Goal: Task Accomplishment & Management: Complete application form

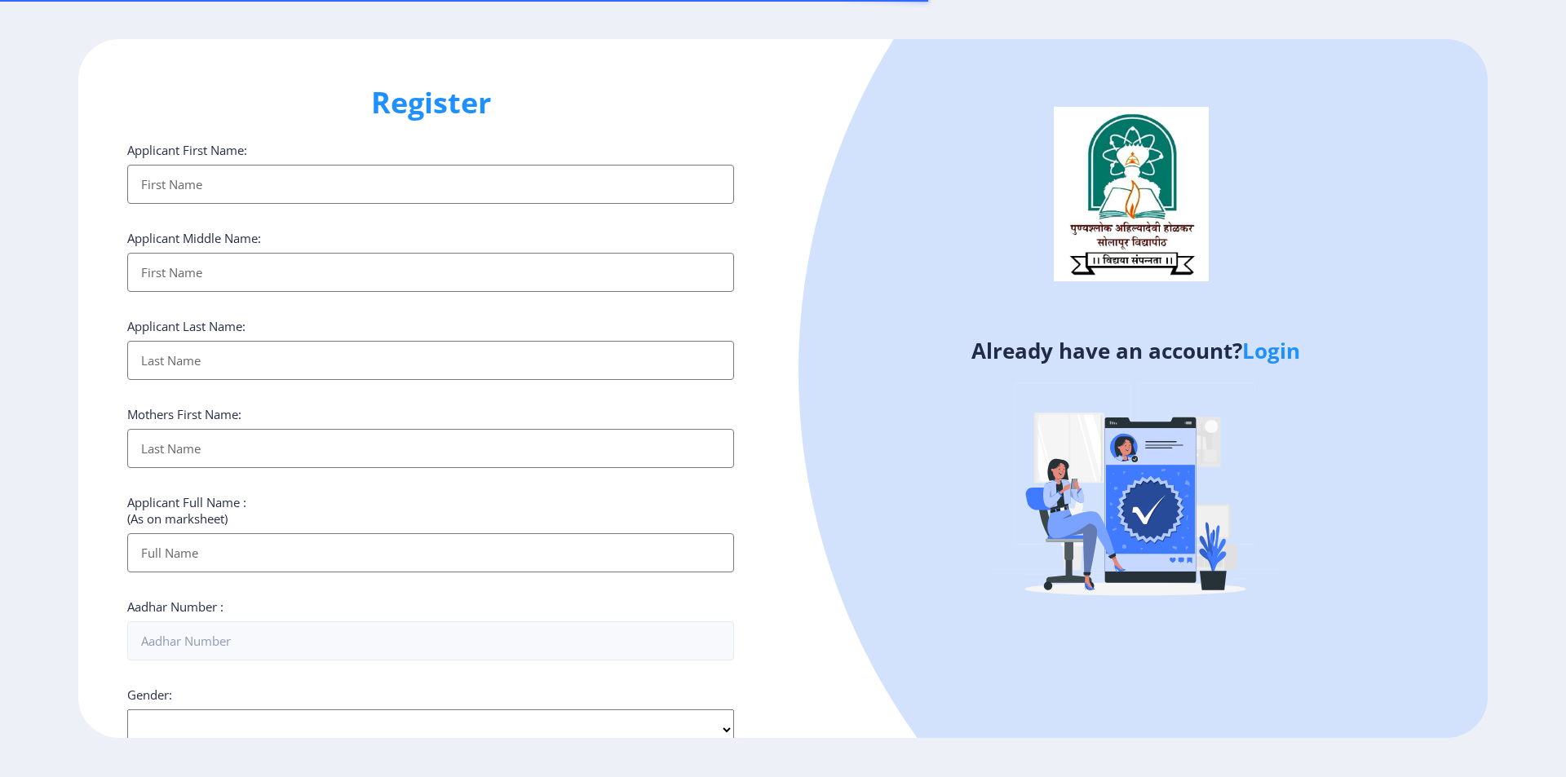
select select
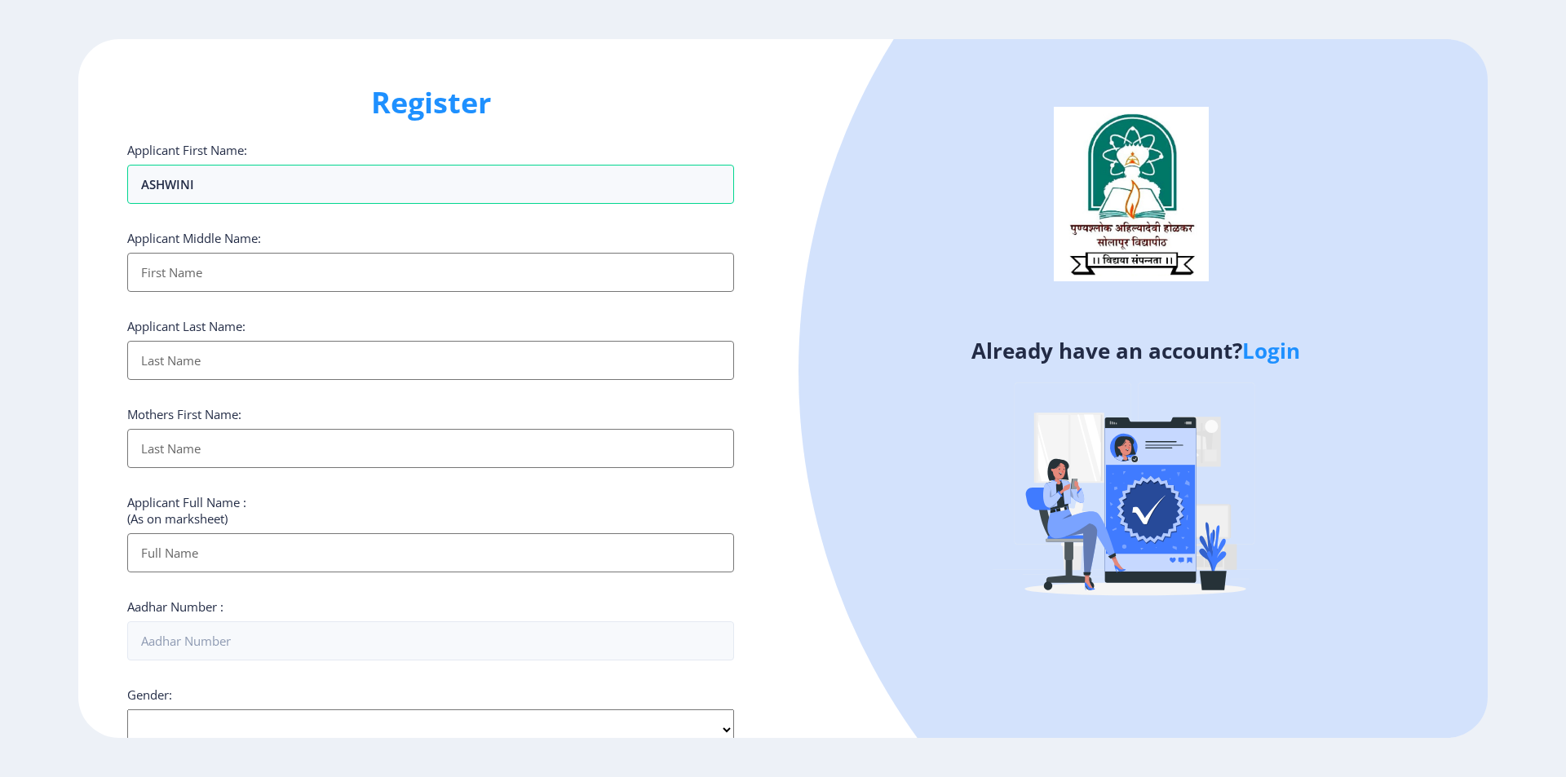
type input "ASHWINI"
type input "S"
type input "[PERSON_NAME]"
type input "SALAVE"
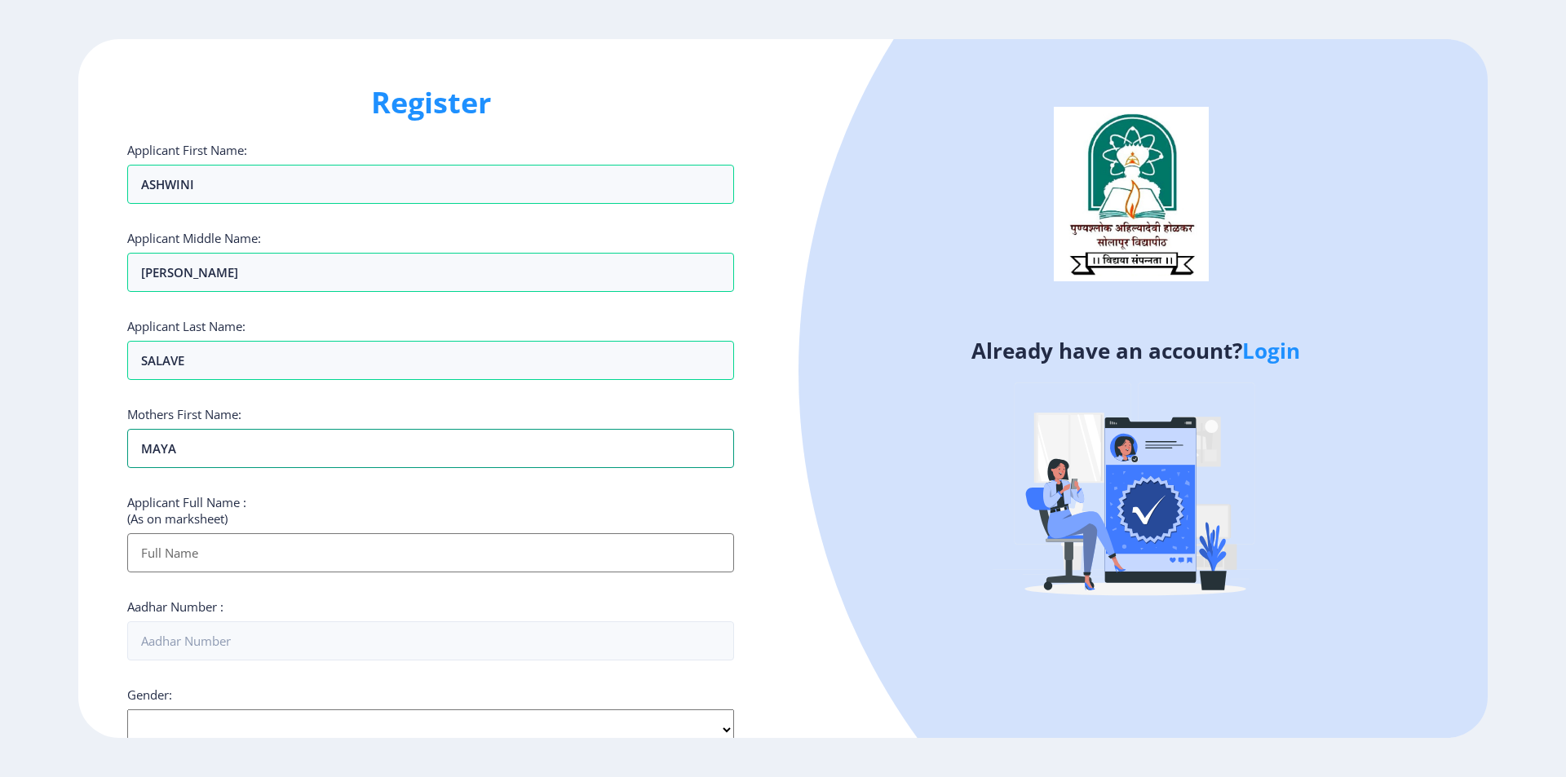
type input "MAYA"
type input "SALAVE ASHWINI [PERSON_NAME]"
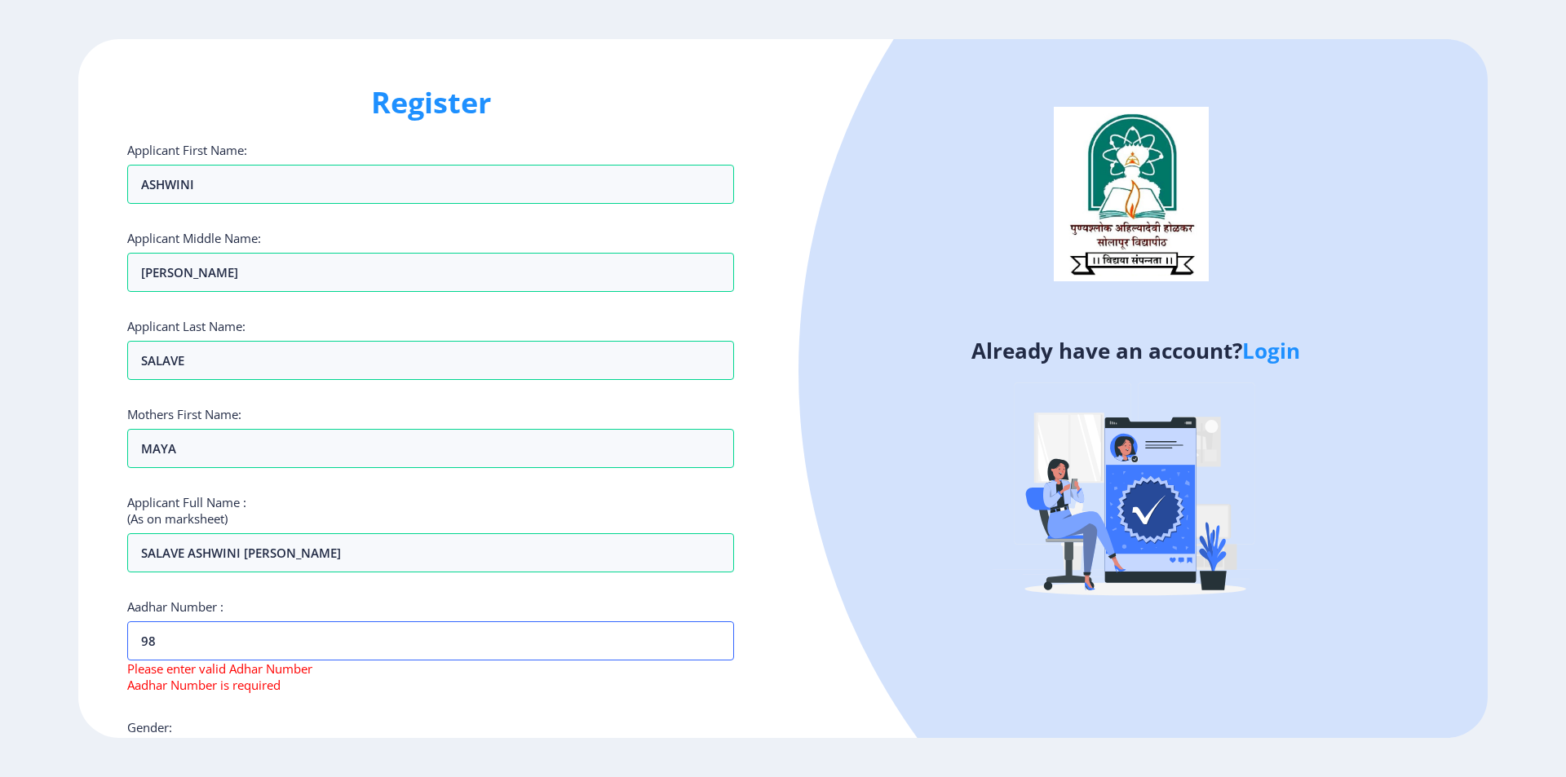
type input "9"
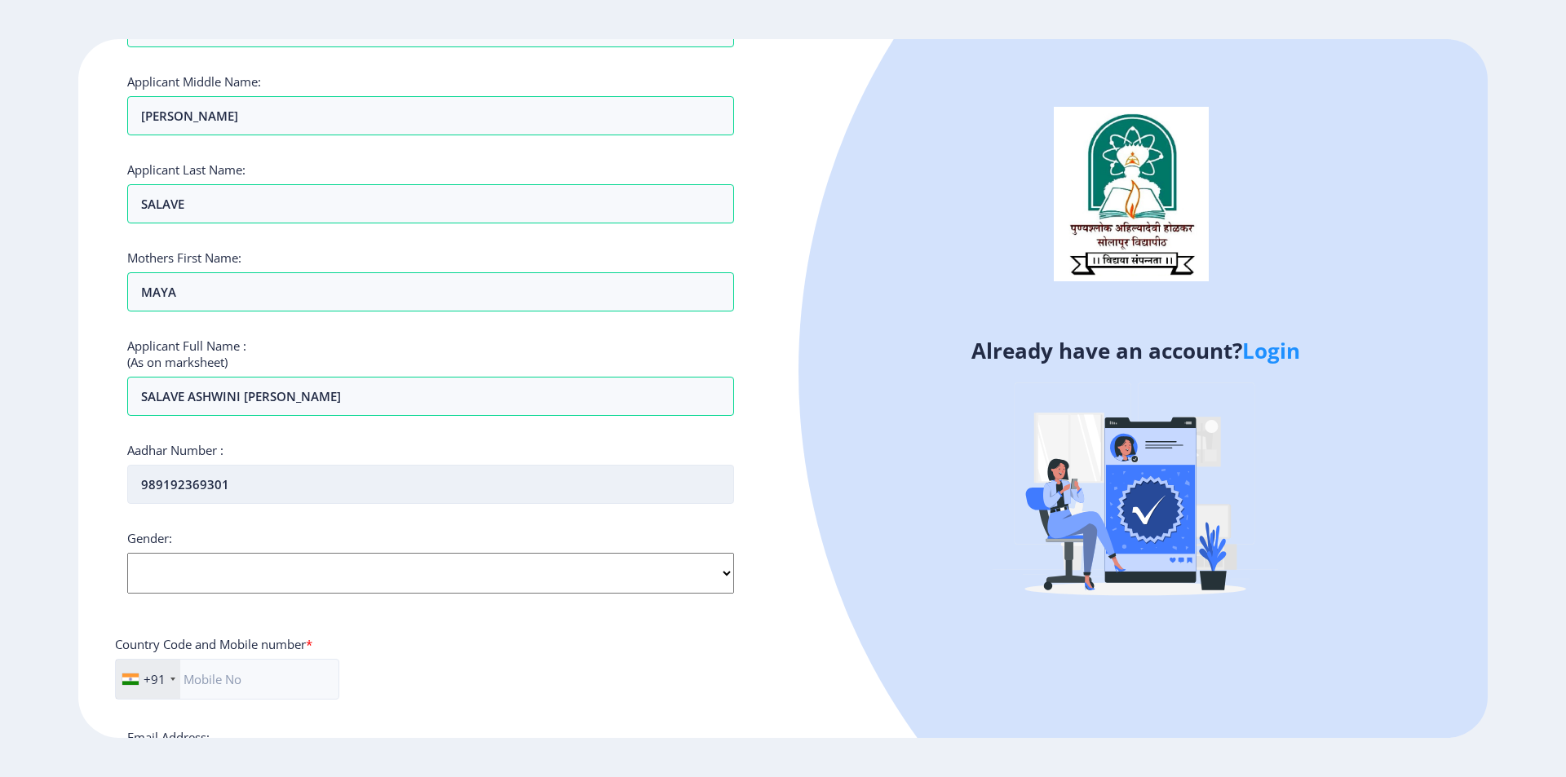
scroll to position [163, 0]
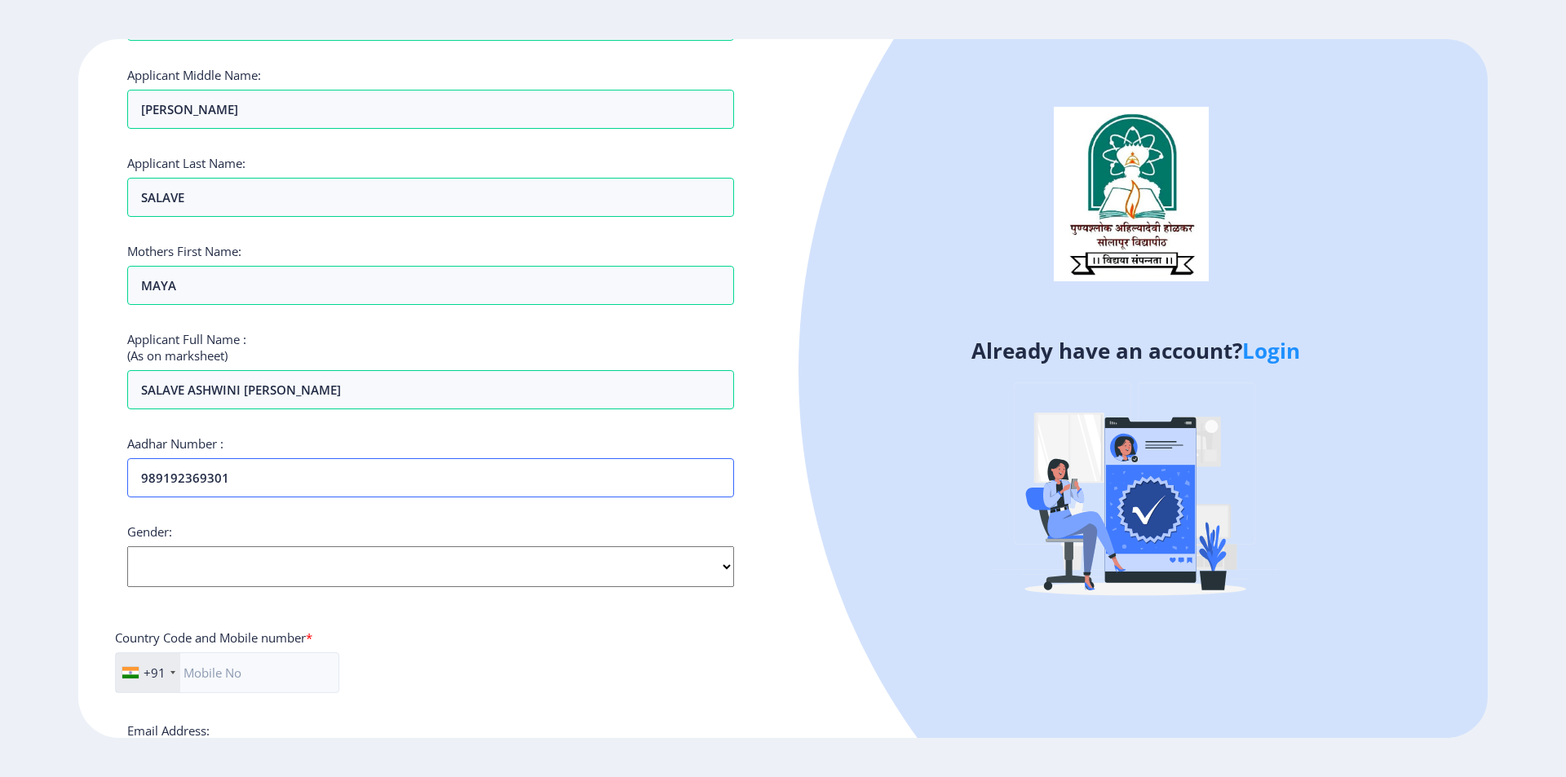
type input "989192369301"
click at [181, 576] on select "Select Gender [DEMOGRAPHIC_DATA] [DEMOGRAPHIC_DATA] Other" at bounding box center [430, 567] width 607 height 41
select select "[DEMOGRAPHIC_DATA]"
click at [127, 547] on select "Select Gender [DEMOGRAPHIC_DATA] [DEMOGRAPHIC_DATA] Other" at bounding box center [430, 567] width 607 height 41
click at [214, 675] on input "text" at bounding box center [227, 673] width 224 height 41
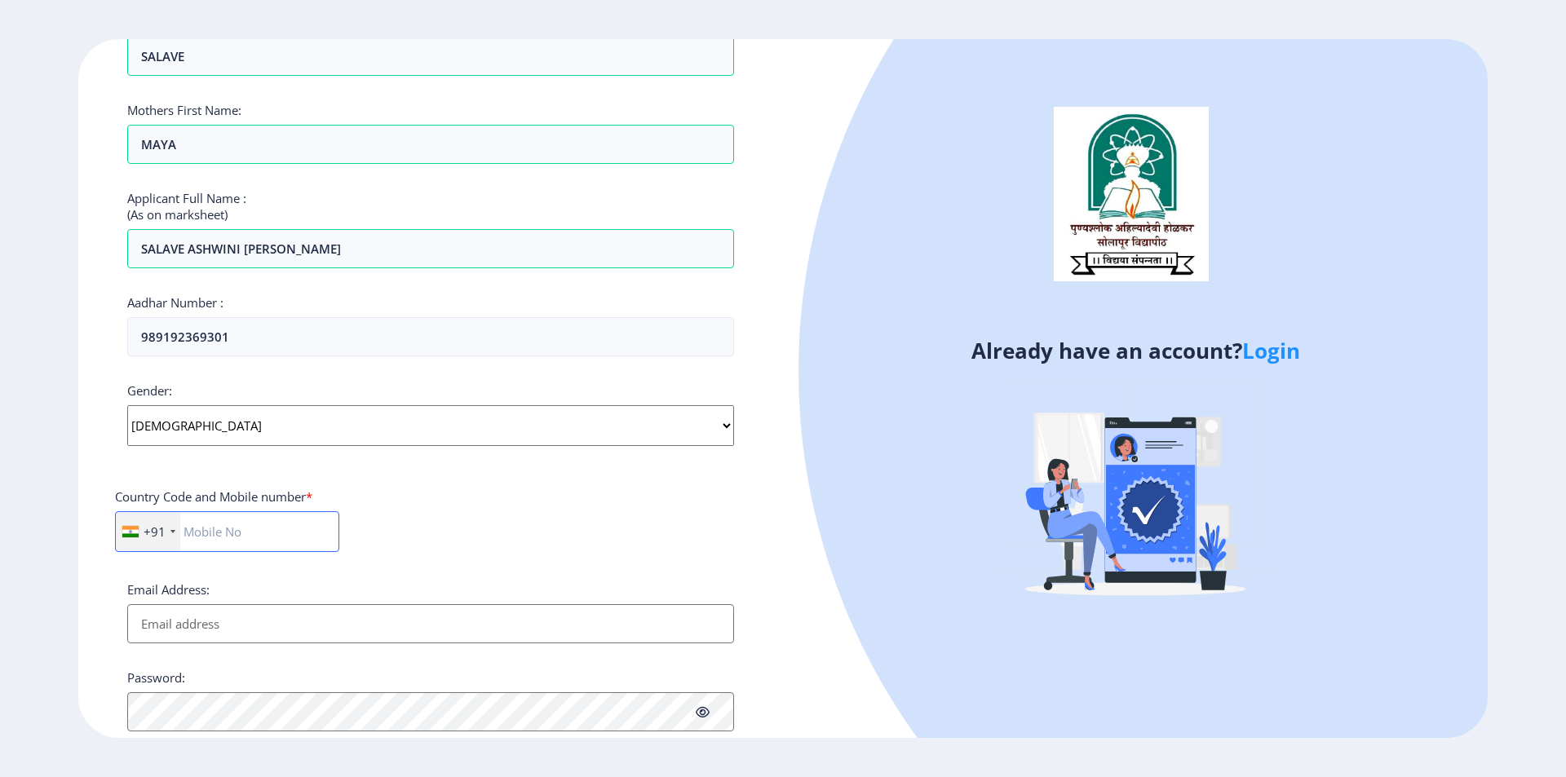
scroll to position [326, 0]
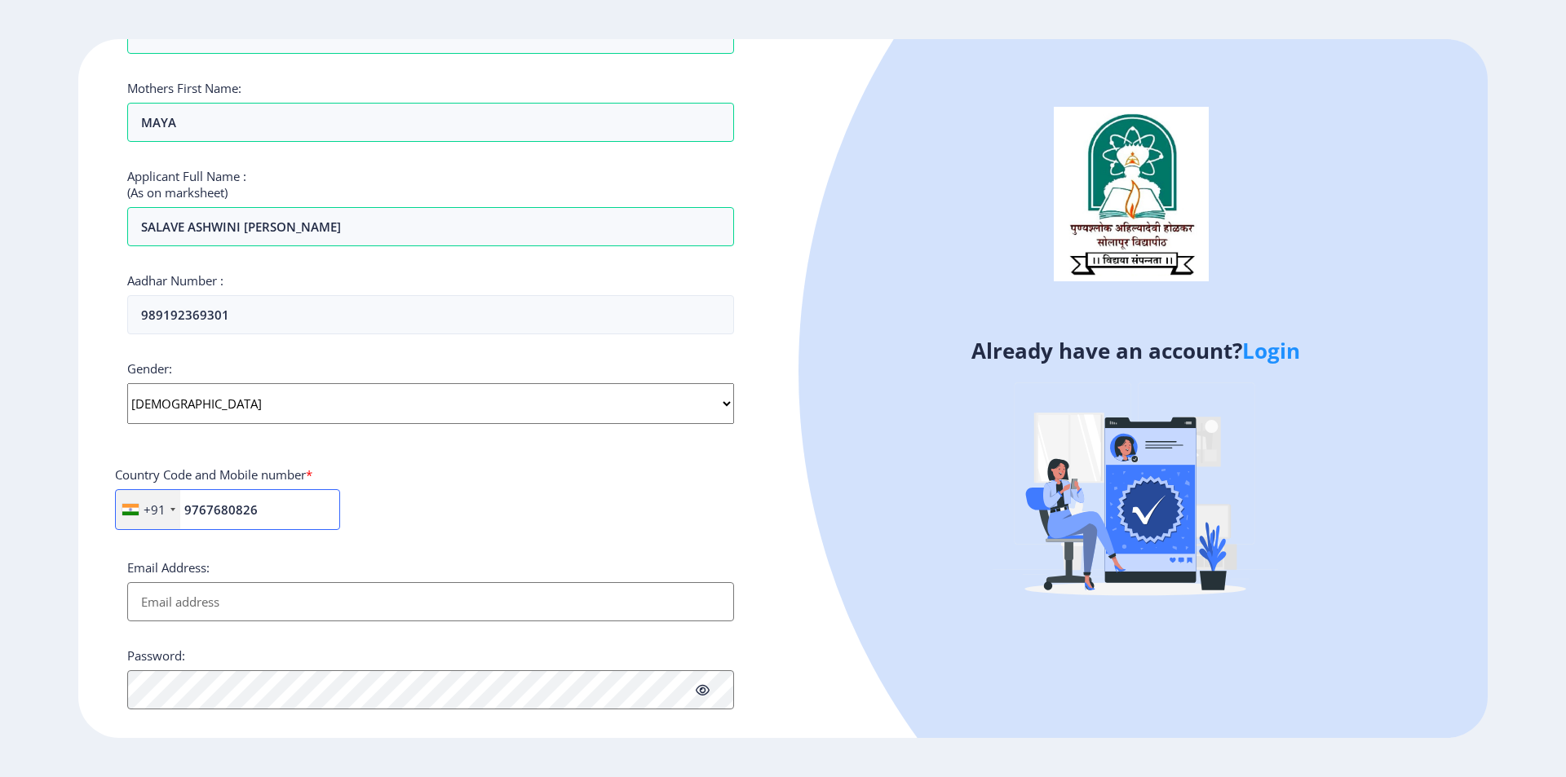
type input "9767680826"
type input "[EMAIL_ADDRESS][DOMAIN_NAME]"
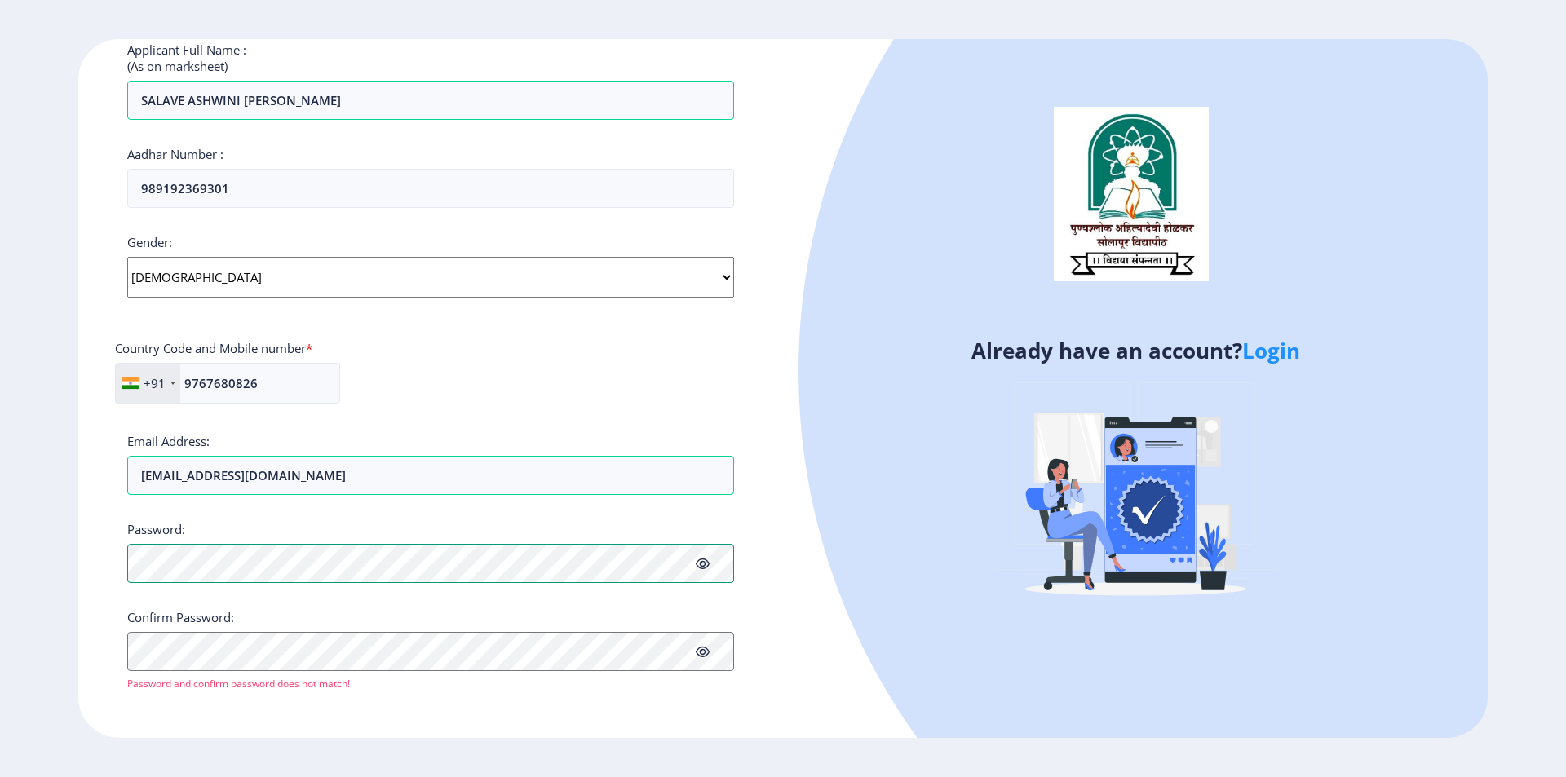
scroll to position [455, 0]
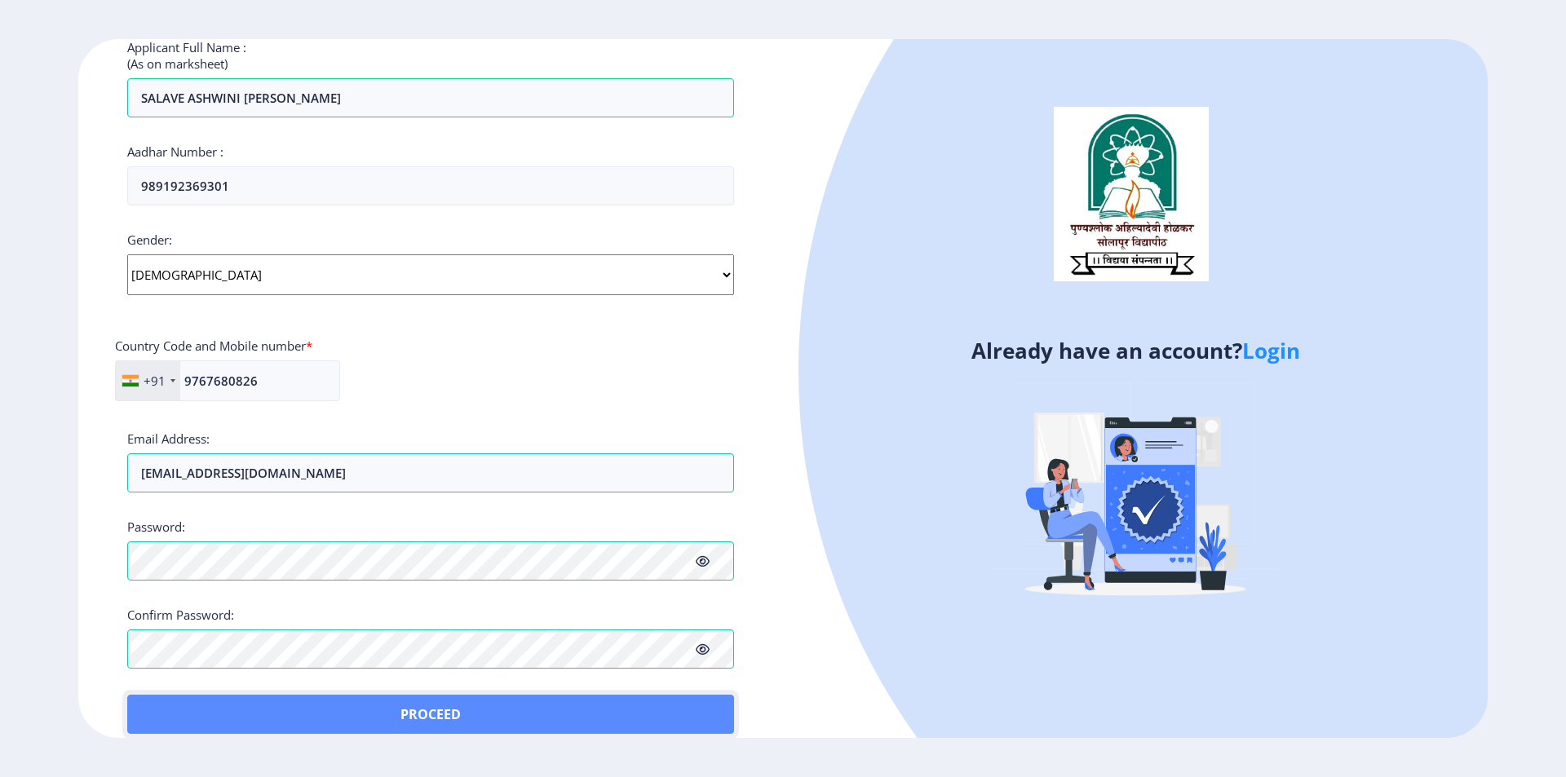
click at [158, 702] on button "Proceed" at bounding box center [430, 714] width 607 height 39
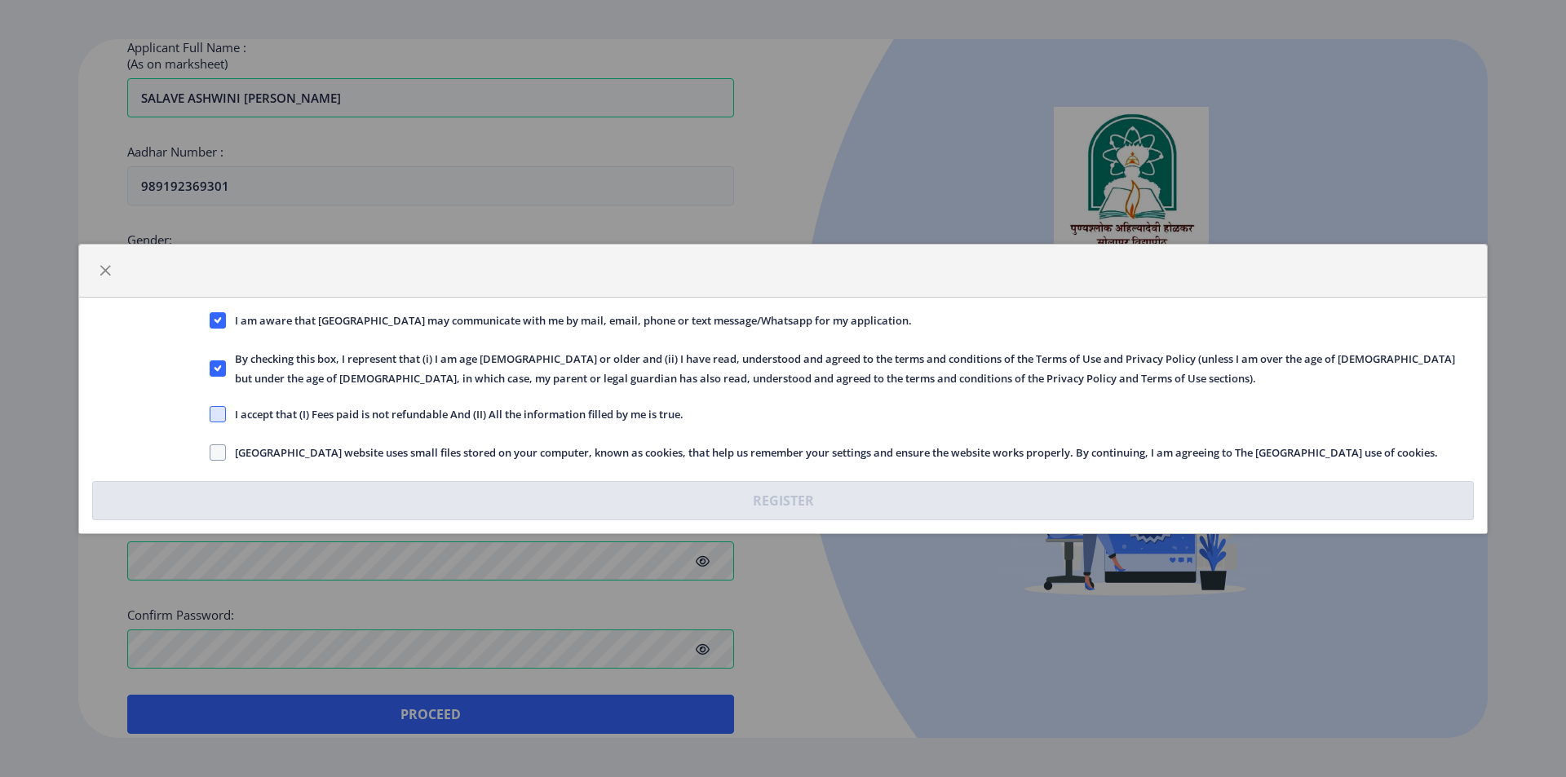
click at [223, 411] on span at bounding box center [218, 414] width 16 height 16
click at [210, 414] on input "I accept that (I) Fees paid is not refundable And (II) All the information fill…" at bounding box center [210, 414] width 1 height 1
checkbox input "true"
click at [219, 454] on span at bounding box center [218, 453] width 16 height 16
click at [210, 453] on input "[GEOGRAPHIC_DATA] website uses small files stored on your computer, known as co…" at bounding box center [210, 452] width 1 height 1
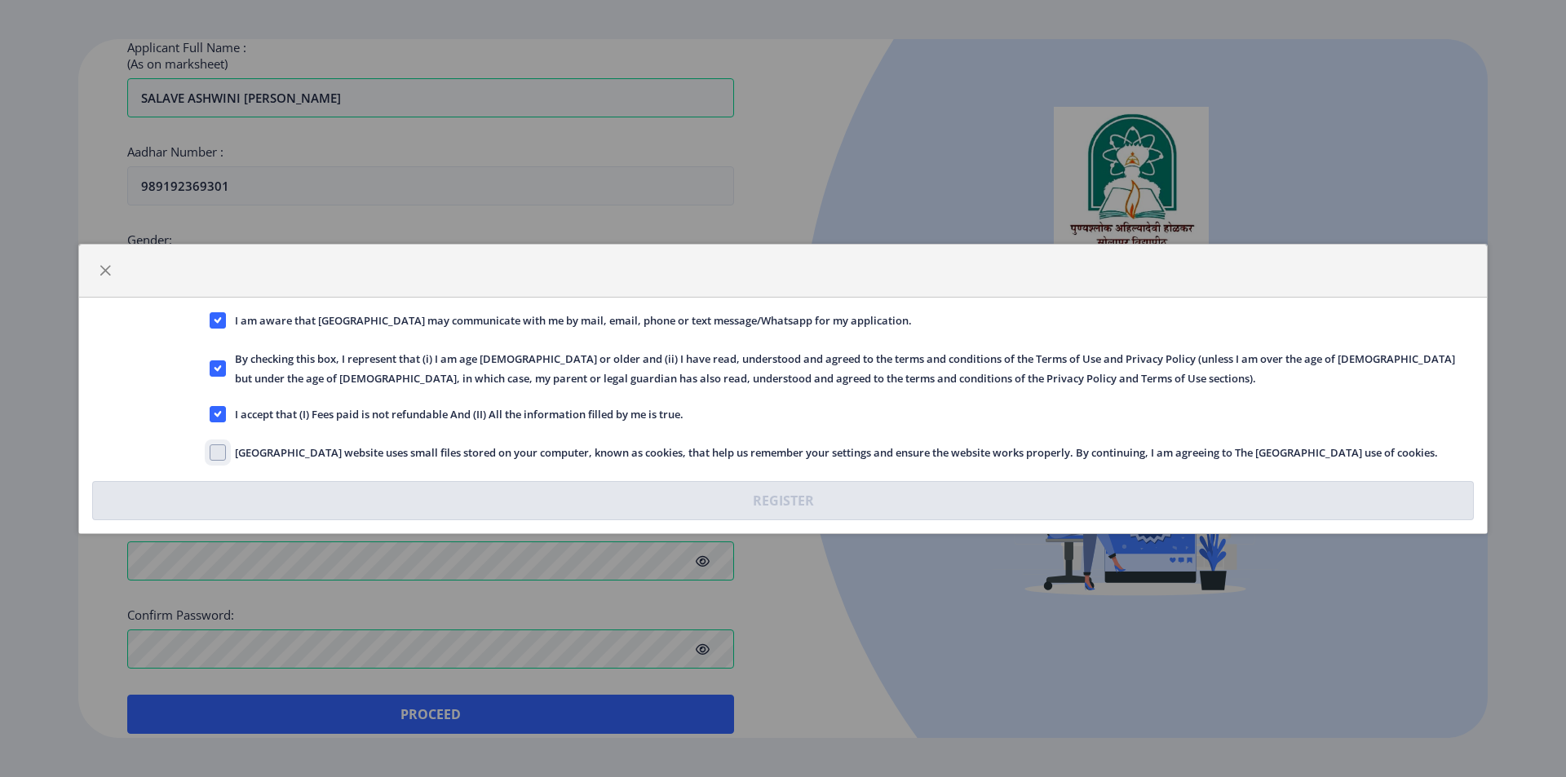
checkbox input "true"
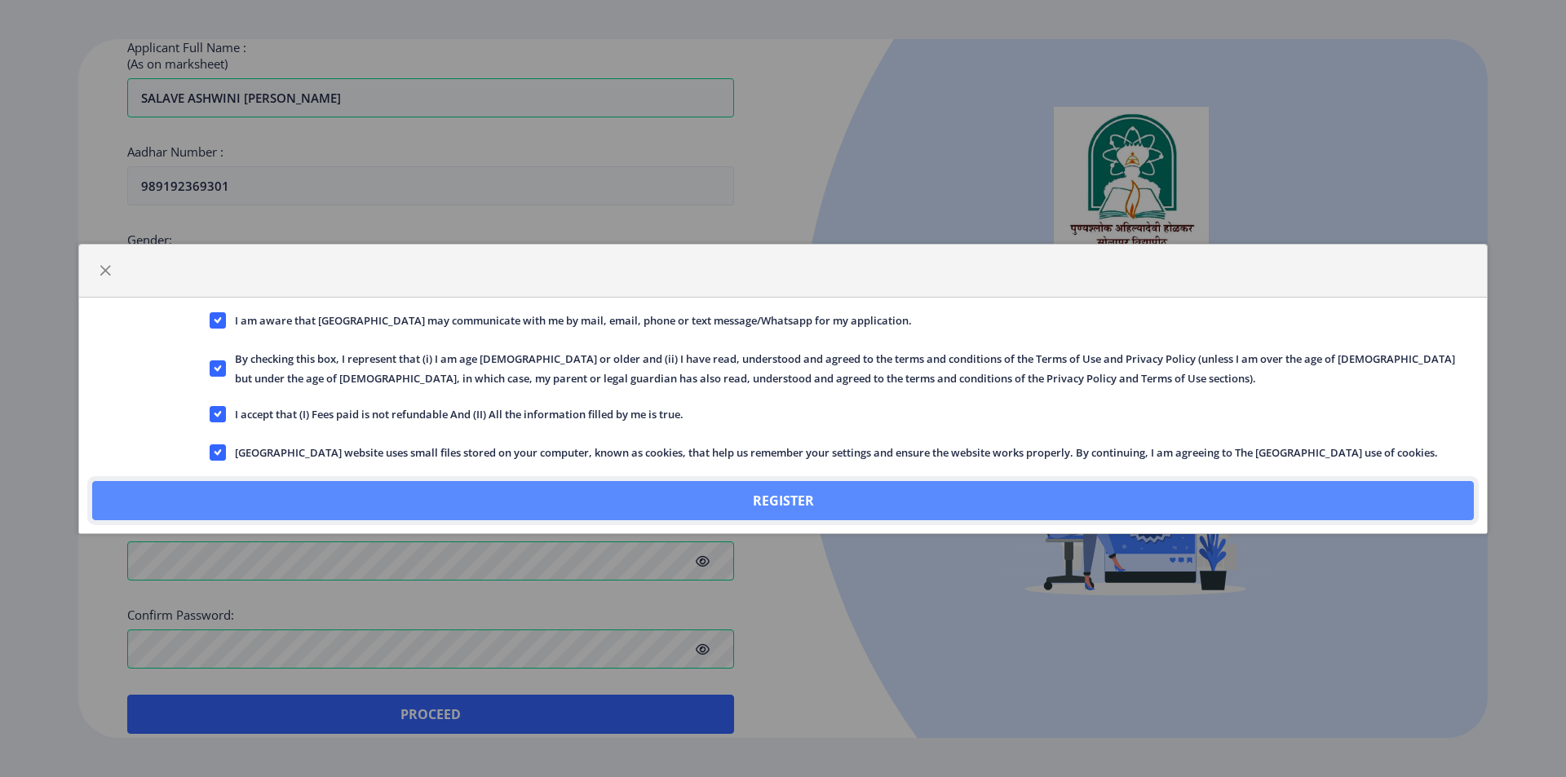
click at [788, 507] on button "Register" at bounding box center [783, 500] width 1382 height 39
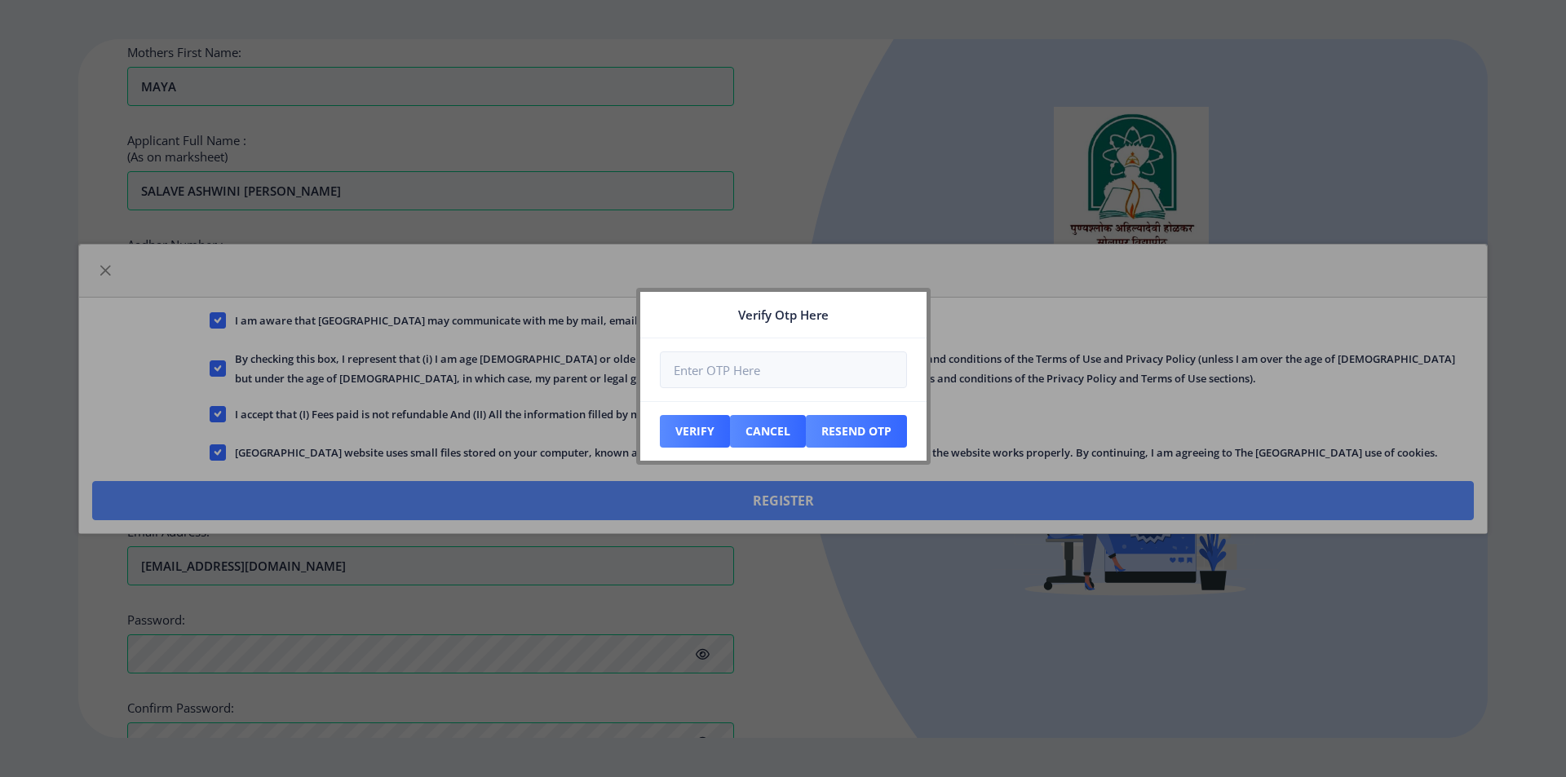
scroll to position [548, 0]
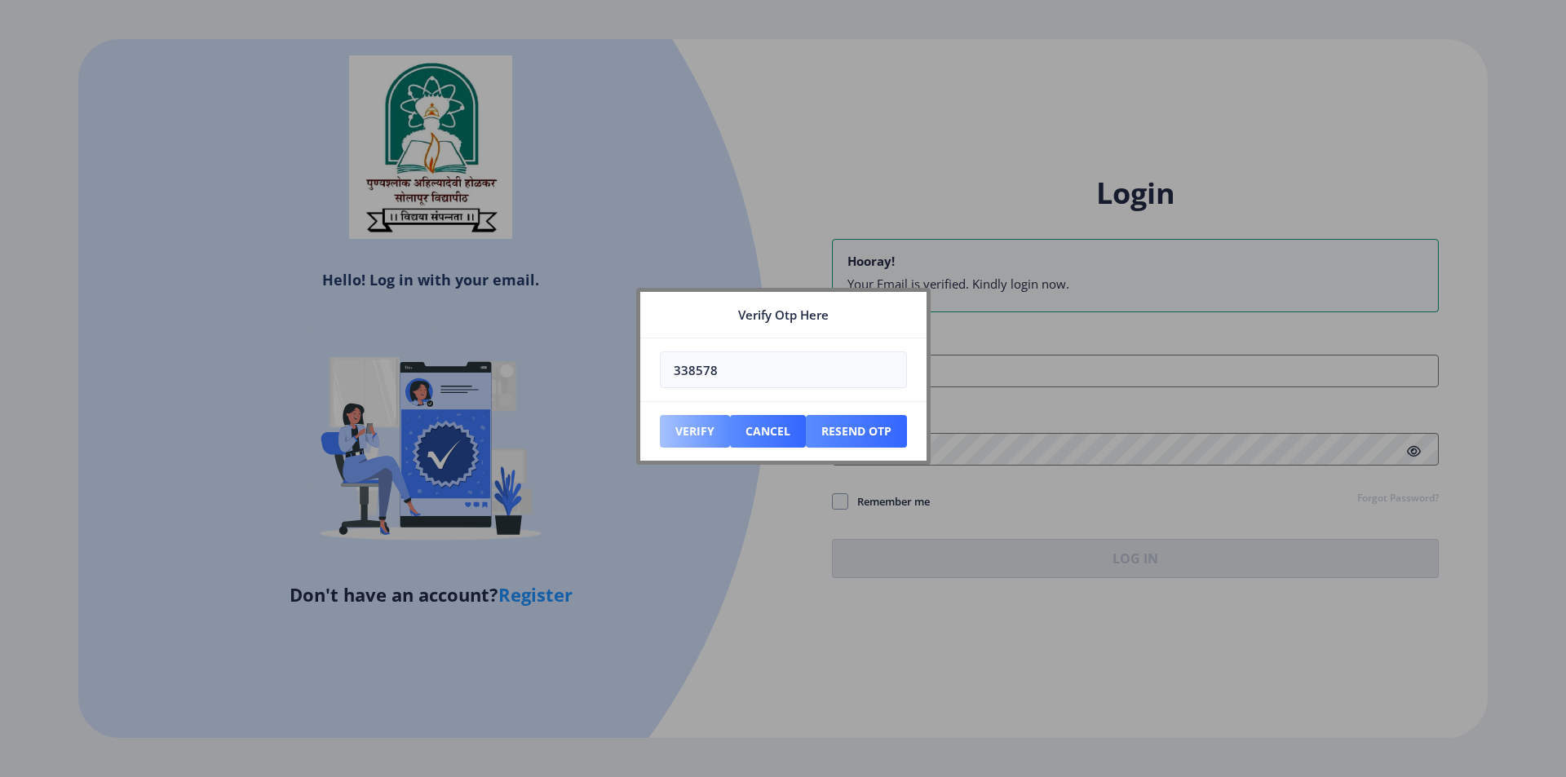
type input "338578"
click at [696, 432] on button "Verify" at bounding box center [695, 431] width 70 height 33
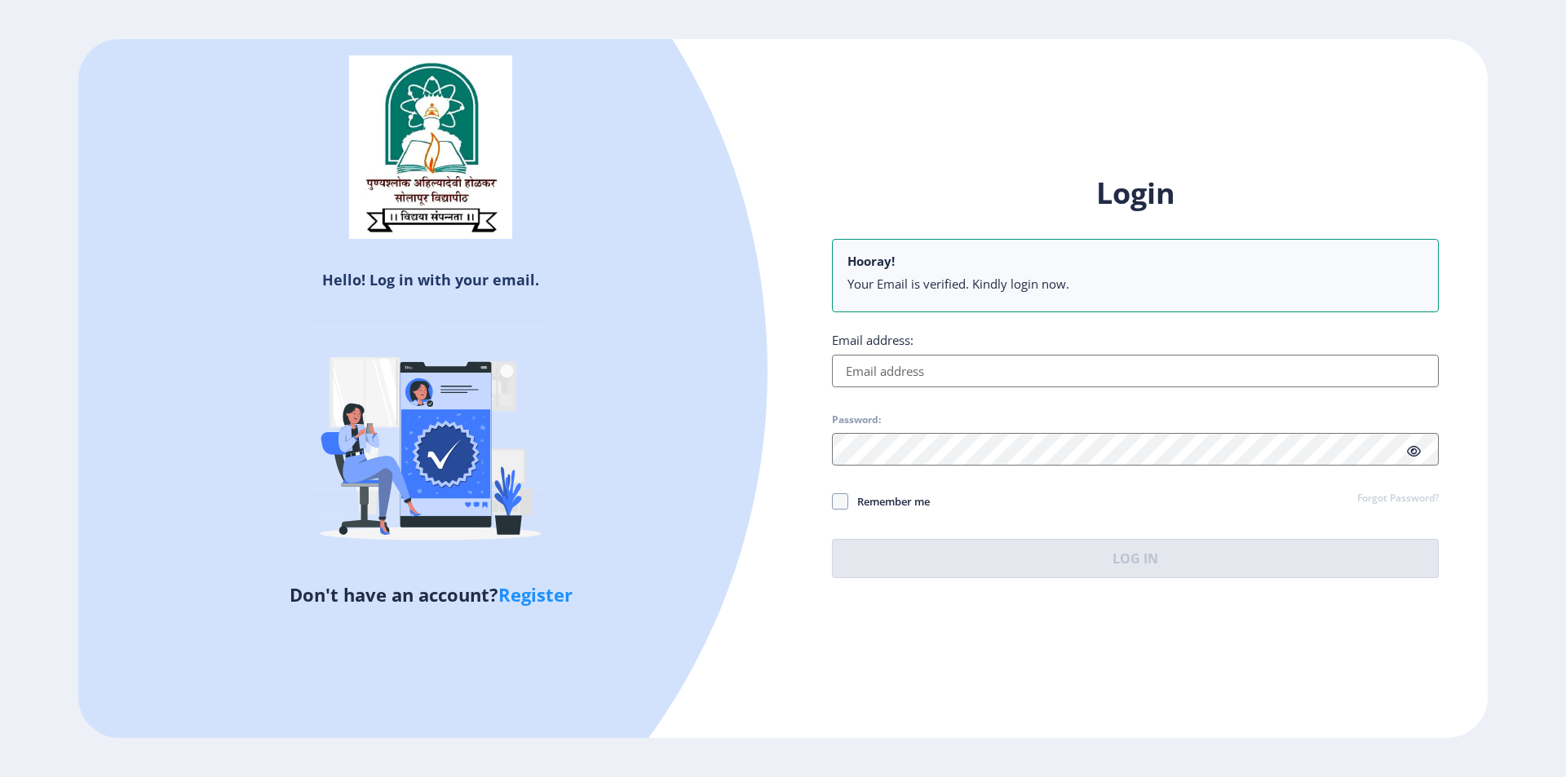
click at [932, 363] on input "Email address:" at bounding box center [1135, 371] width 607 height 33
paste input "[EMAIL_ADDRESS][DOMAIN_NAME]"
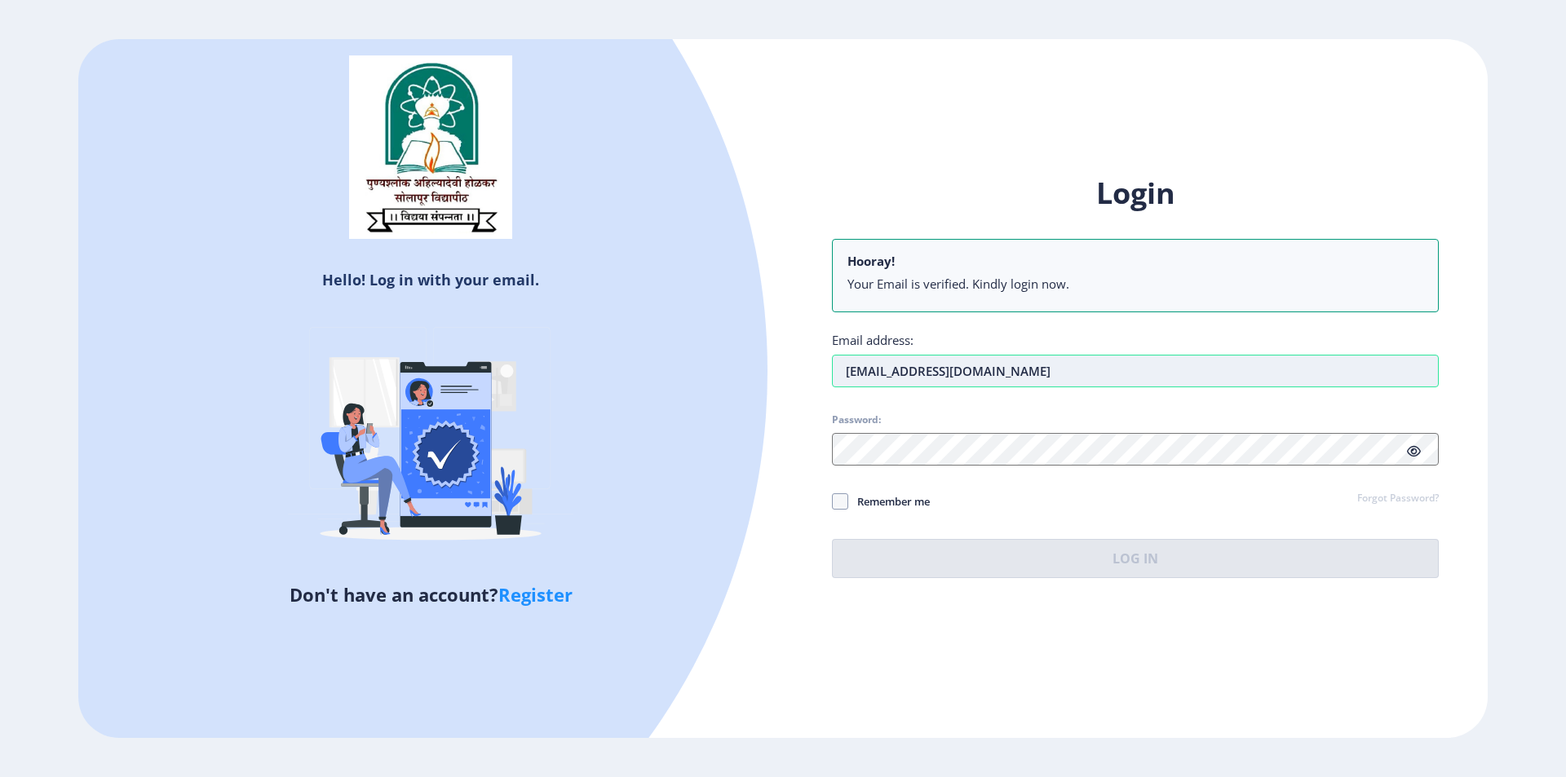
type input "[EMAIL_ADDRESS][DOMAIN_NAME]"
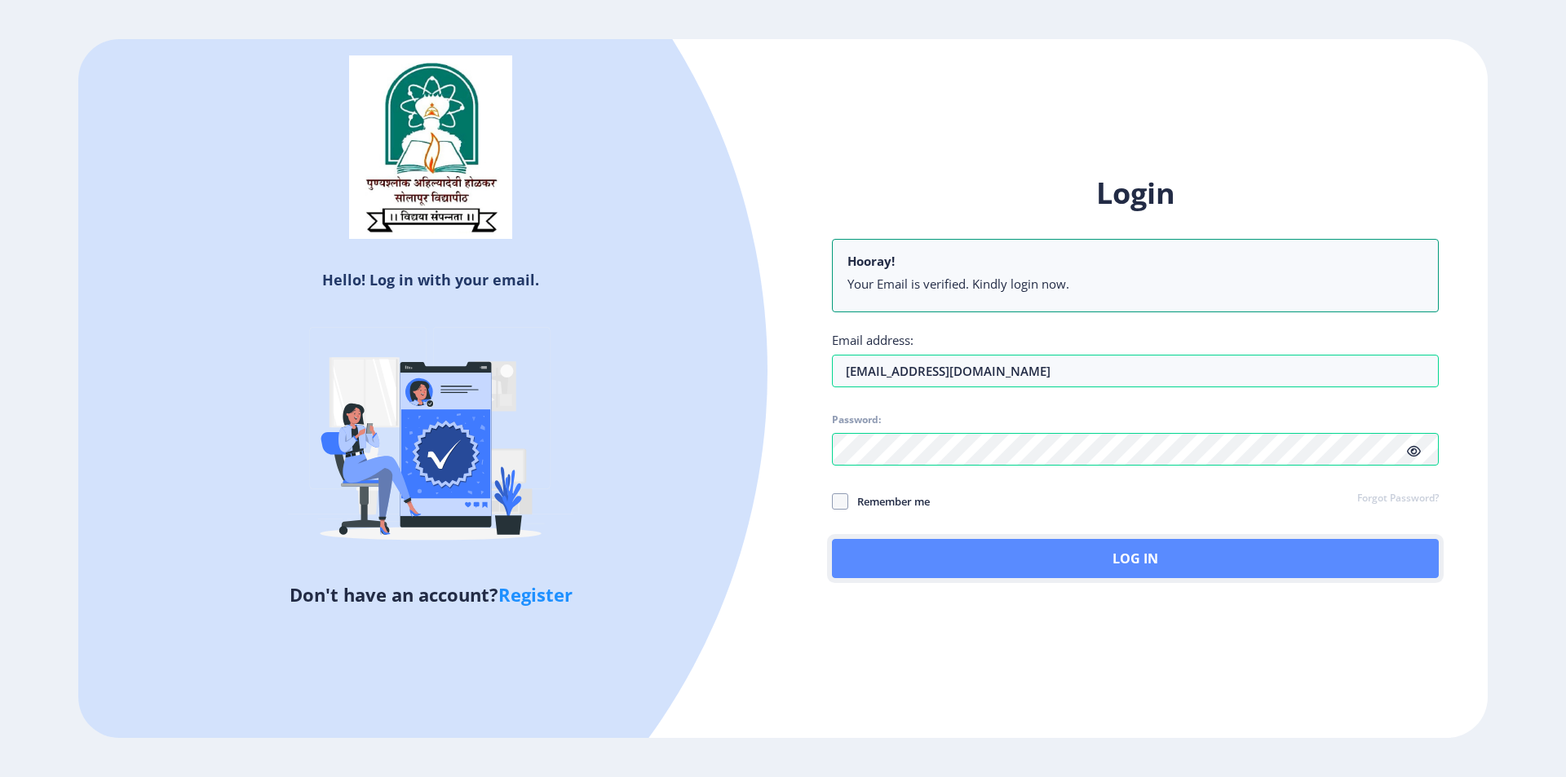
click at [1044, 559] on button "Log In" at bounding box center [1135, 558] width 607 height 39
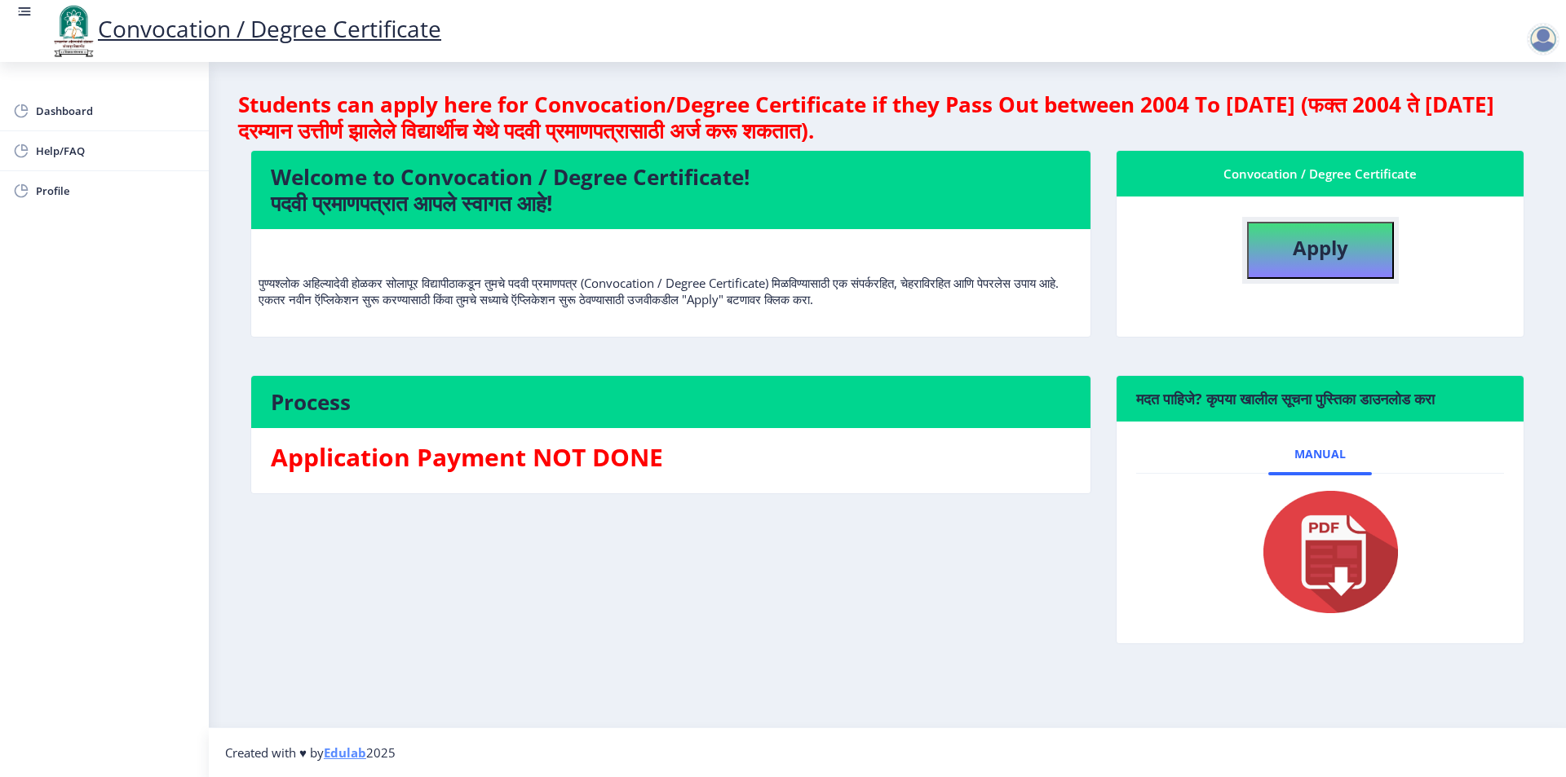
click at [1304, 254] on b "Apply" at bounding box center [1320, 247] width 55 height 27
select select
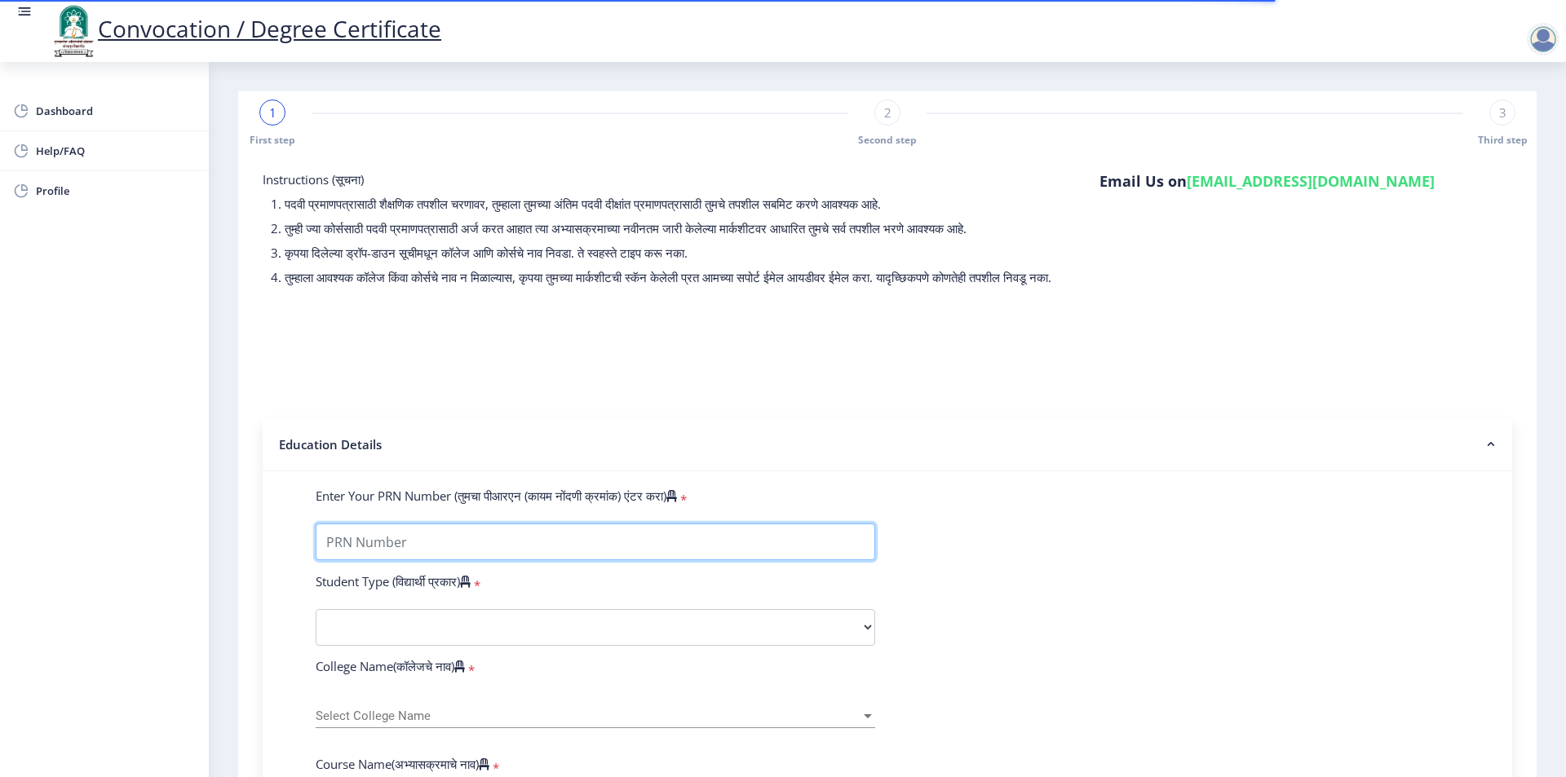
click at [342, 560] on input "Enter Your PRN Number (तुमचा पीआरएन (कायम नोंदणी क्रमांक) एंटर करा)" at bounding box center [596, 542] width 560 height 37
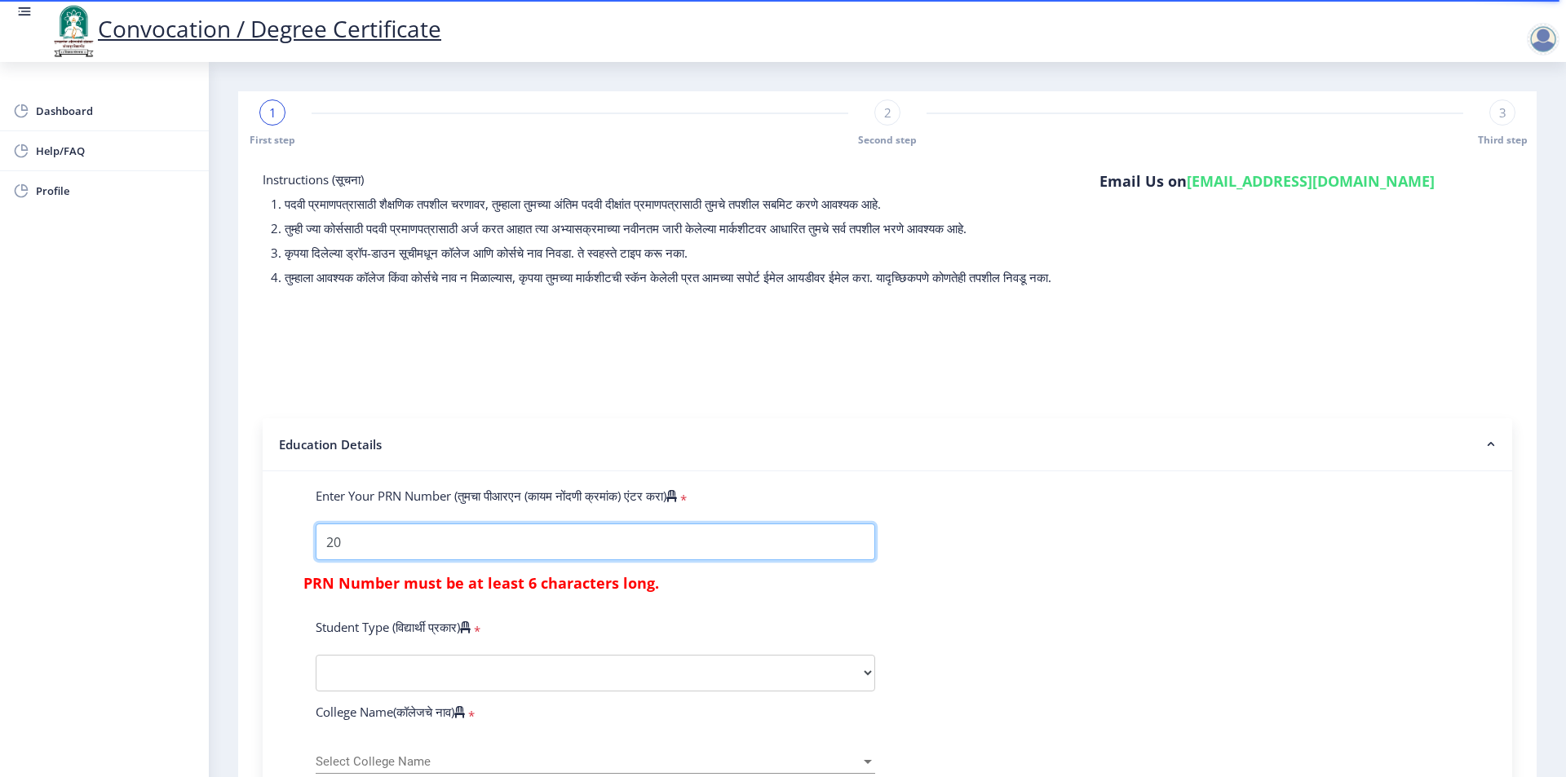
type input "2"
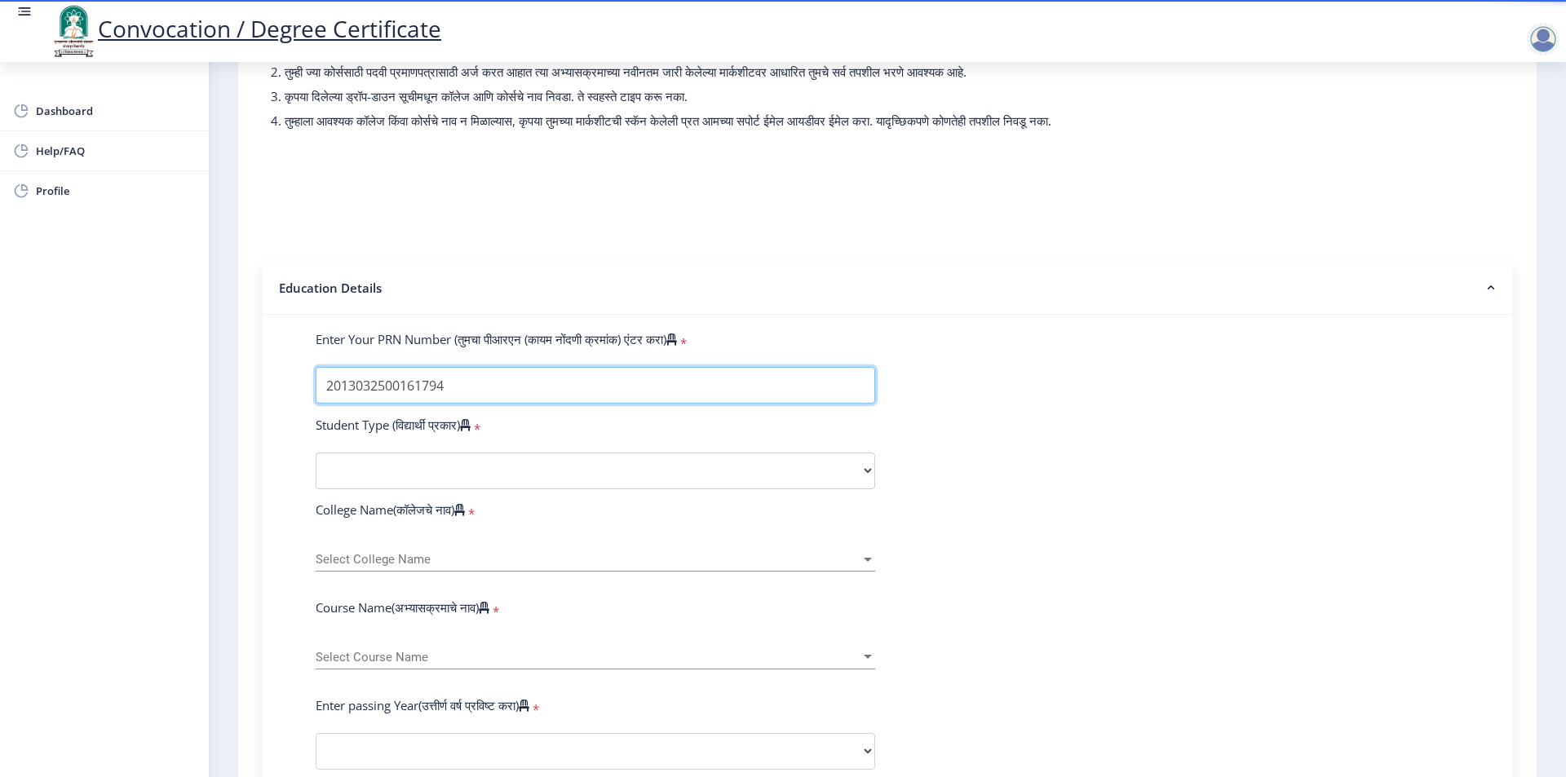
scroll to position [163, 0]
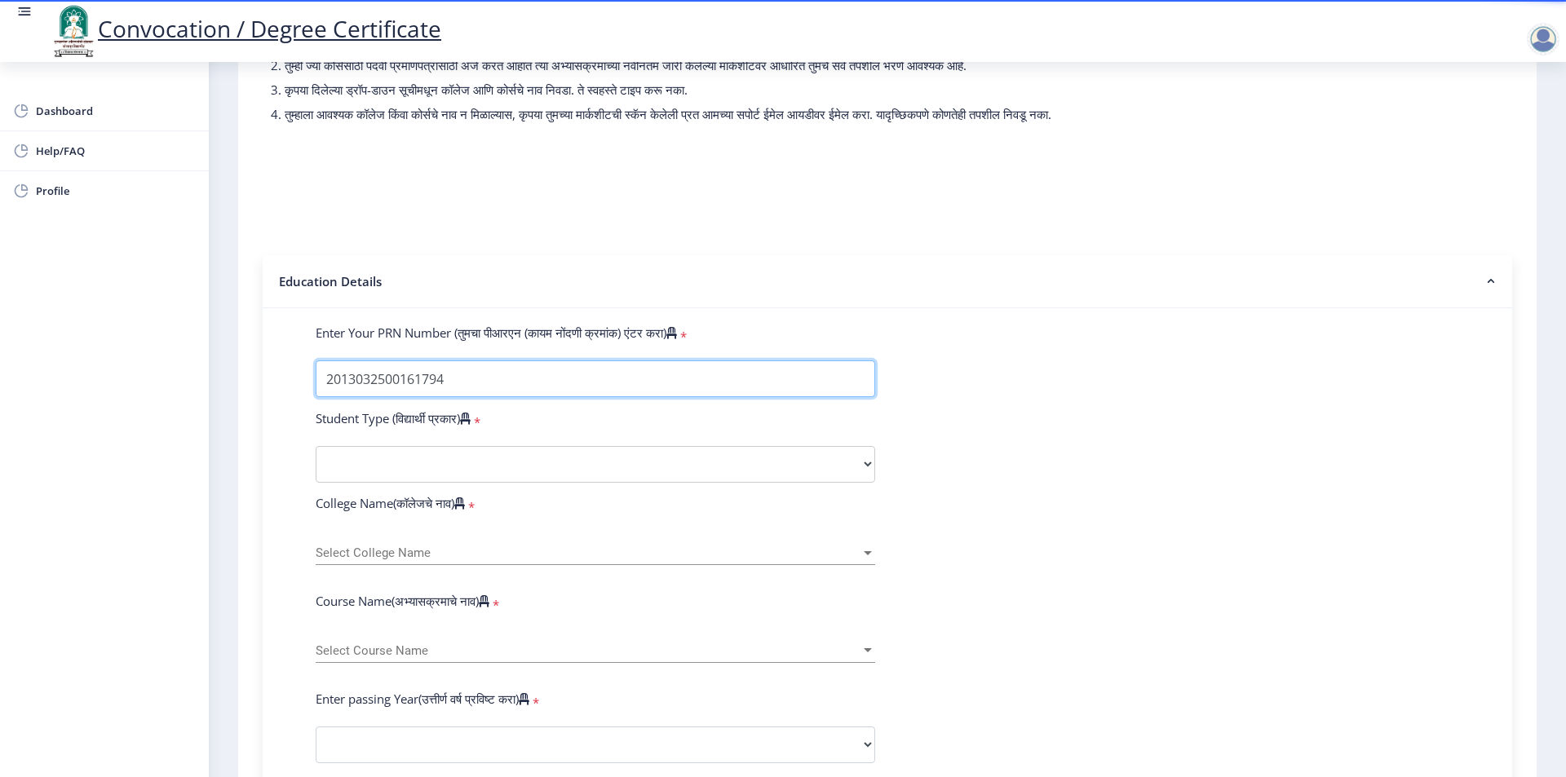
type input "2013032500161794"
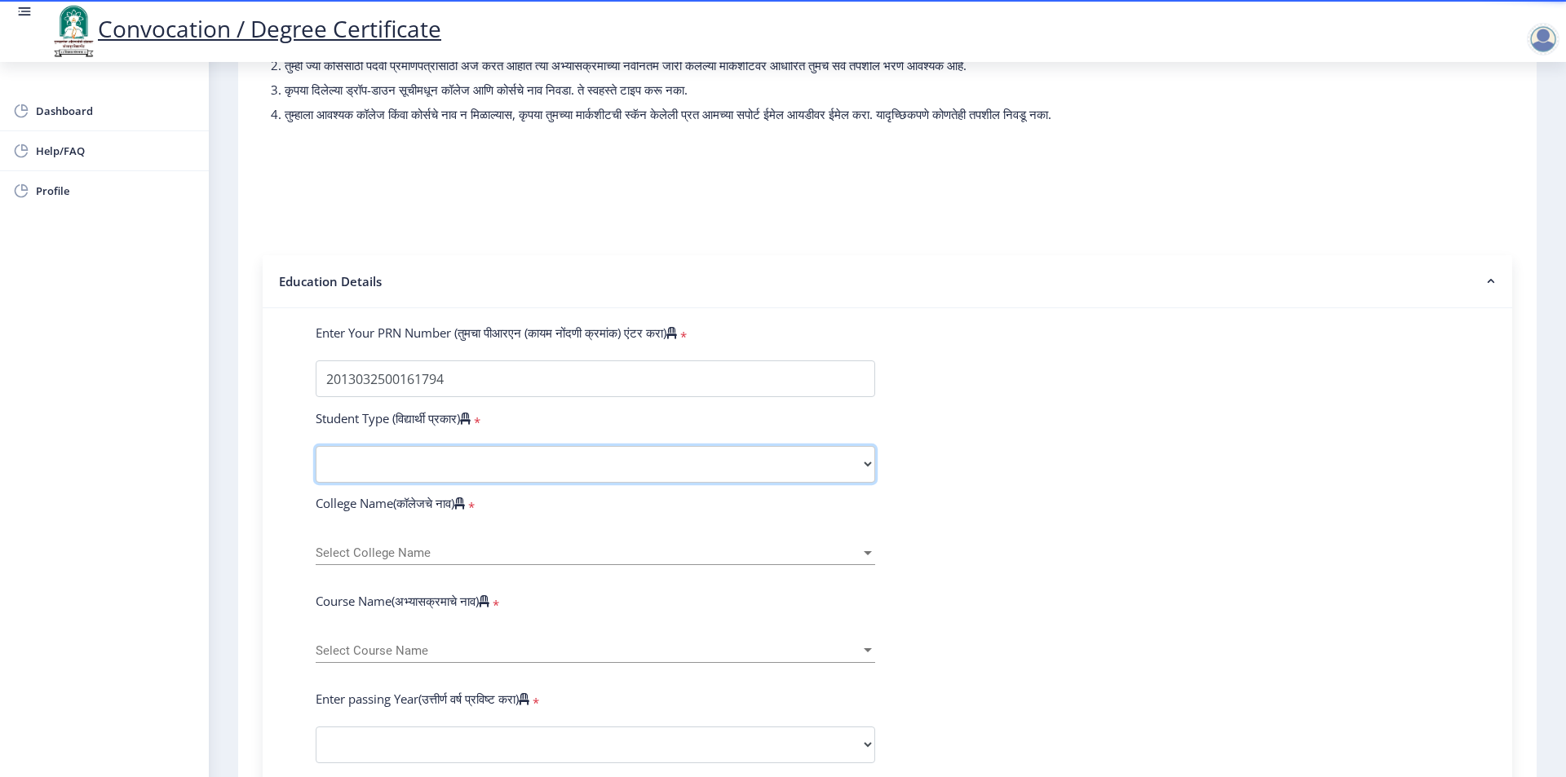
click at [369, 483] on select "Select Student Type Regular External" at bounding box center [596, 464] width 560 height 37
select select "Regular"
click at [316, 462] on select "Select Student Type Regular External" at bounding box center [596, 464] width 560 height 37
click at [359, 560] on span "Select College Name" at bounding box center [588, 554] width 545 height 14
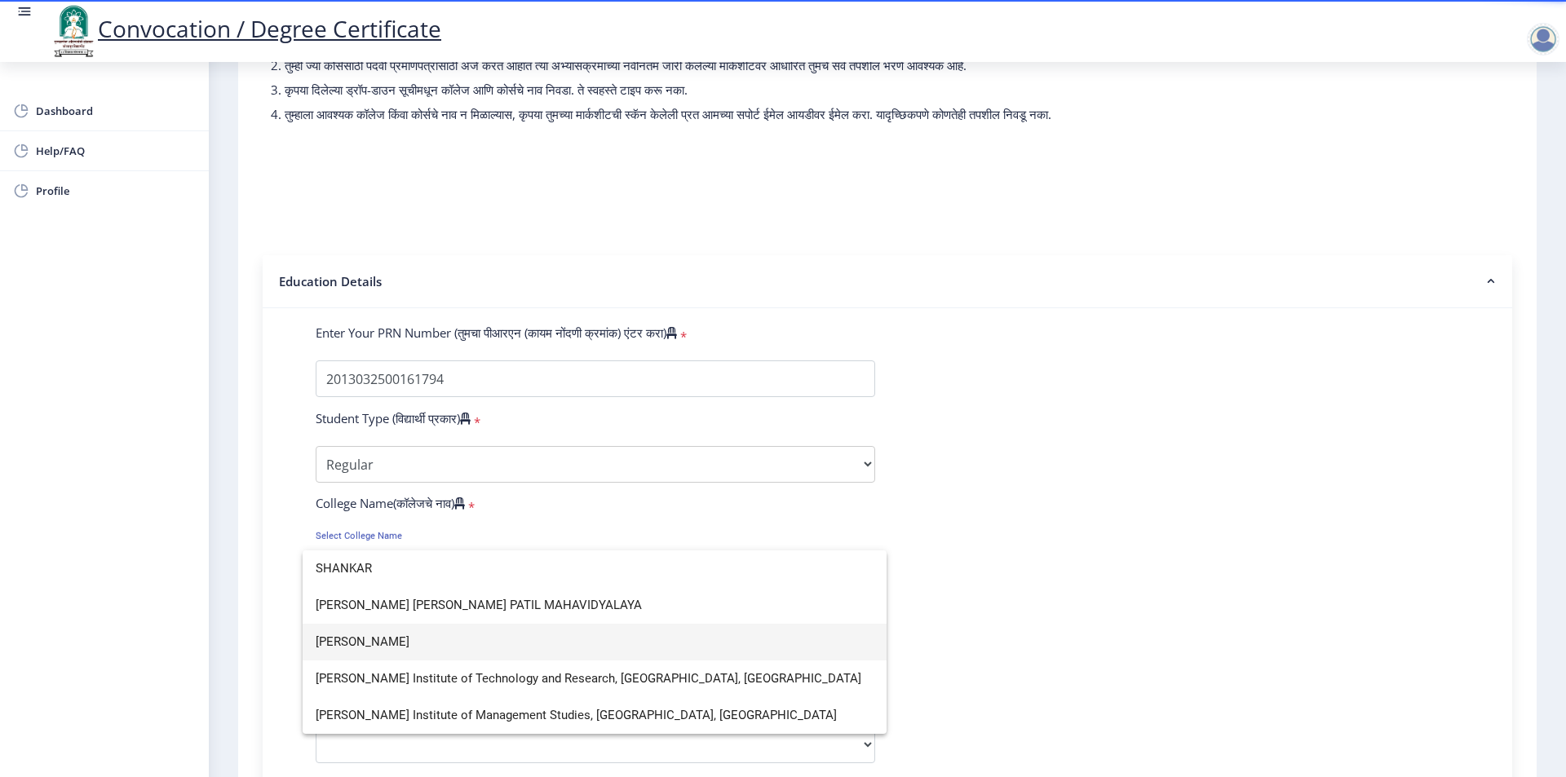
type input "SHANKAR"
click at [423, 640] on span "[PERSON_NAME]" at bounding box center [595, 642] width 558 height 37
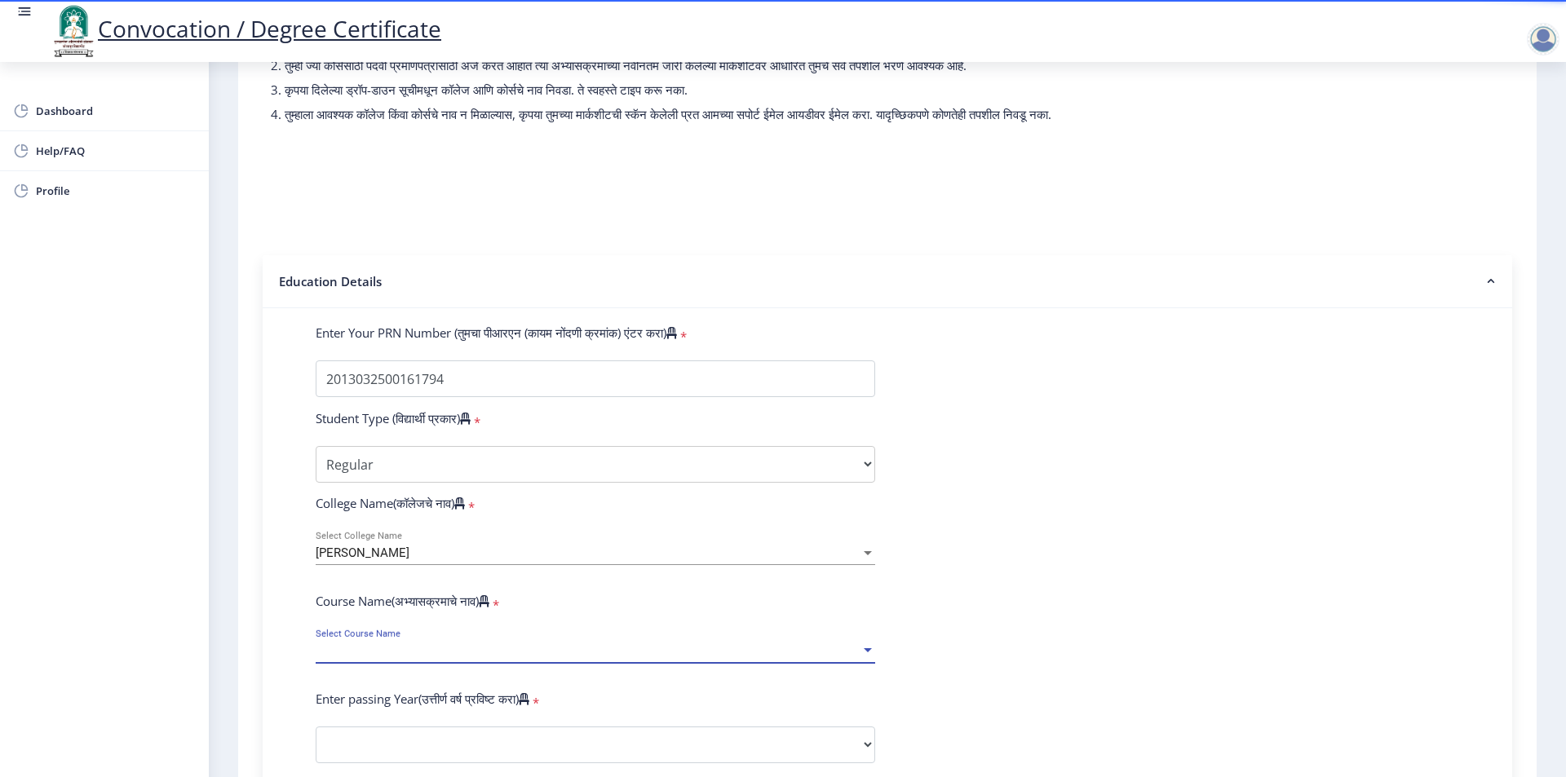
click at [402, 658] on span "Select Course Name" at bounding box center [588, 651] width 545 height 14
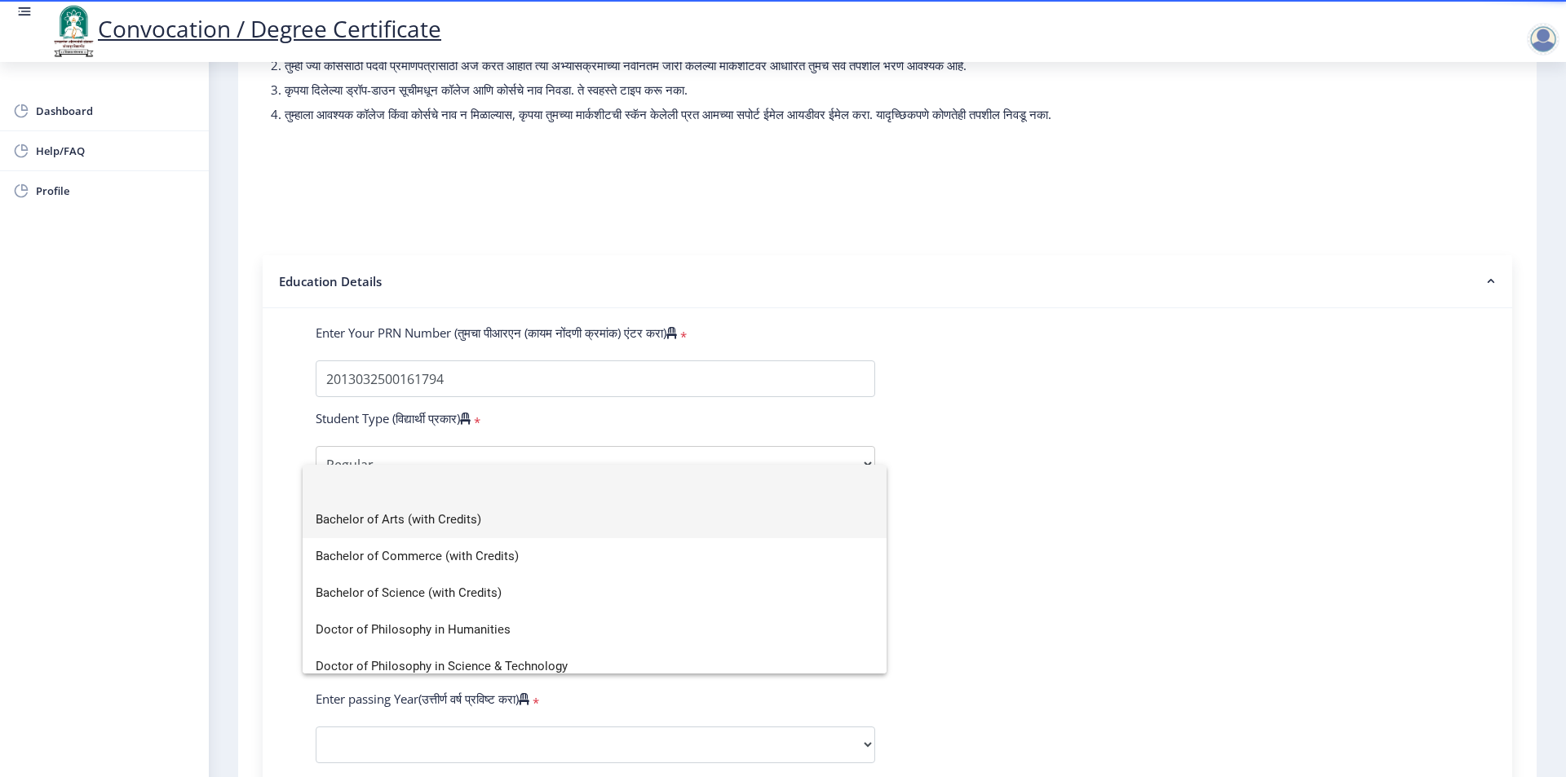
click at [431, 517] on span "Bachelor of Arts (with Credits)" at bounding box center [595, 520] width 558 height 37
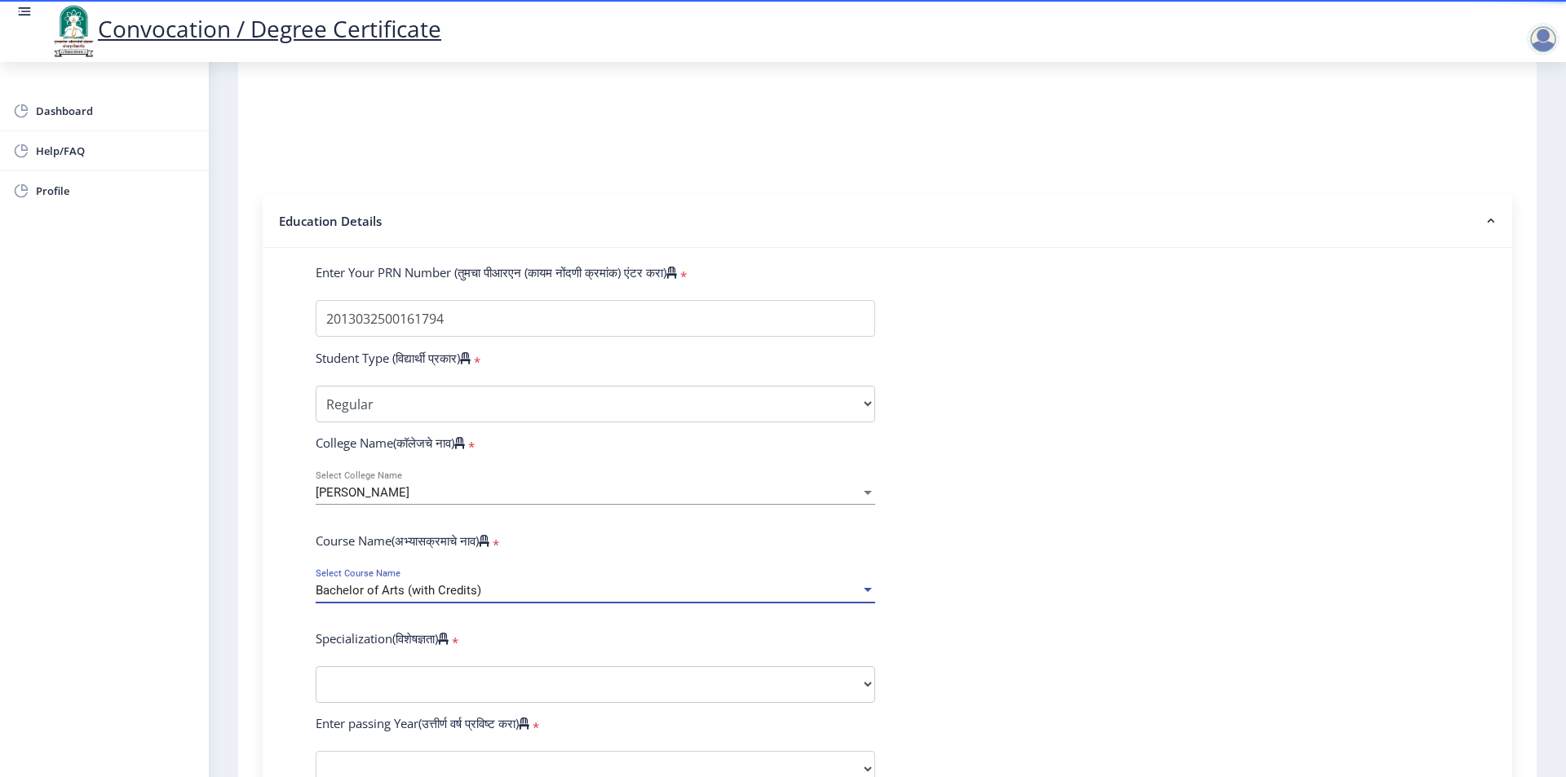
scroll to position [326, 0]
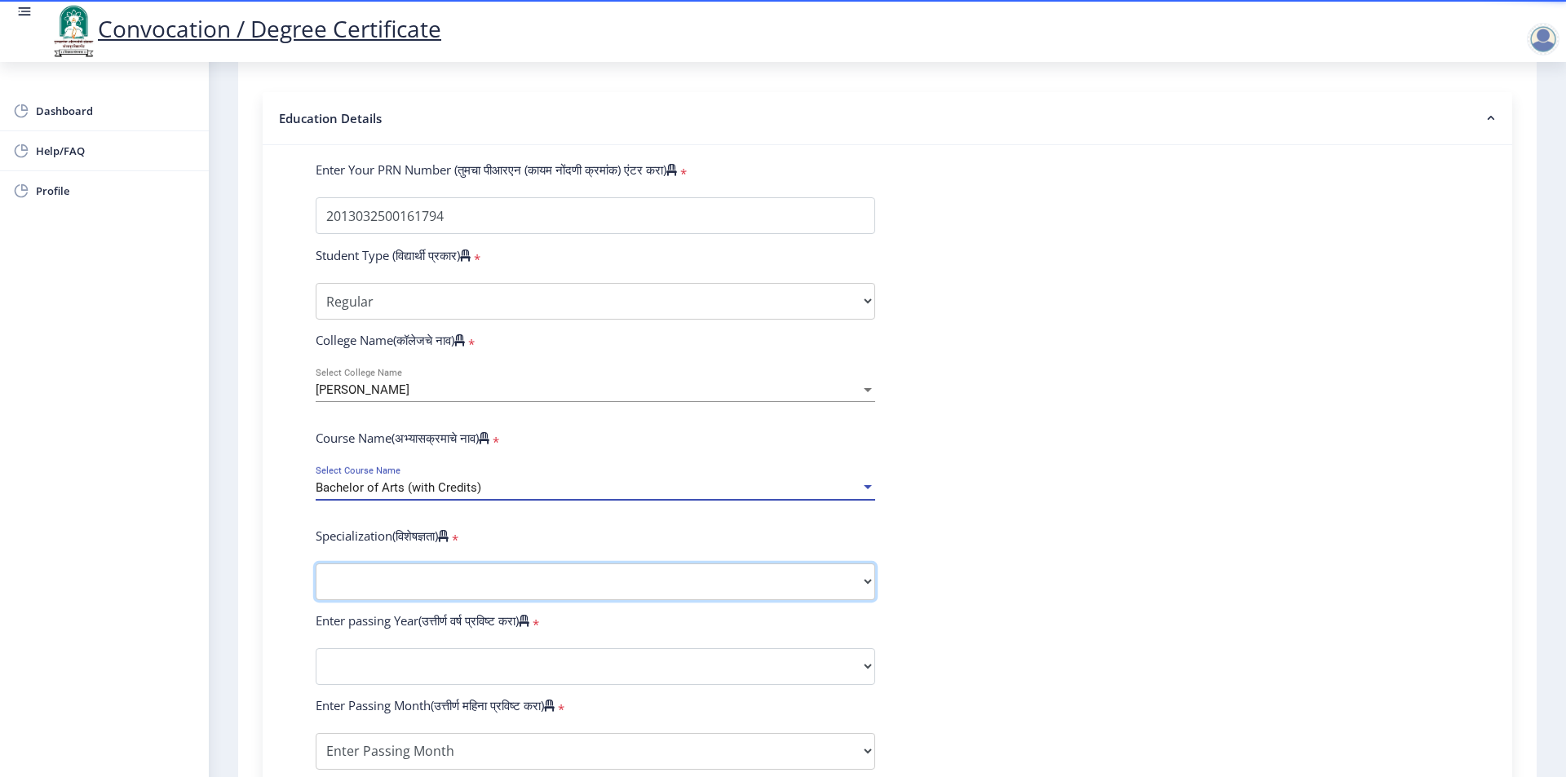
click at [412, 597] on select "Specialization English Geography Hindi Marathi Music Sanskrit Urdu Ancient Indi…" at bounding box center [596, 582] width 560 height 37
select select "English"
click at [316, 579] on select "Specialization English Geography Hindi Marathi Music Sanskrit Urdu Ancient Indi…" at bounding box center [596, 582] width 560 height 37
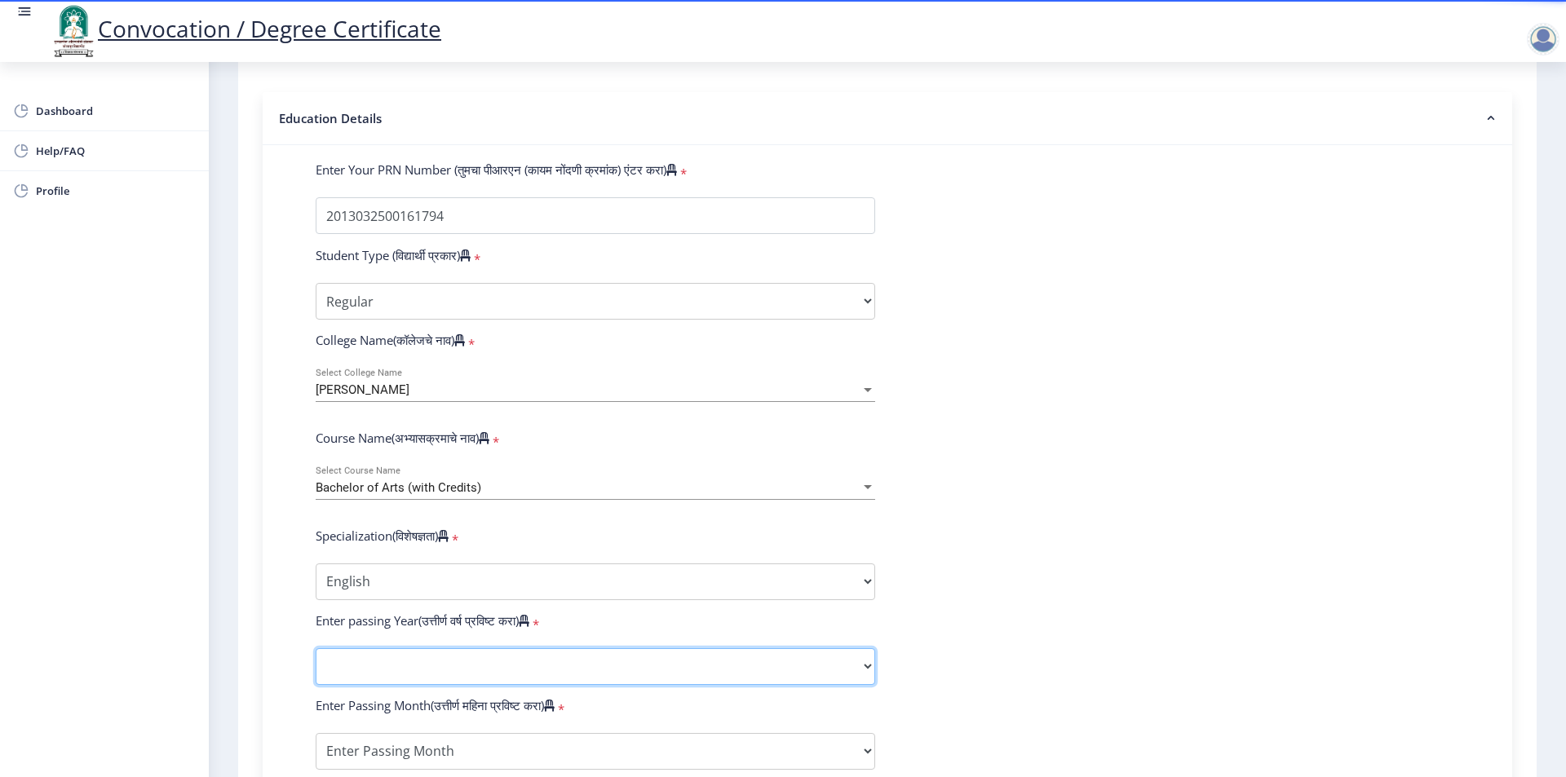
click at [436, 669] on select "2025 2024 2023 2022 2021 2020 2019 2018 2017 2016 2015 2014 2013 2012 2011 2010…" at bounding box center [596, 667] width 560 height 37
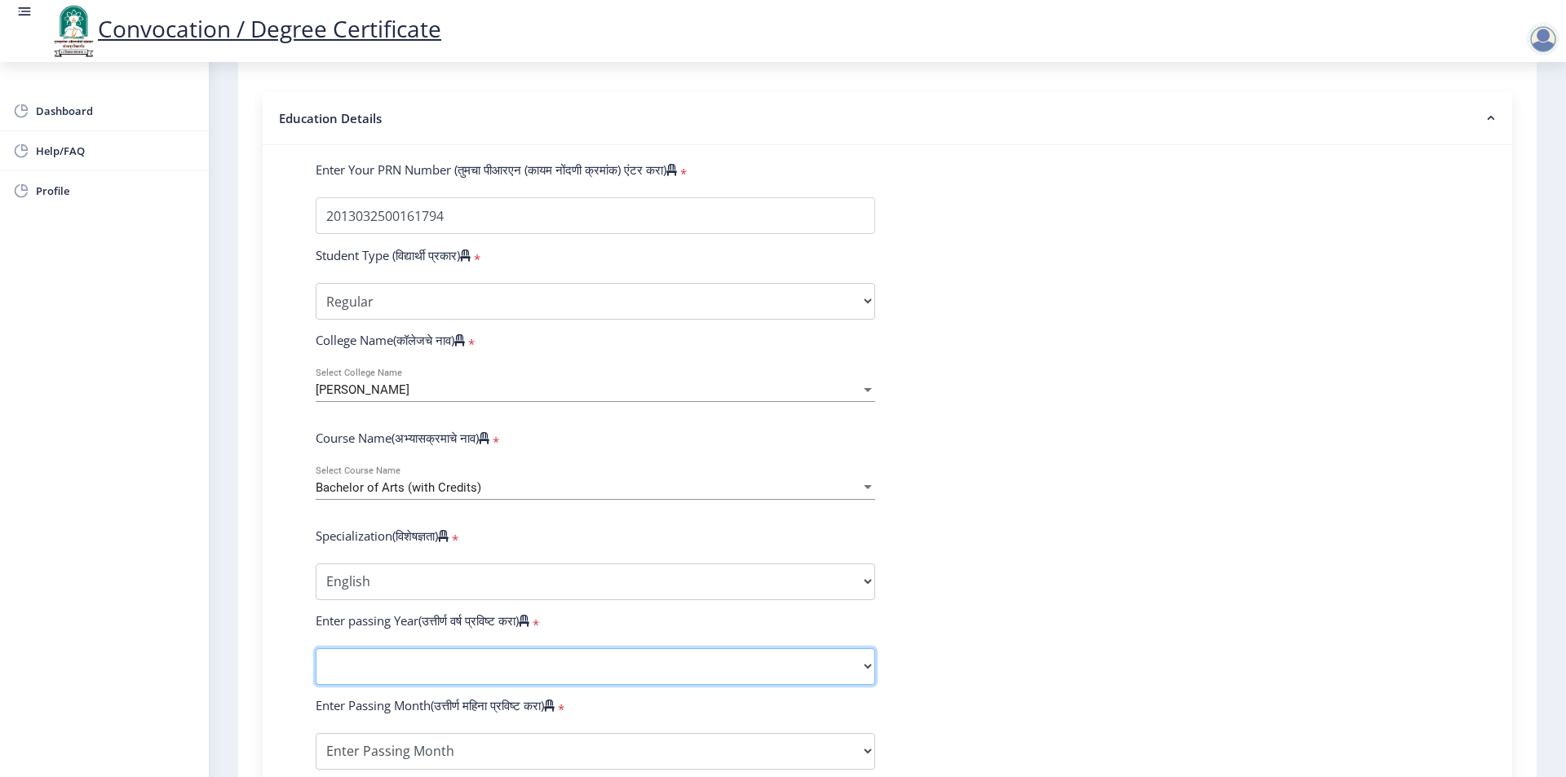
select select "2016"
click at [316, 664] on select "2025 2024 2023 2022 2021 2020 2019 2018 2017 2016 2015 2014 2013 2012 2011 2010…" at bounding box center [596, 667] width 560 height 37
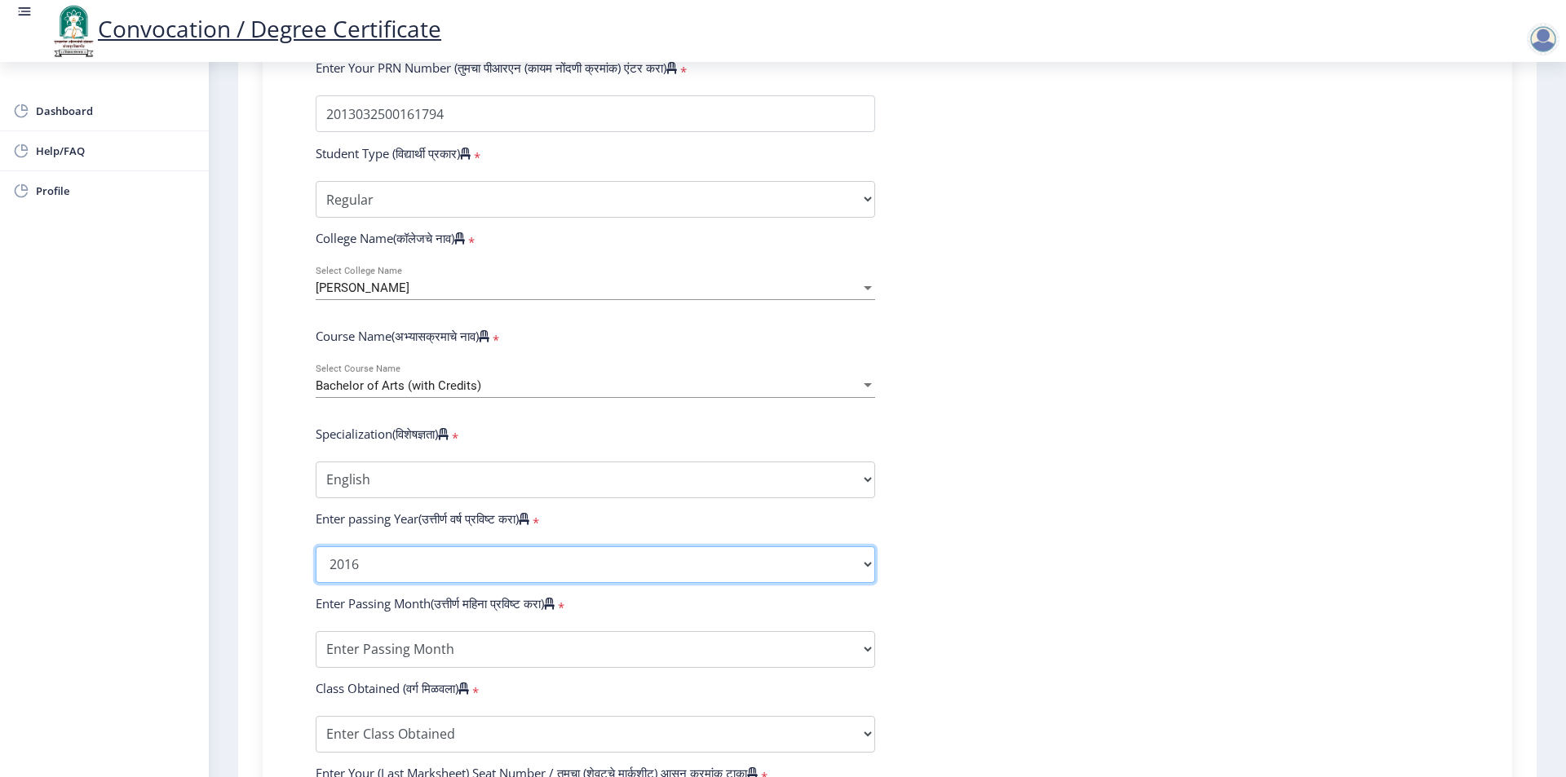
scroll to position [489, 0]
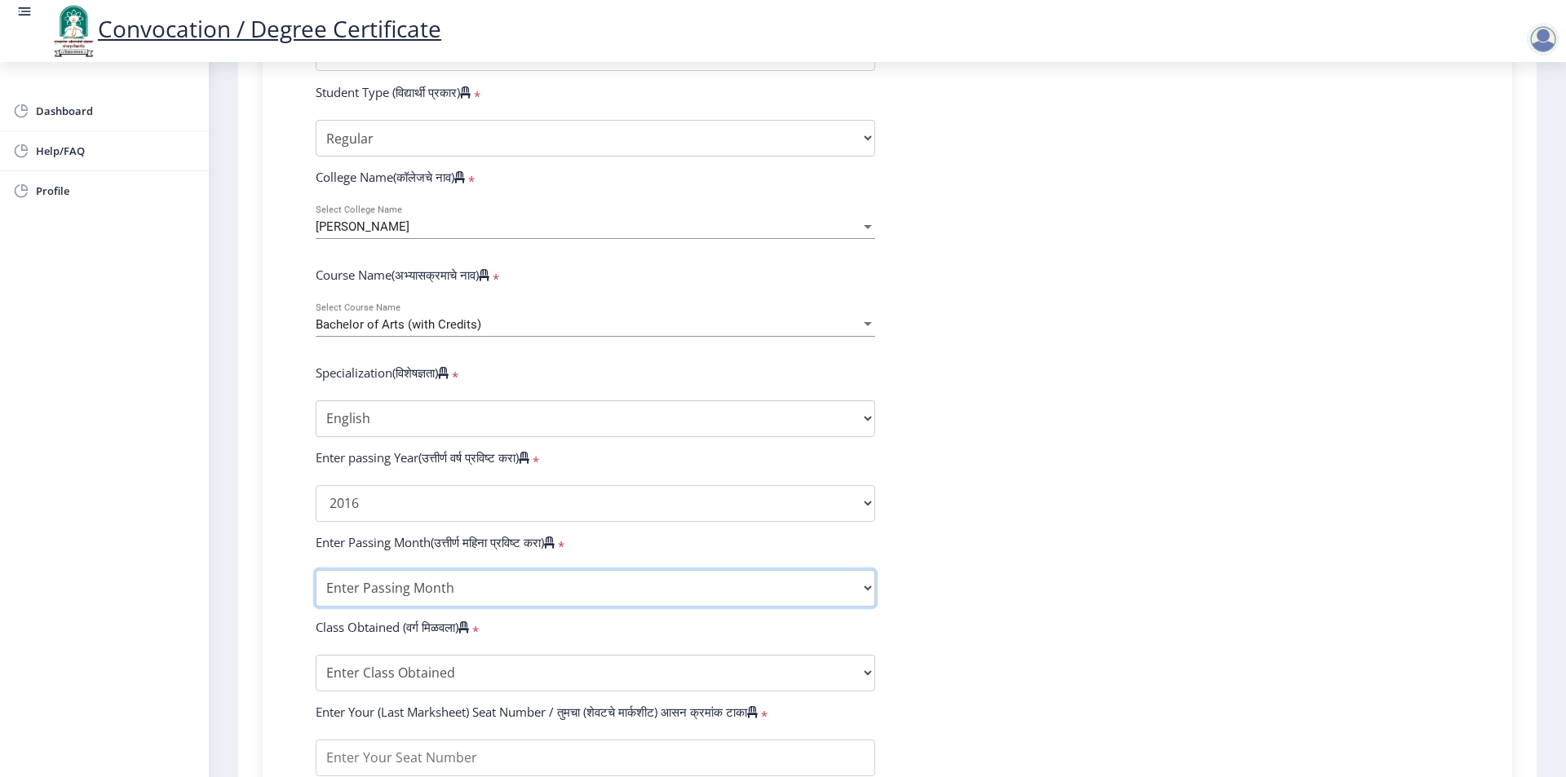
click at [441, 602] on select "Enter Passing Month March April May October November December" at bounding box center [596, 588] width 560 height 37
click at [316, 586] on select "Enter Passing Month March April May October November December" at bounding box center [596, 588] width 560 height 37
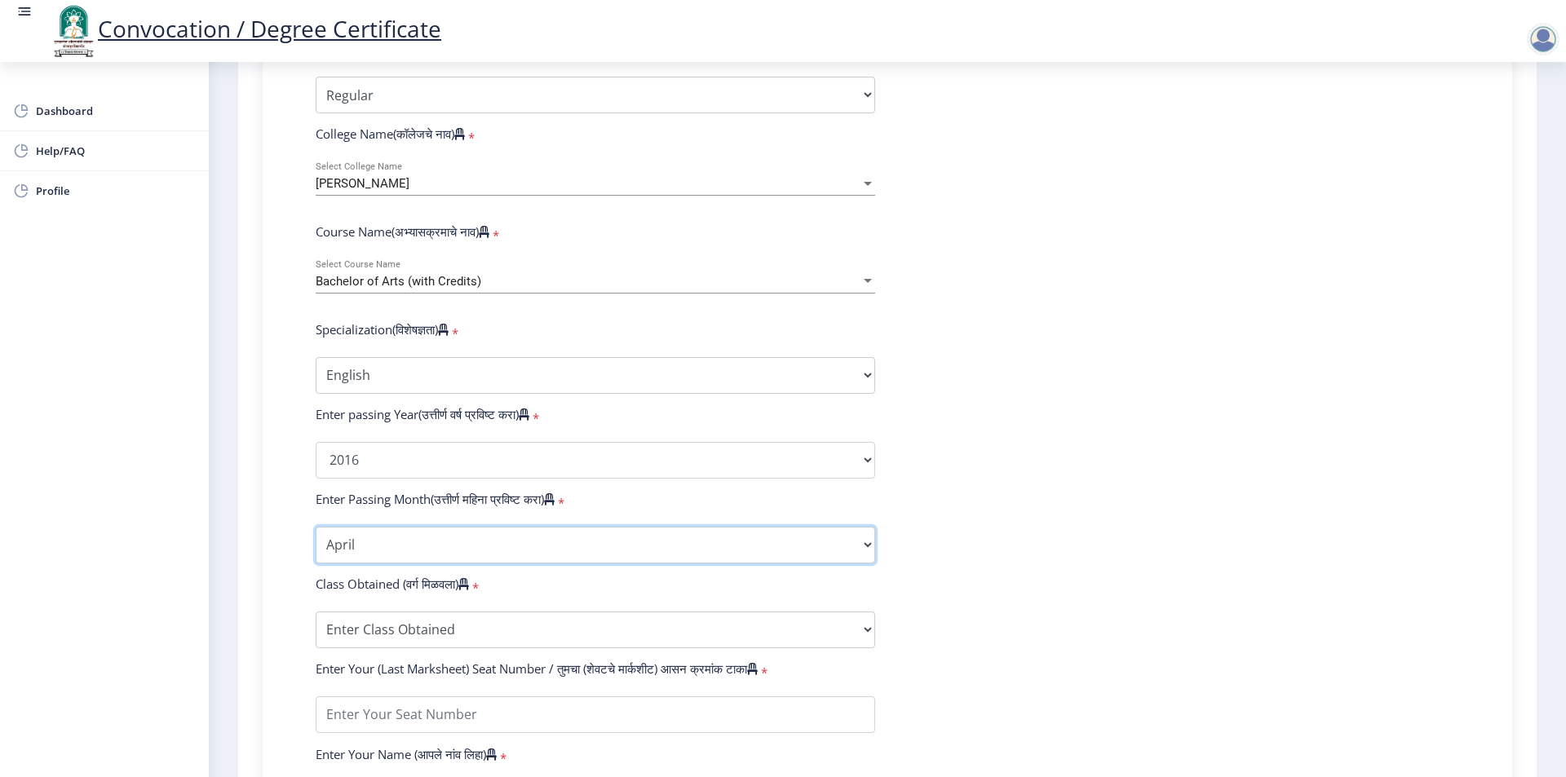
scroll to position [571, 0]
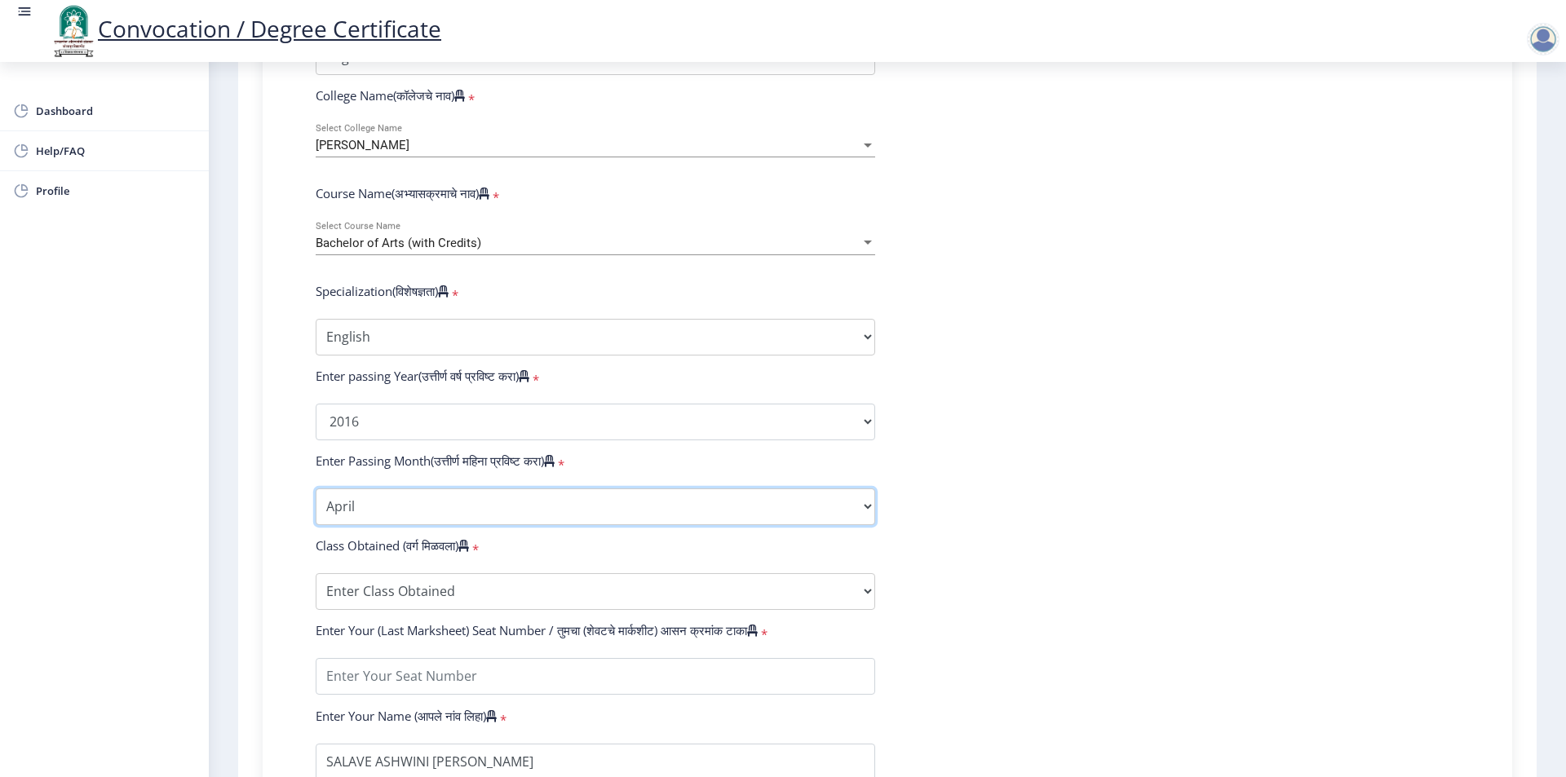
click at [368, 518] on select "Enter Passing Month March April May October November December" at bounding box center [596, 507] width 560 height 37
select select "March"
click at [316, 504] on select "Enter Passing Month March April May October November December" at bounding box center [596, 507] width 560 height 37
click at [373, 597] on select "Enter Class Obtained FIRST CLASS WITH DISTINCTION FIRST CLASS HIGHER SECOND CLA…" at bounding box center [596, 591] width 560 height 37
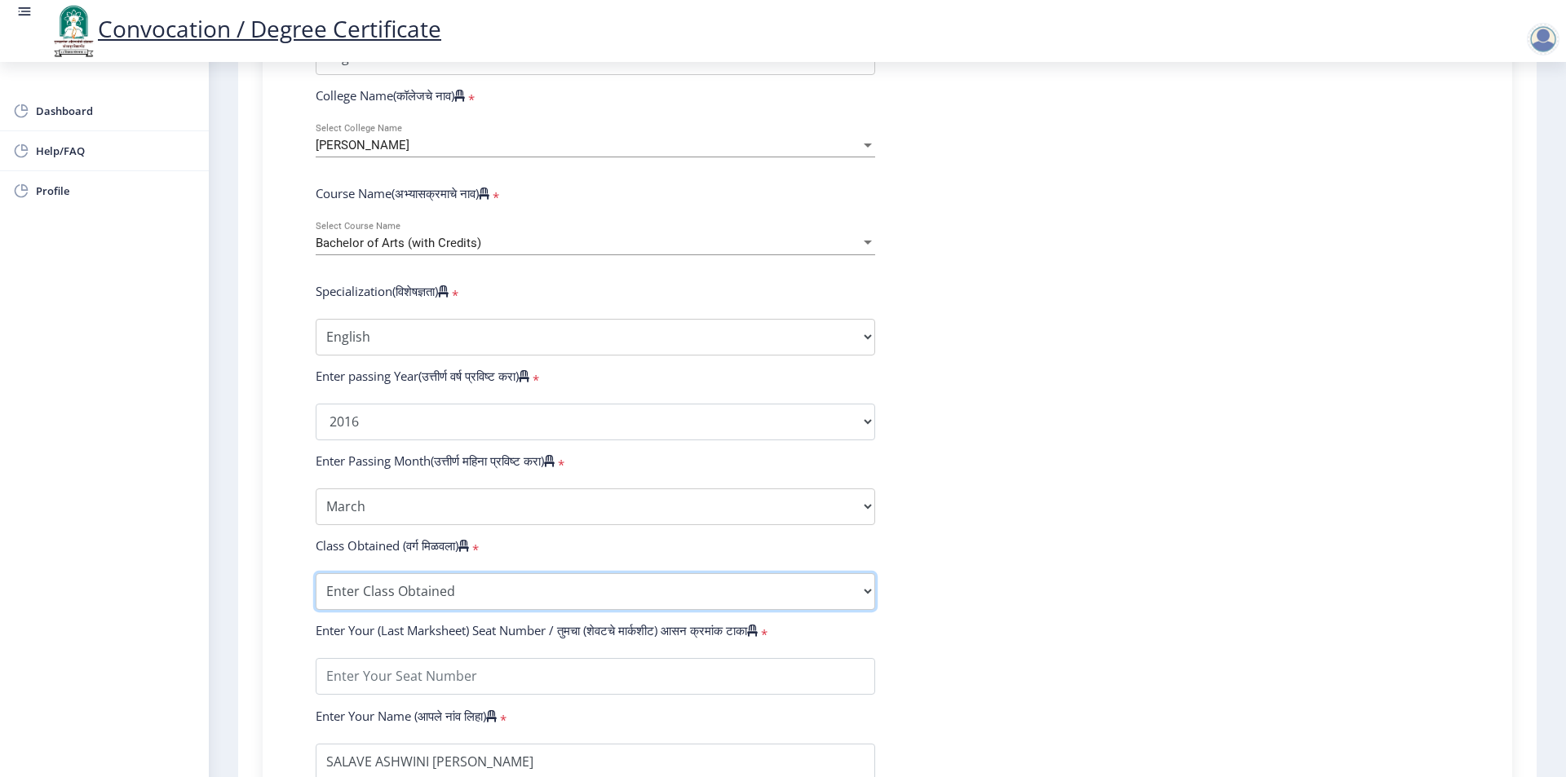
click at [392, 599] on select "Enter Class Obtained FIRST CLASS WITH DISTINCTION FIRST CLASS HIGHER SECOND CLA…" at bounding box center [596, 591] width 560 height 37
select select "FIRST CLASS"
click at [316, 589] on select "Enter Class Obtained FIRST CLASS WITH DISTINCTION FIRST CLASS HIGHER SECOND CLA…" at bounding box center [596, 591] width 560 height 37
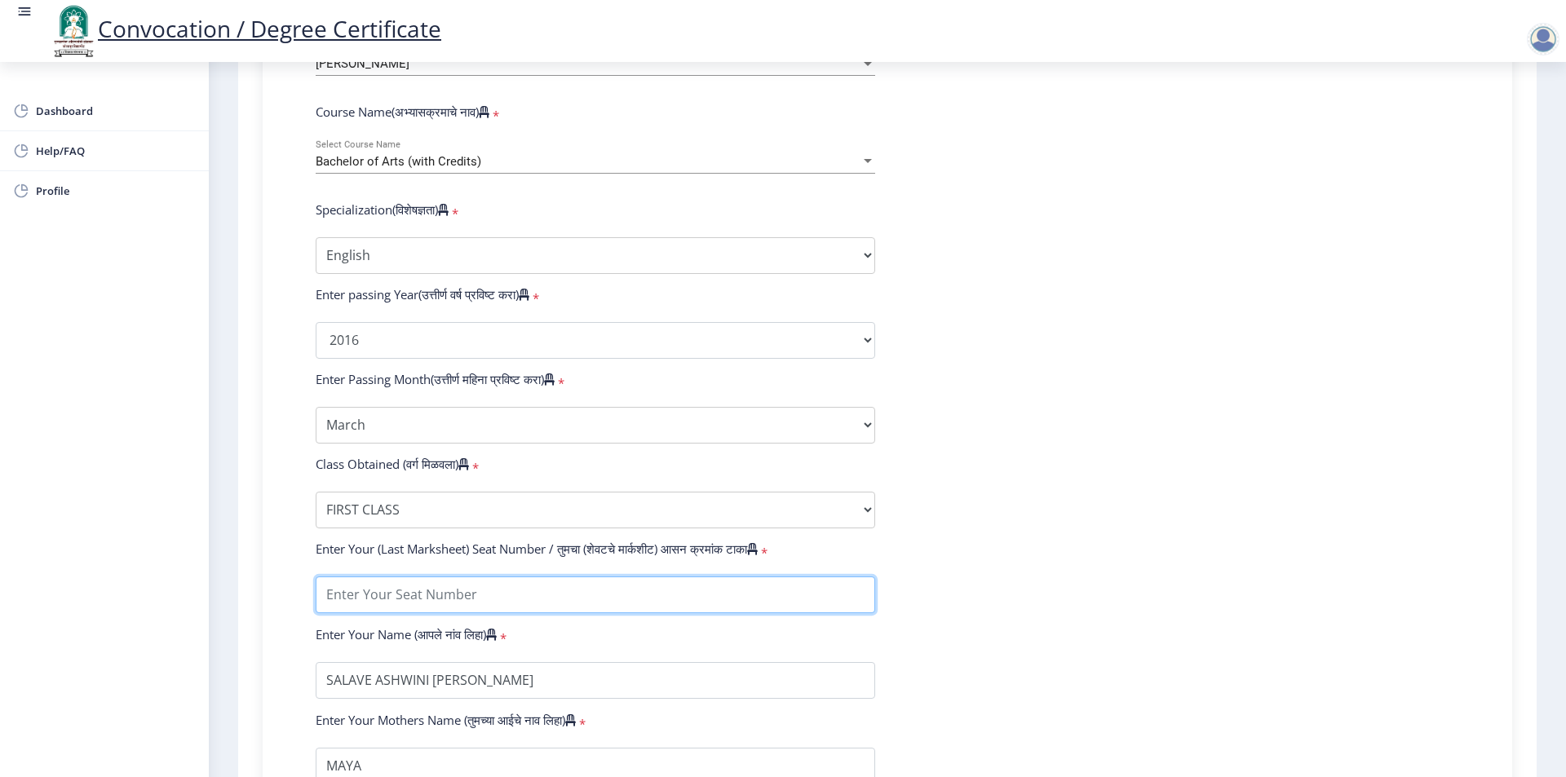
click at [415, 608] on input "textarea" at bounding box center [596, 595] width 560 height 37
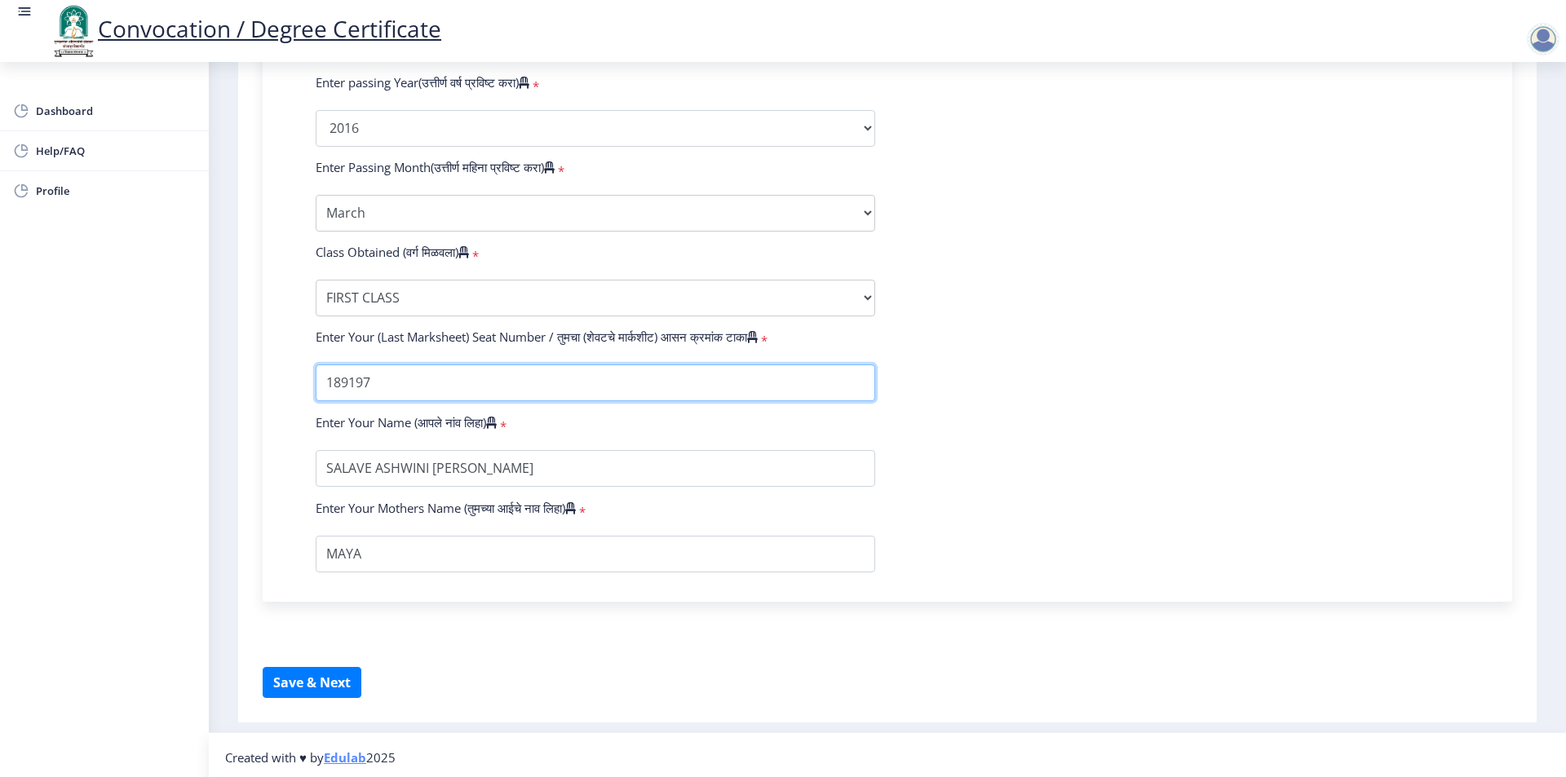
scroll to position [885, 0]
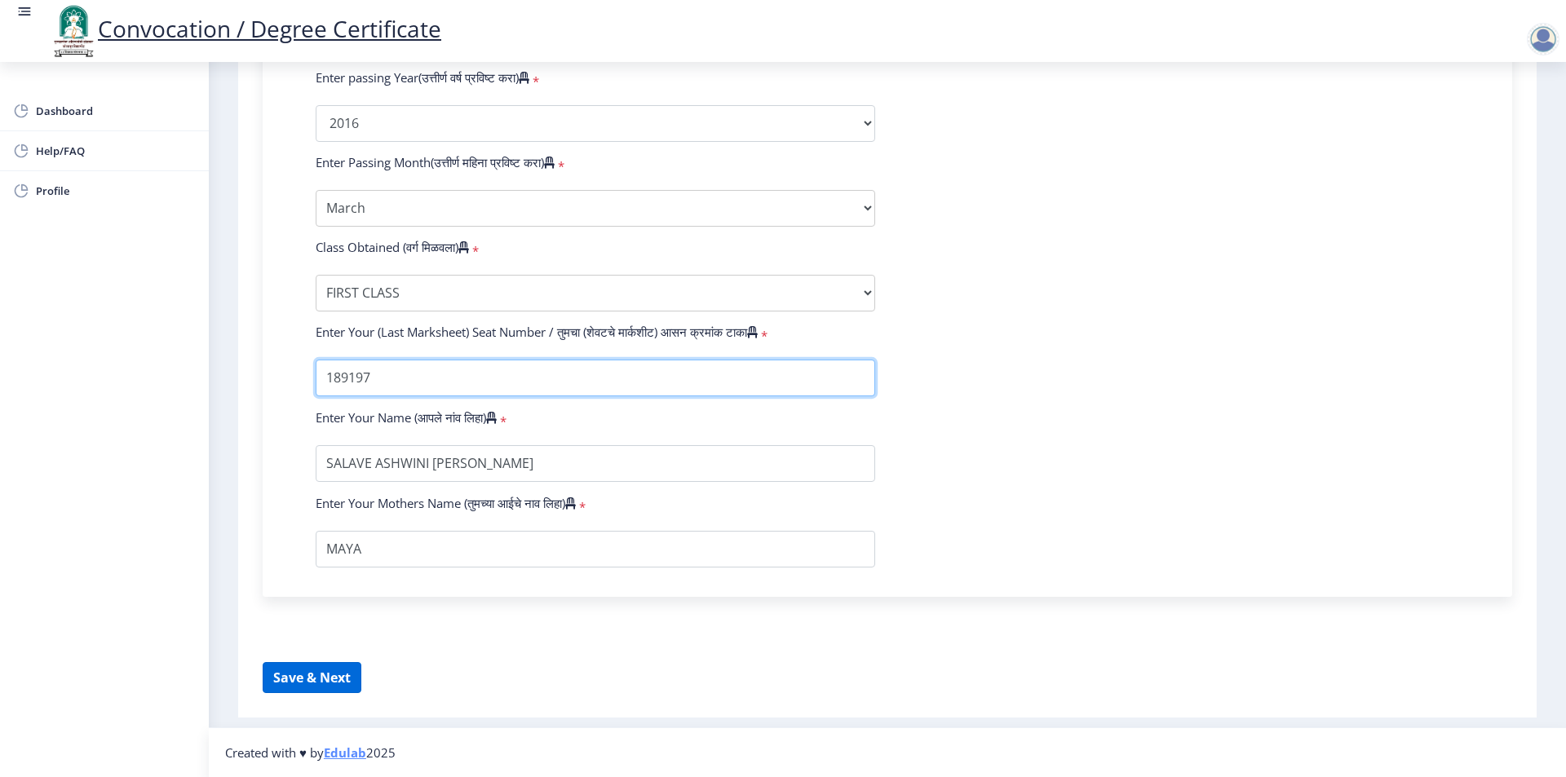
type input "189197"
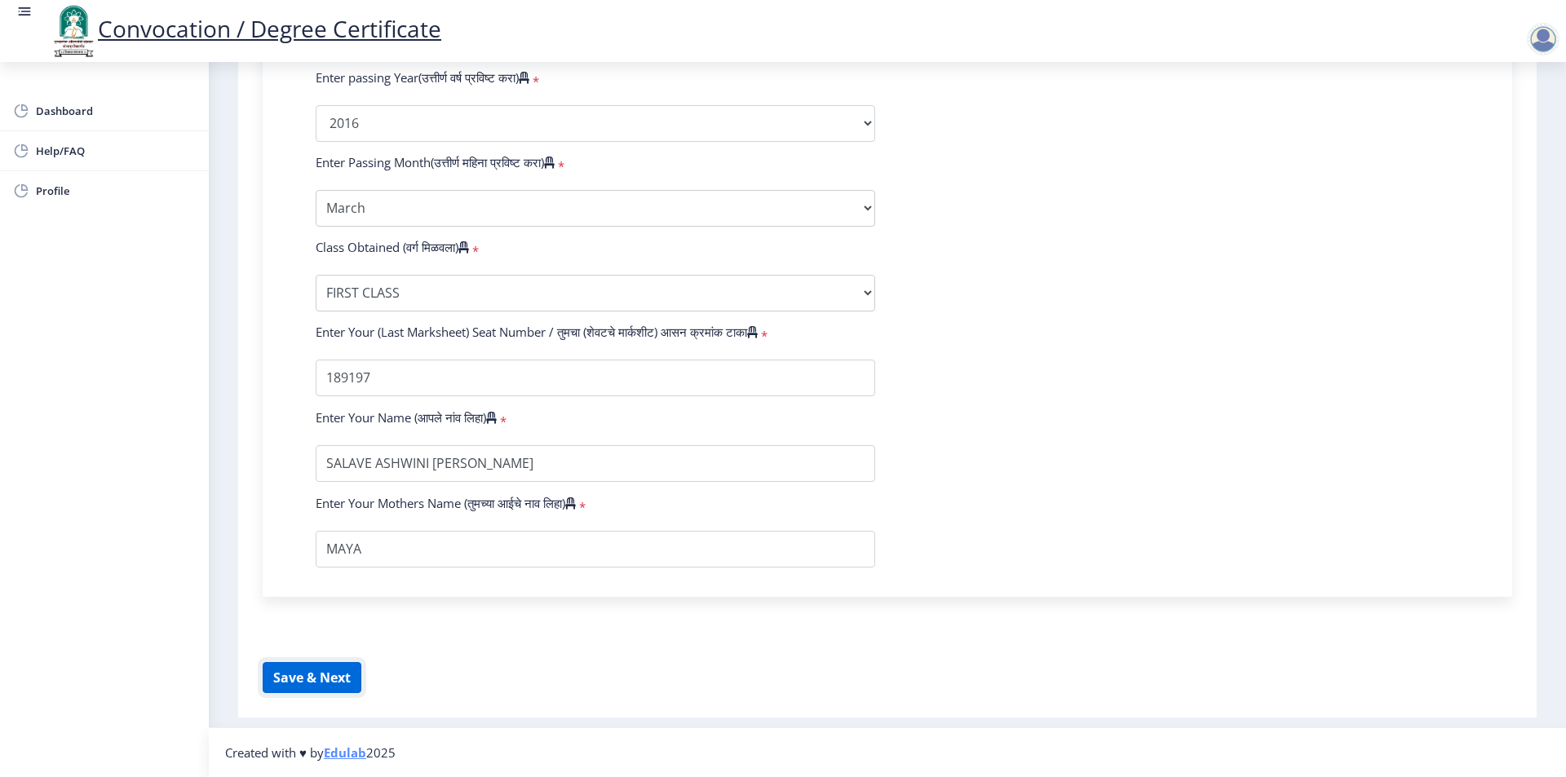
click at [340, 676] on button "Save & Next" at bounding box center [312, 677] width 99 height 31
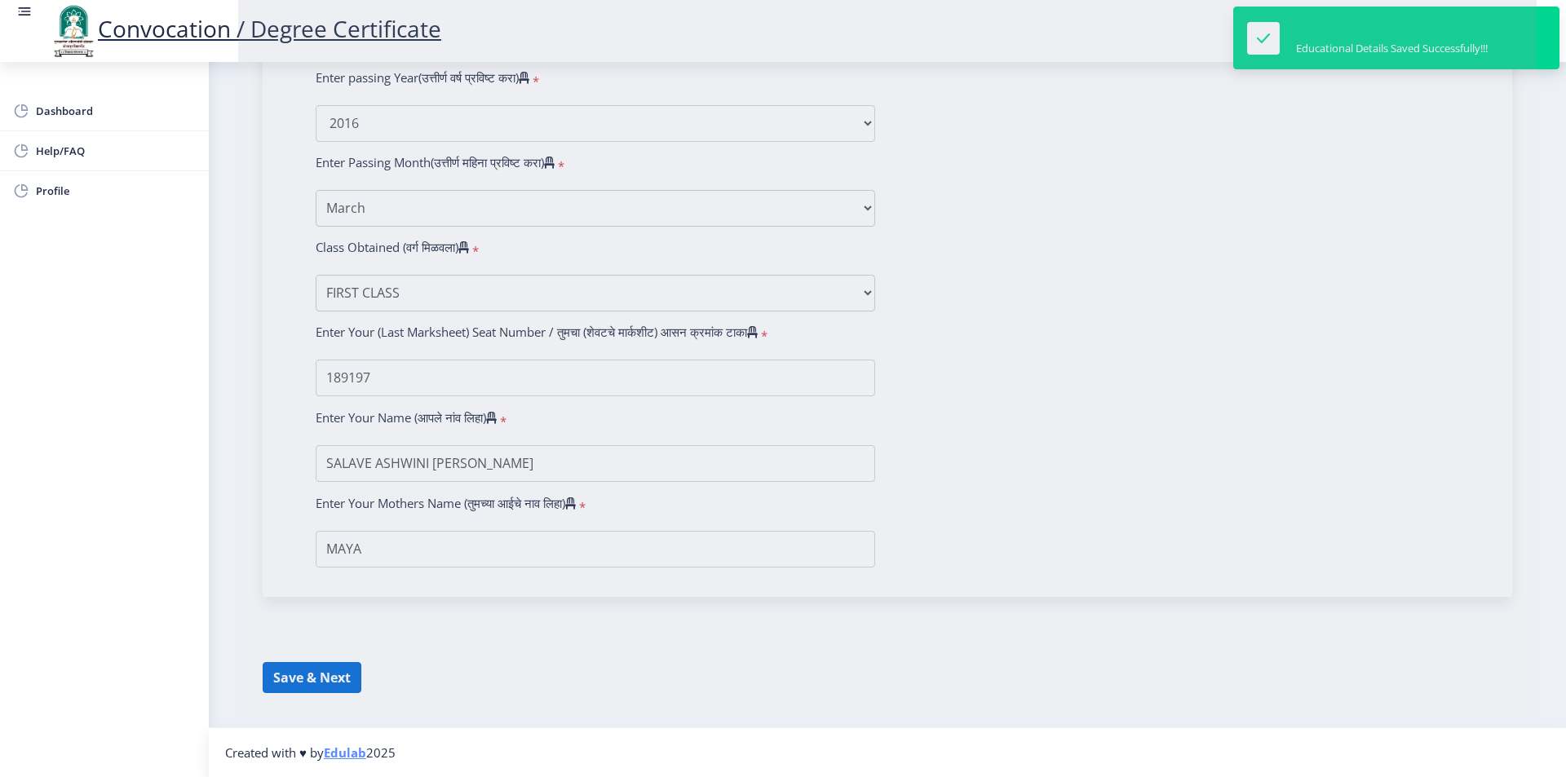
select select
type input "SALAVE ASHWINI [PERSON_NAME]"
type input "MAYA"
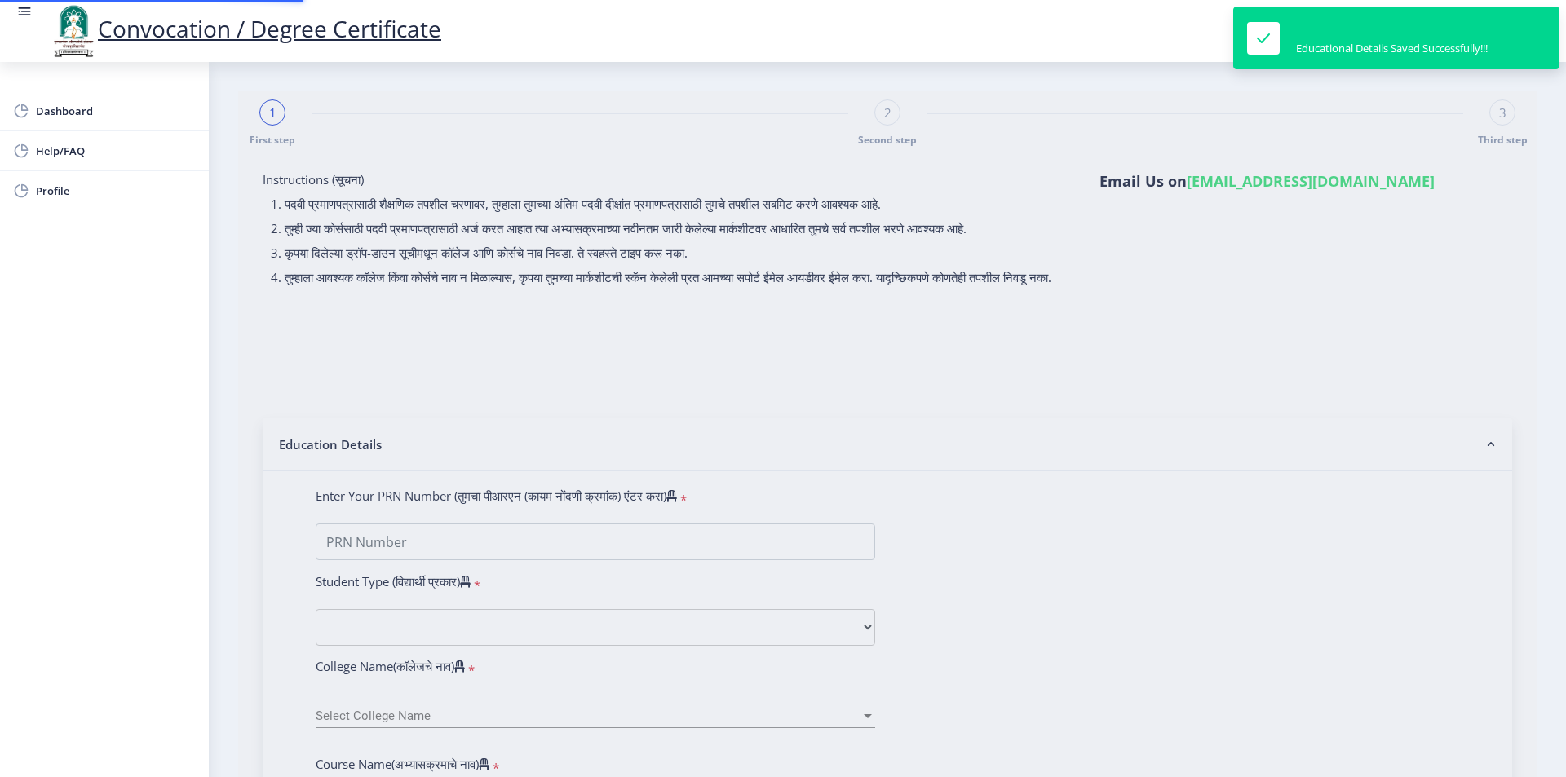
type input "2013032500161794"
select select "Regular"
select select "2016"
select select "March"
select select "FIRST CLASS"
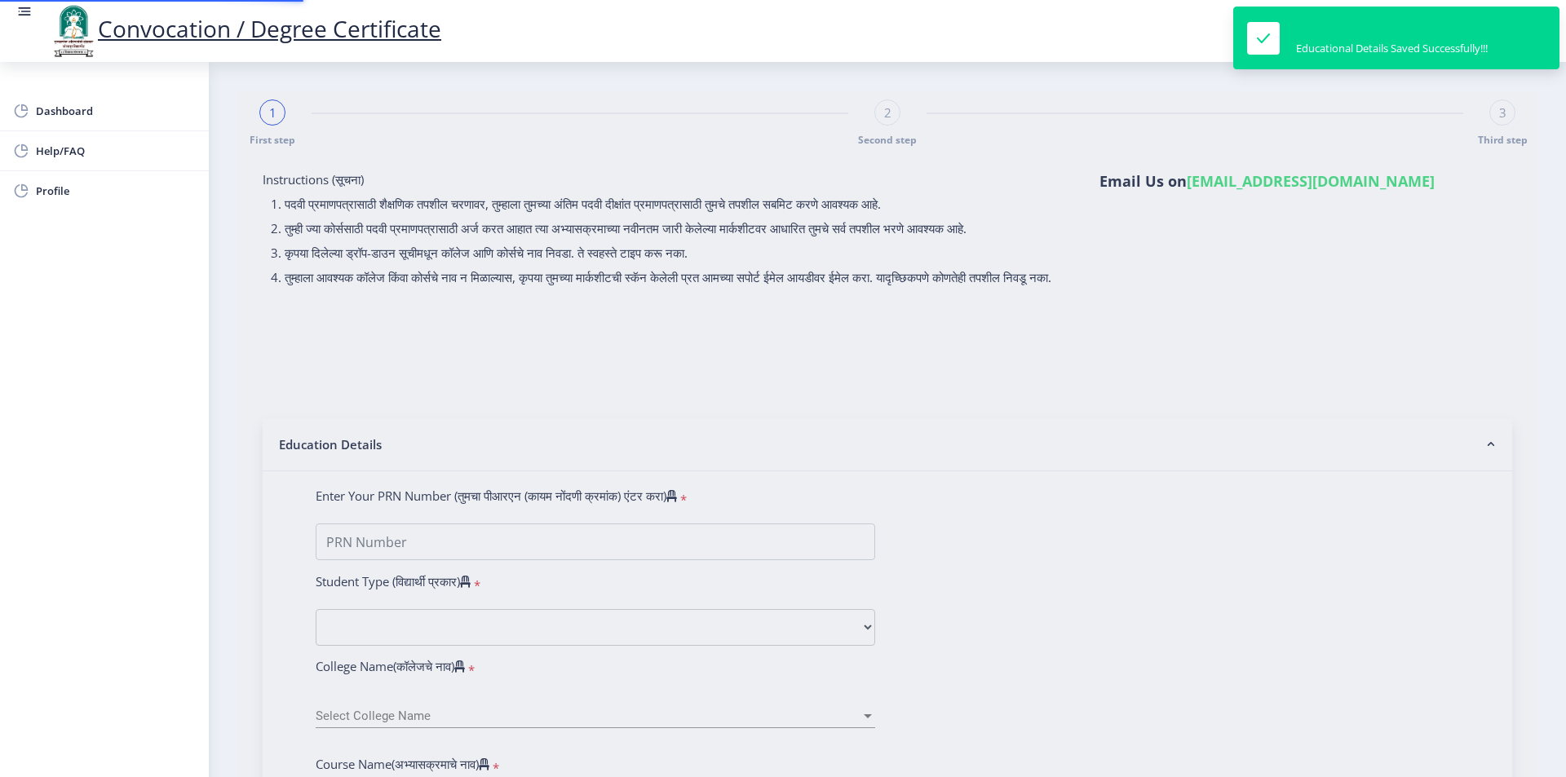
type input "189197"
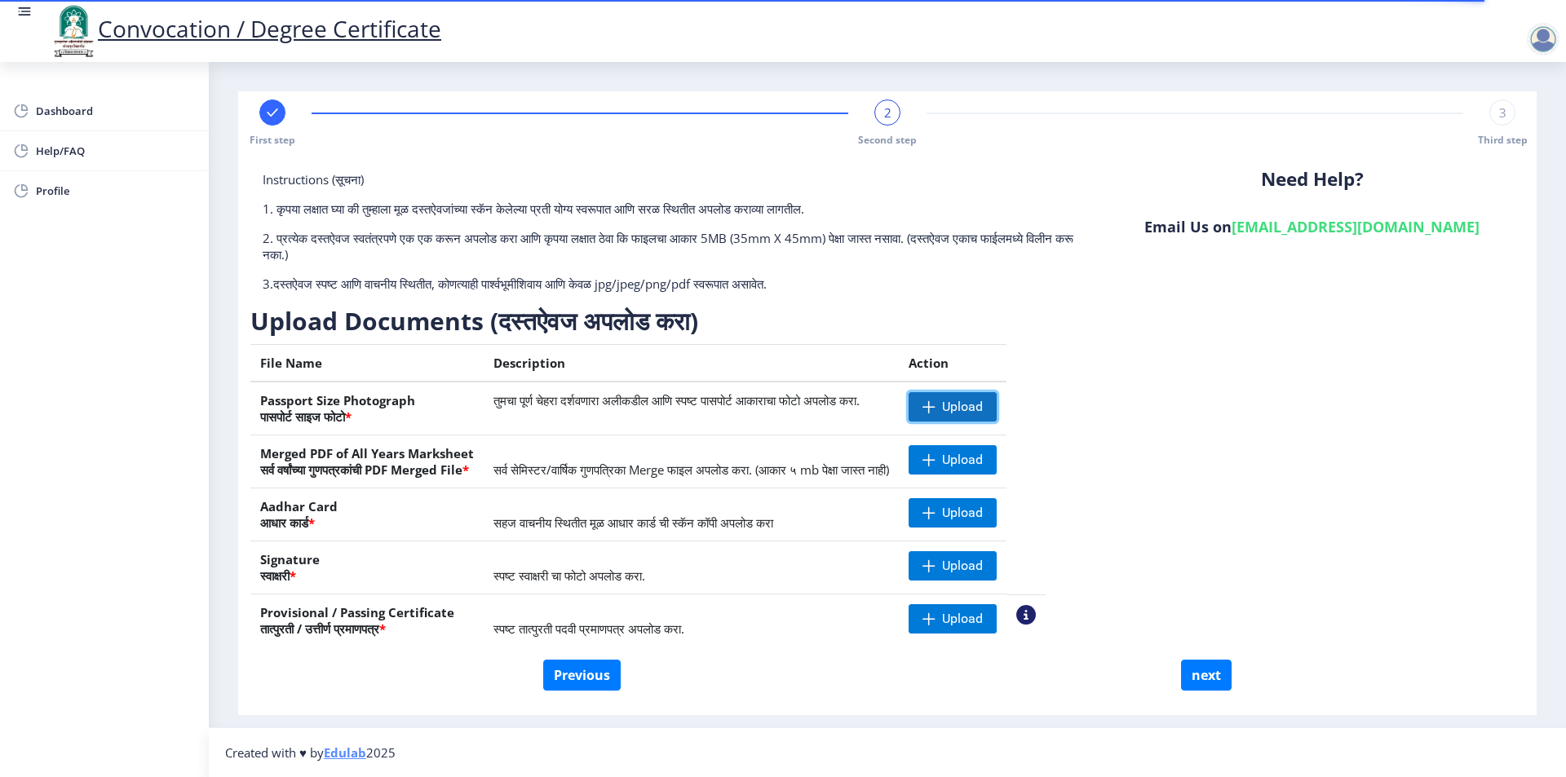
click at [995, 415] on span "Upload" at bounding box center [953, 406] width 88 height 29
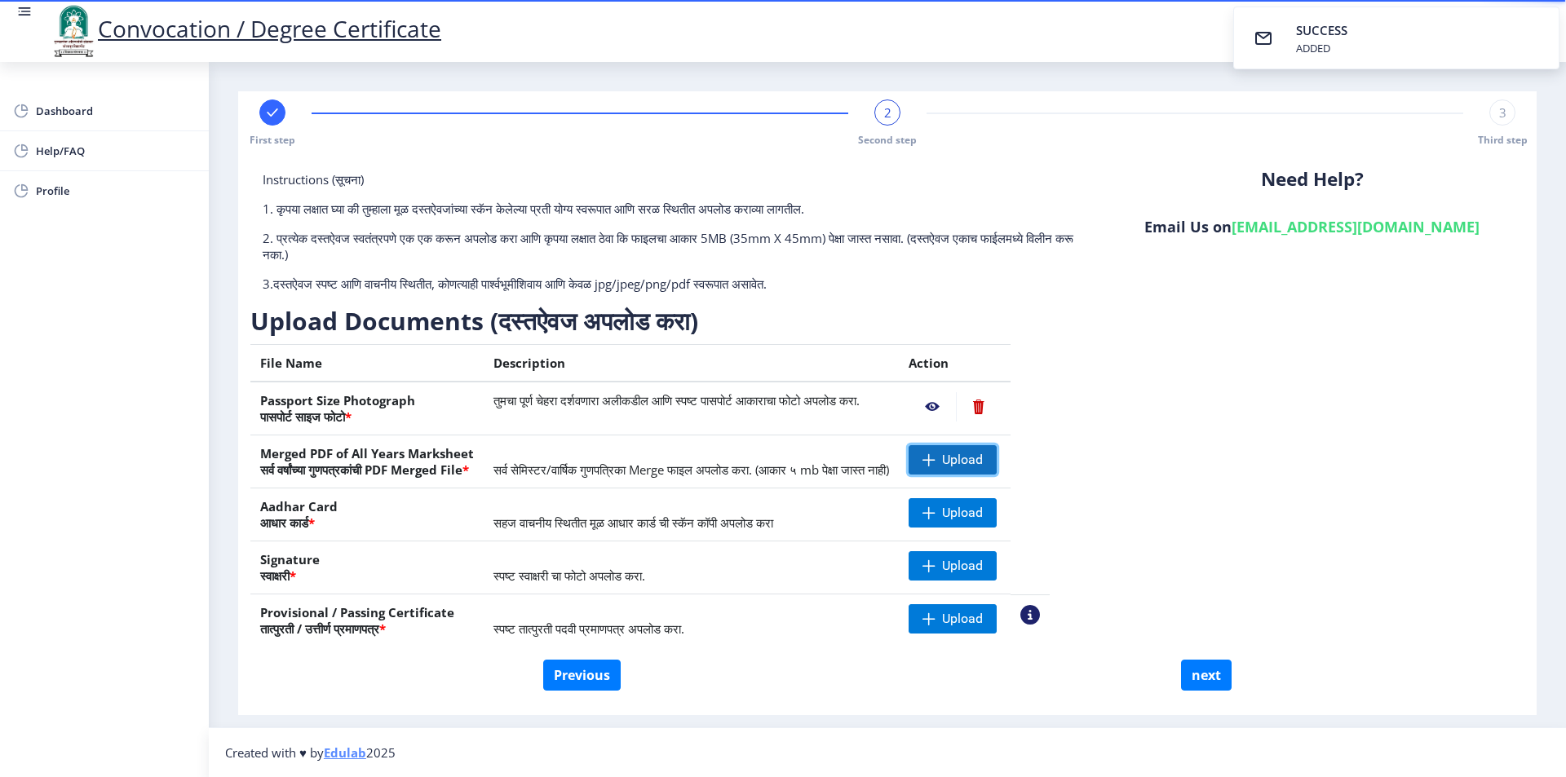
click at [994, 463] on span "Upload" at bounding box center [953, 459] width 88 height 29
click at [983, 508] on span "Upload" at bounding box center [962, 513] width 41 height 16
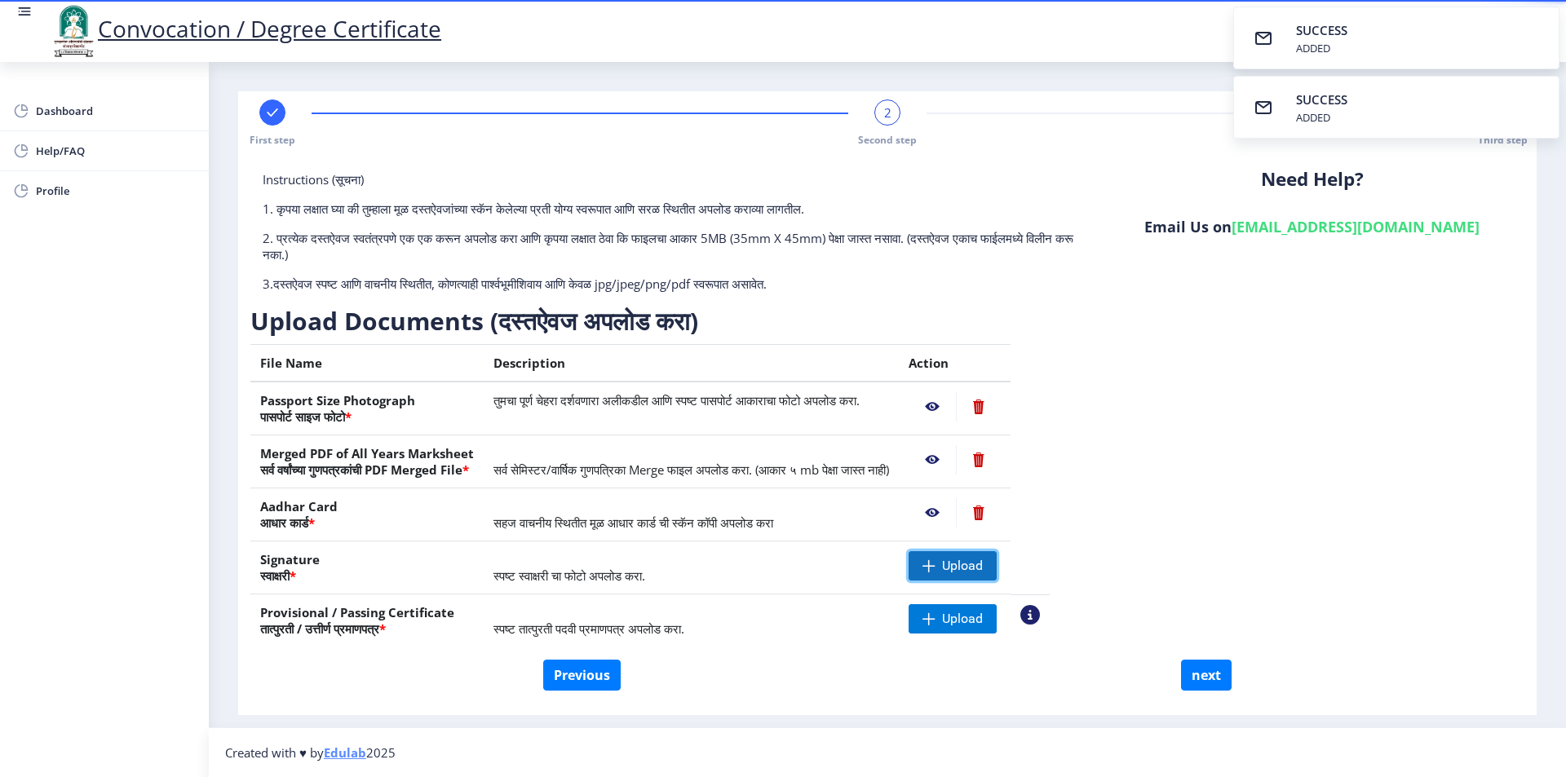
click at [936, 567] on span at bounding box center [929, 566] width 13 height 13
click at [976, 622] on span "Upload" at bounding box center [953, 618] width 88 height 29
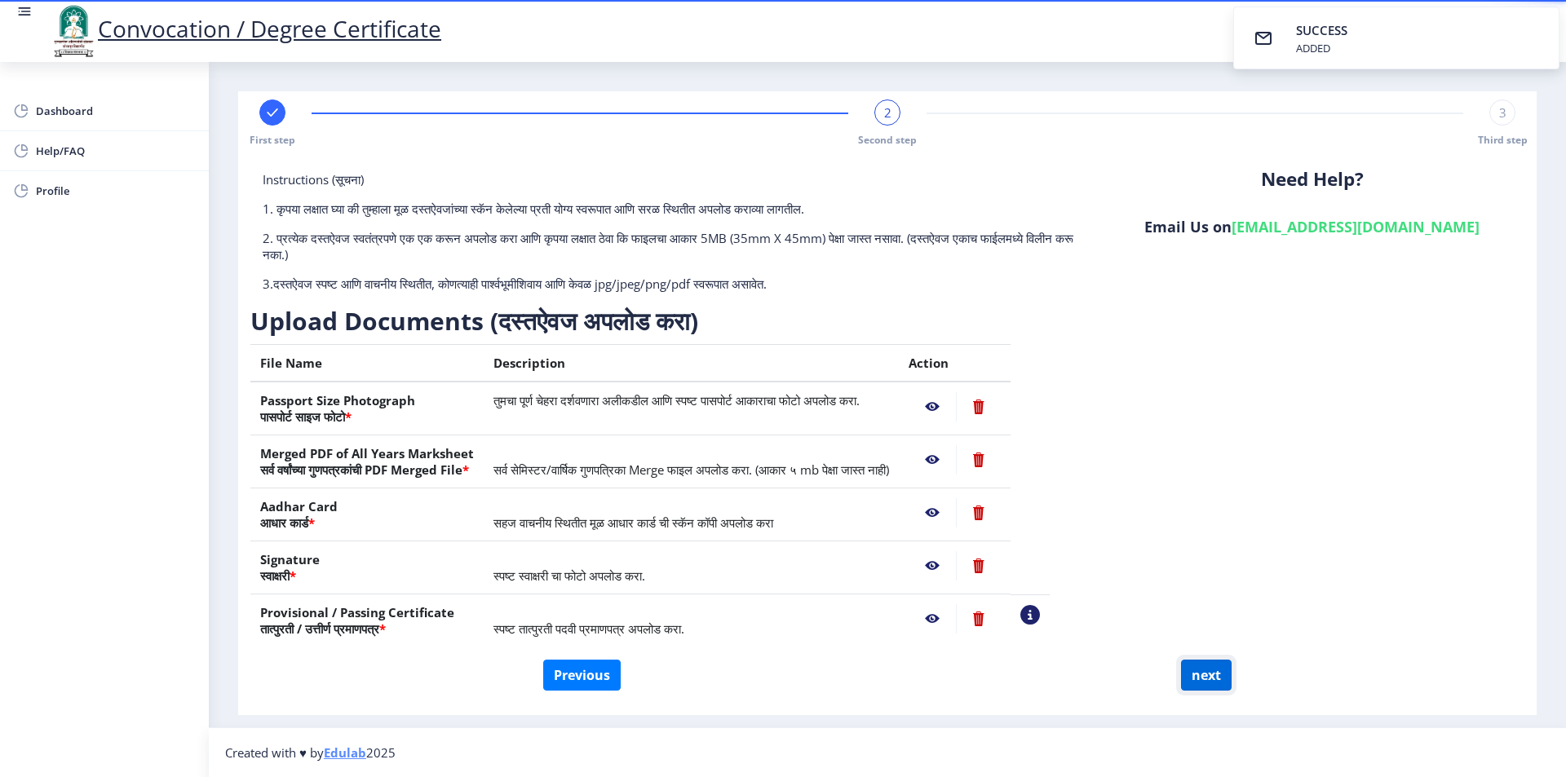
click at [1212, 677] on button "next" at bounding box center [1206, 675] width 51 height 31
select select
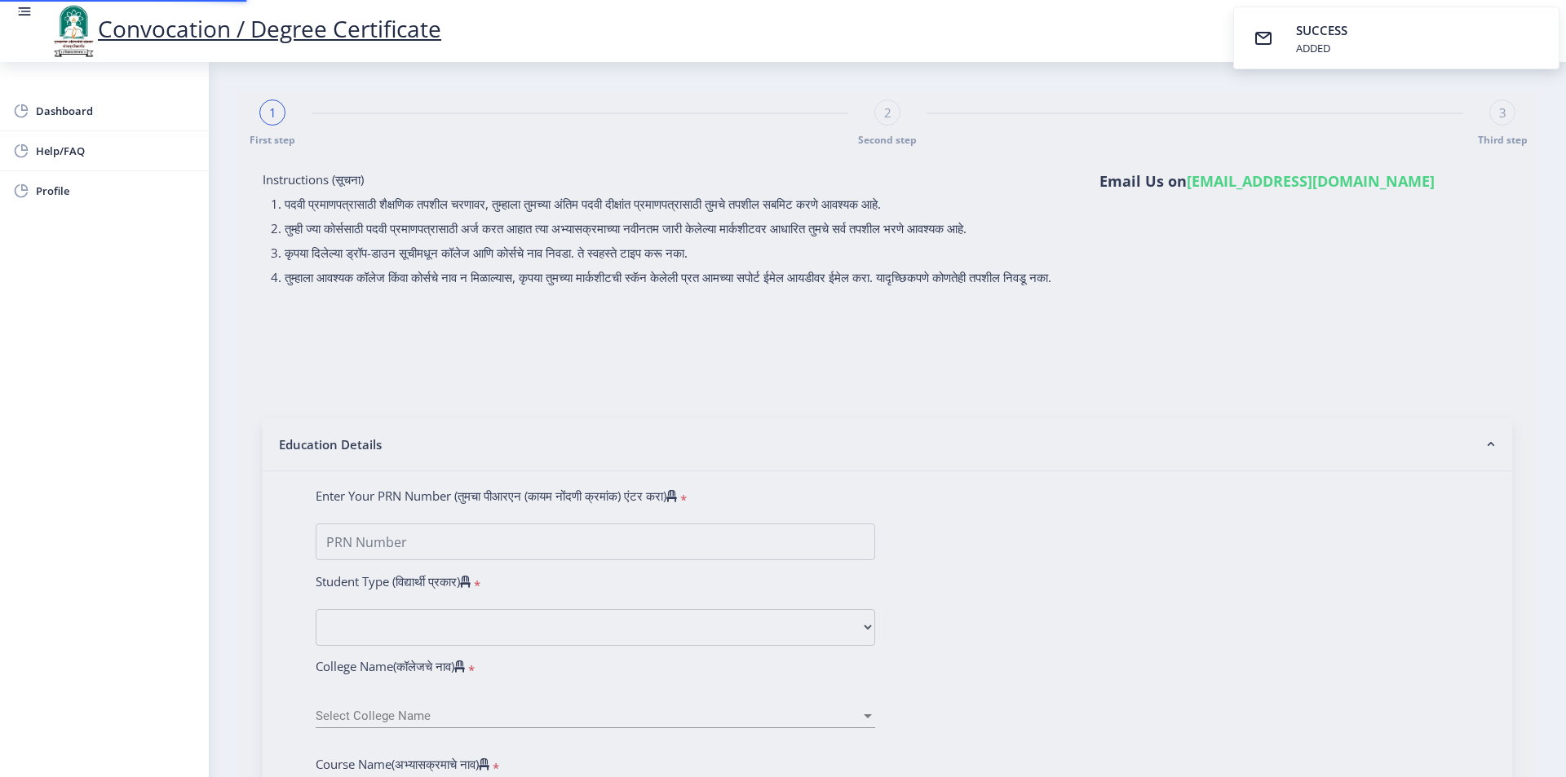
select select
type input "SALAVE ASHWINI [PERSON_NAME]"
type input "MAYA"
select select
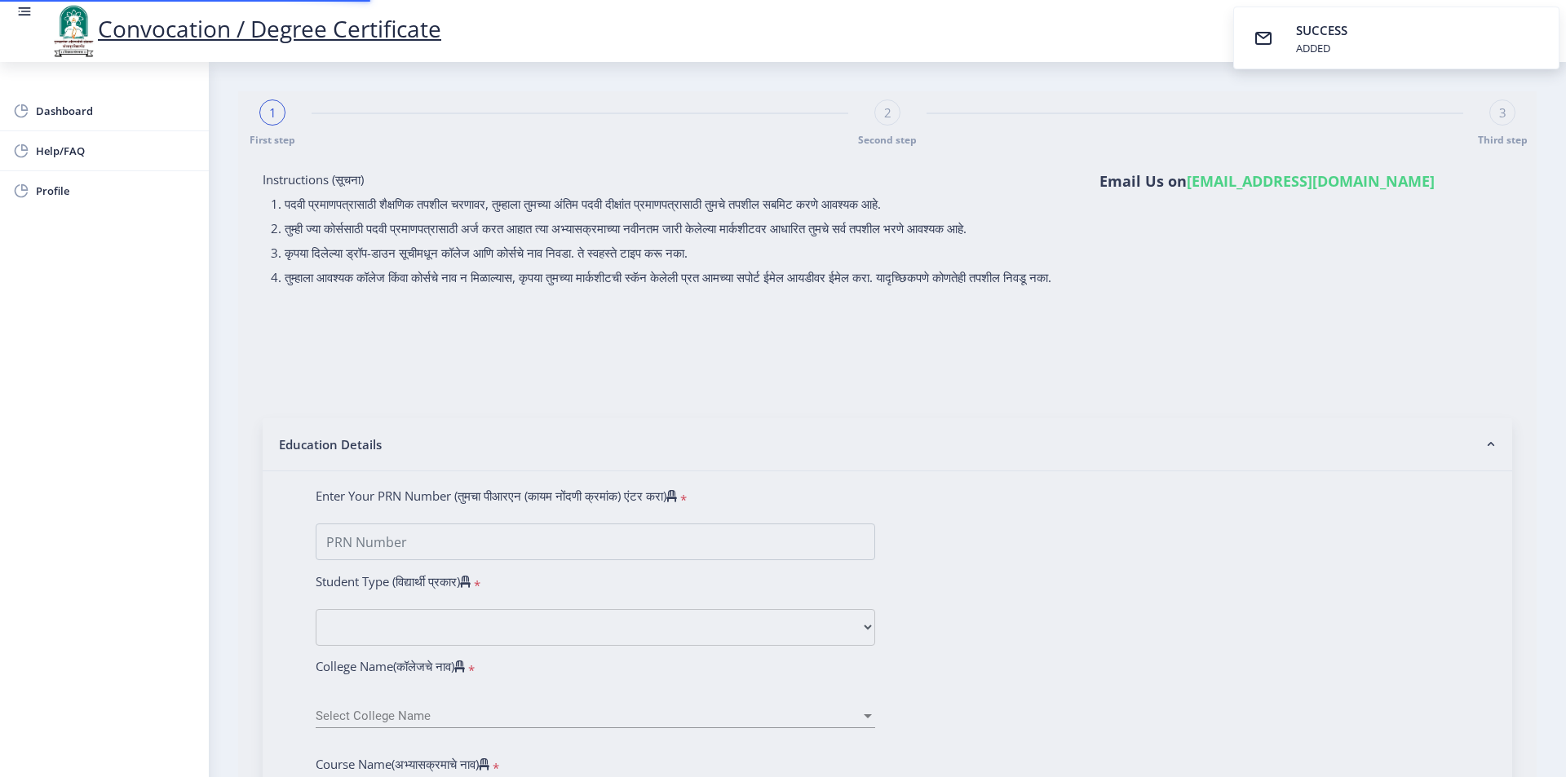
select select
type input "SALAVE ASHWINI [PERSON_NAME]"
type input "MAYA"
type input "2013032500161794"
select select "Regular"
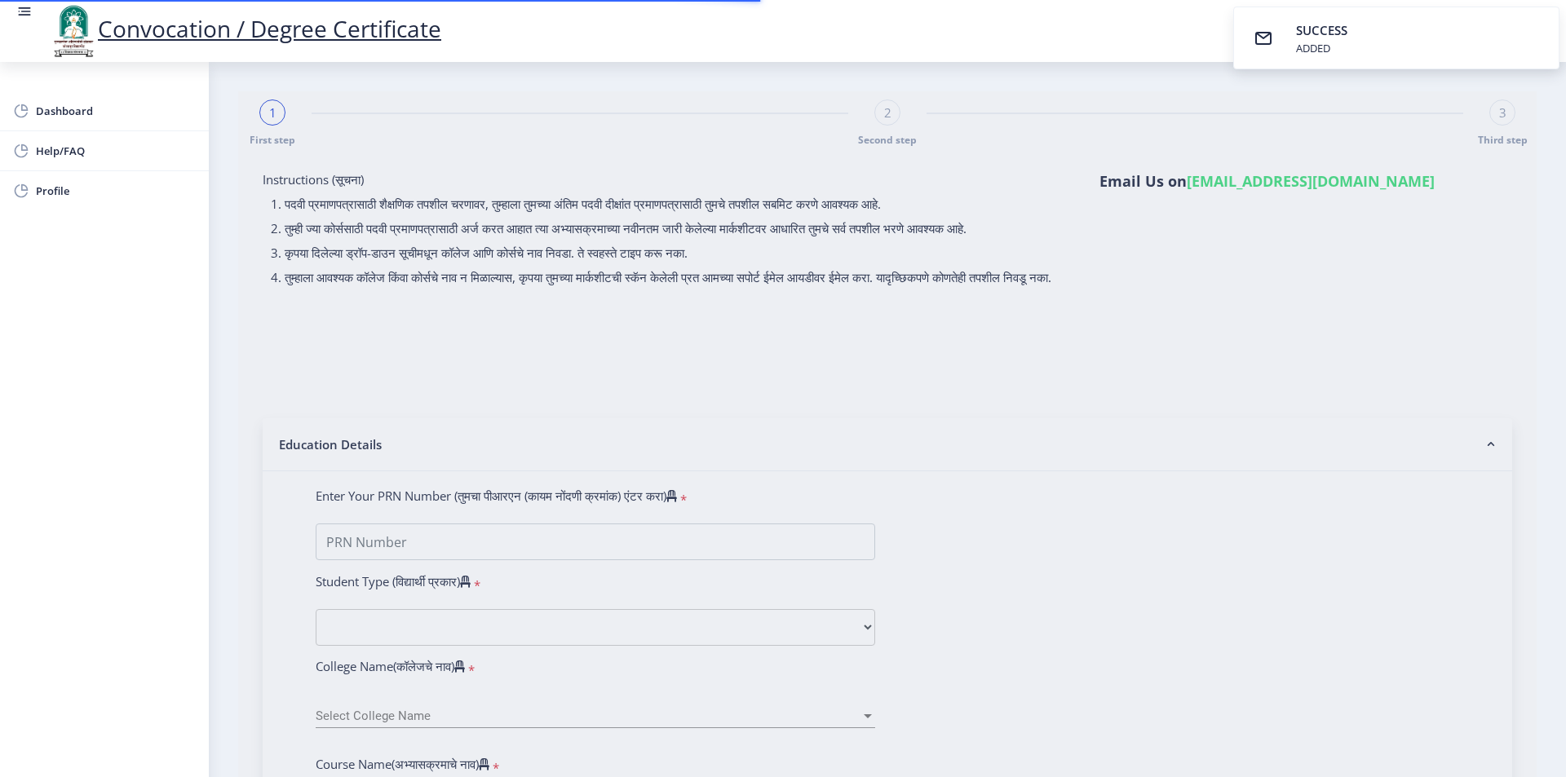
select select "2016"
select select "March"
select select "FIRST CLASS"
type input "189197"
select select "English"
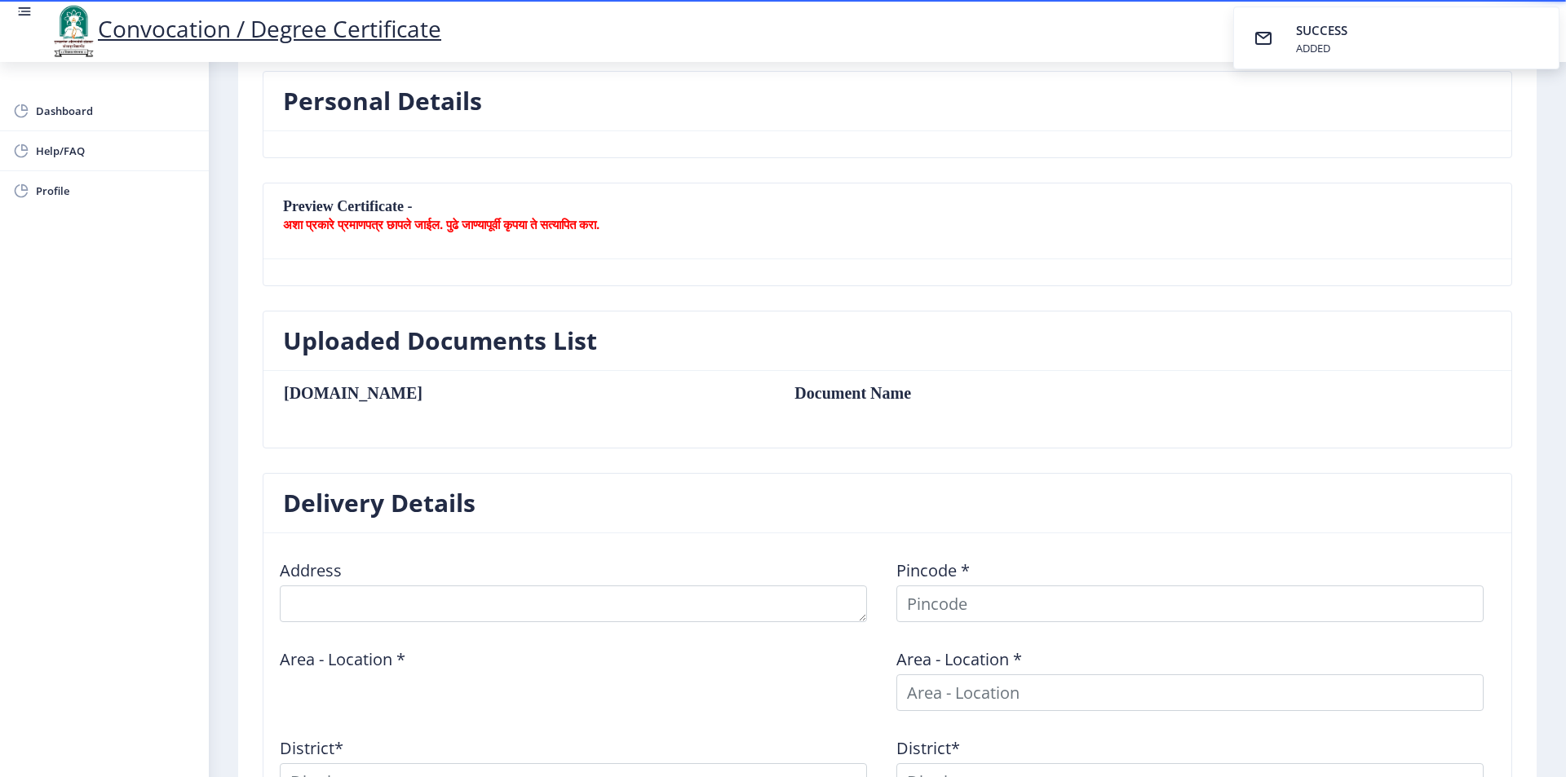
scroll to position [326, 0]
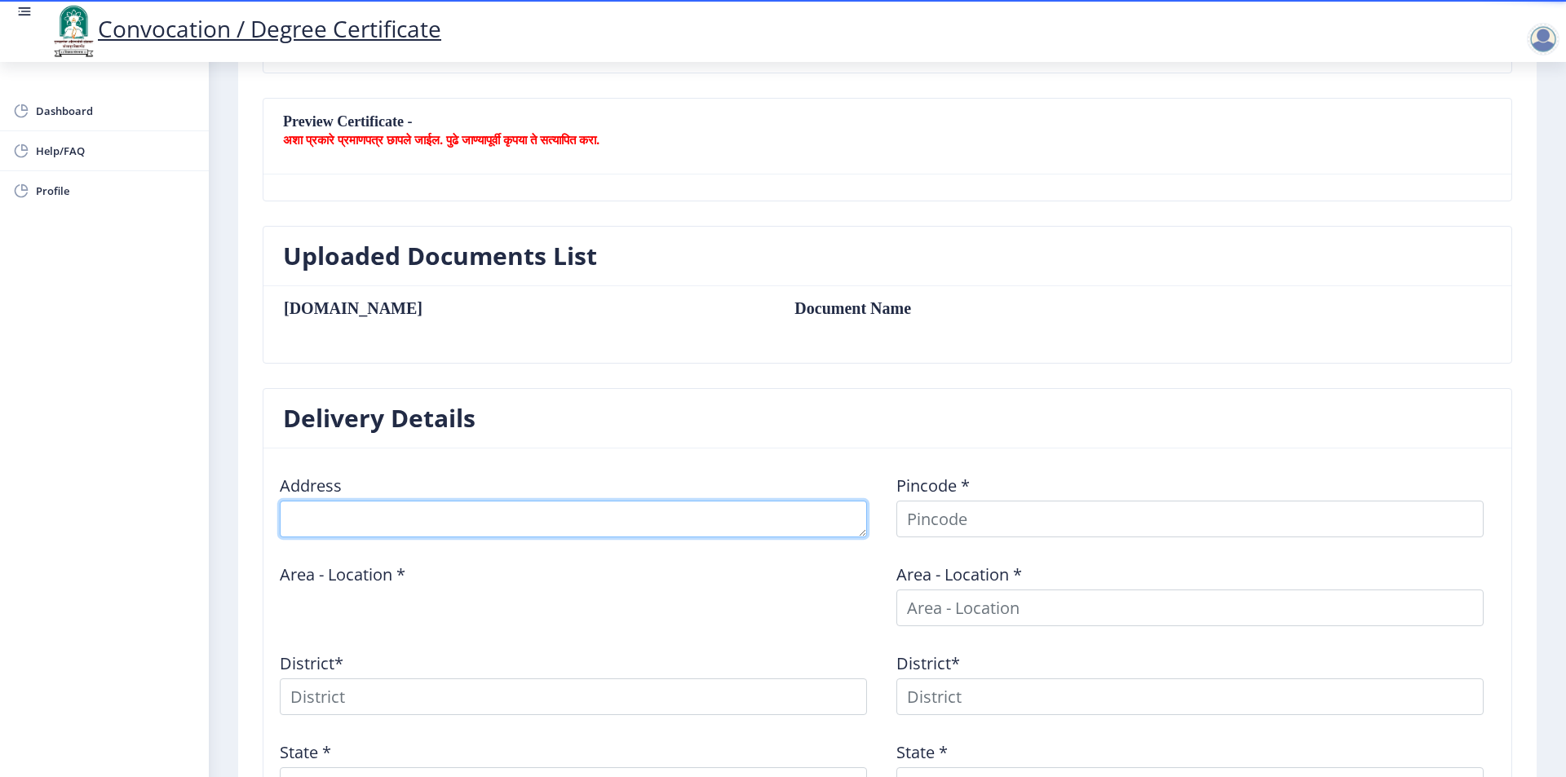
click at [448, 533] on textarea at bounding box center [573, 519] width 587 height 37
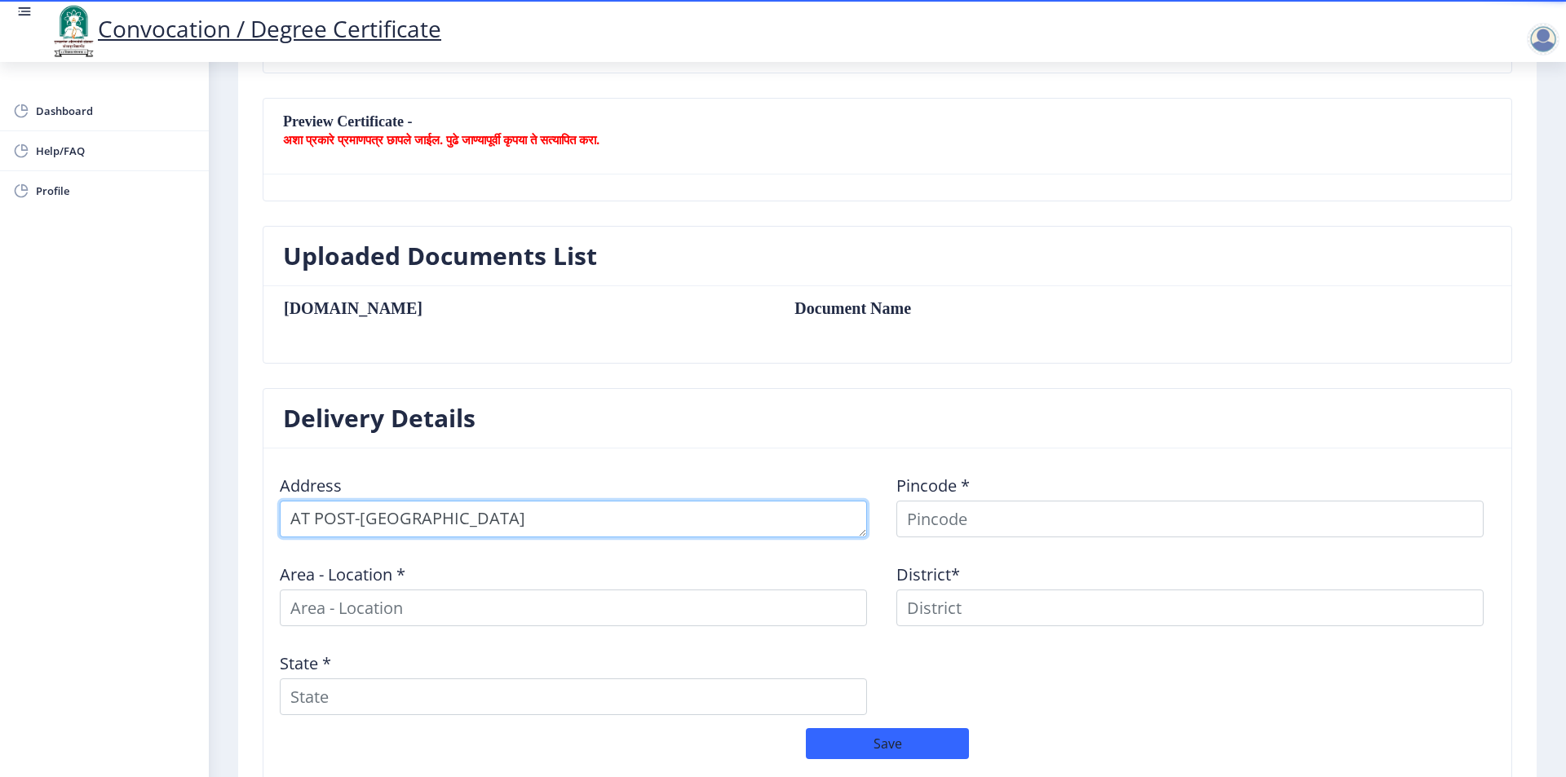
click at [485, 507] on textarea at bounding box center [573, 519] width 587 height 37
type textarea "AT POST-[GEOGRAPHIC_DATA]"
type textarea "T"
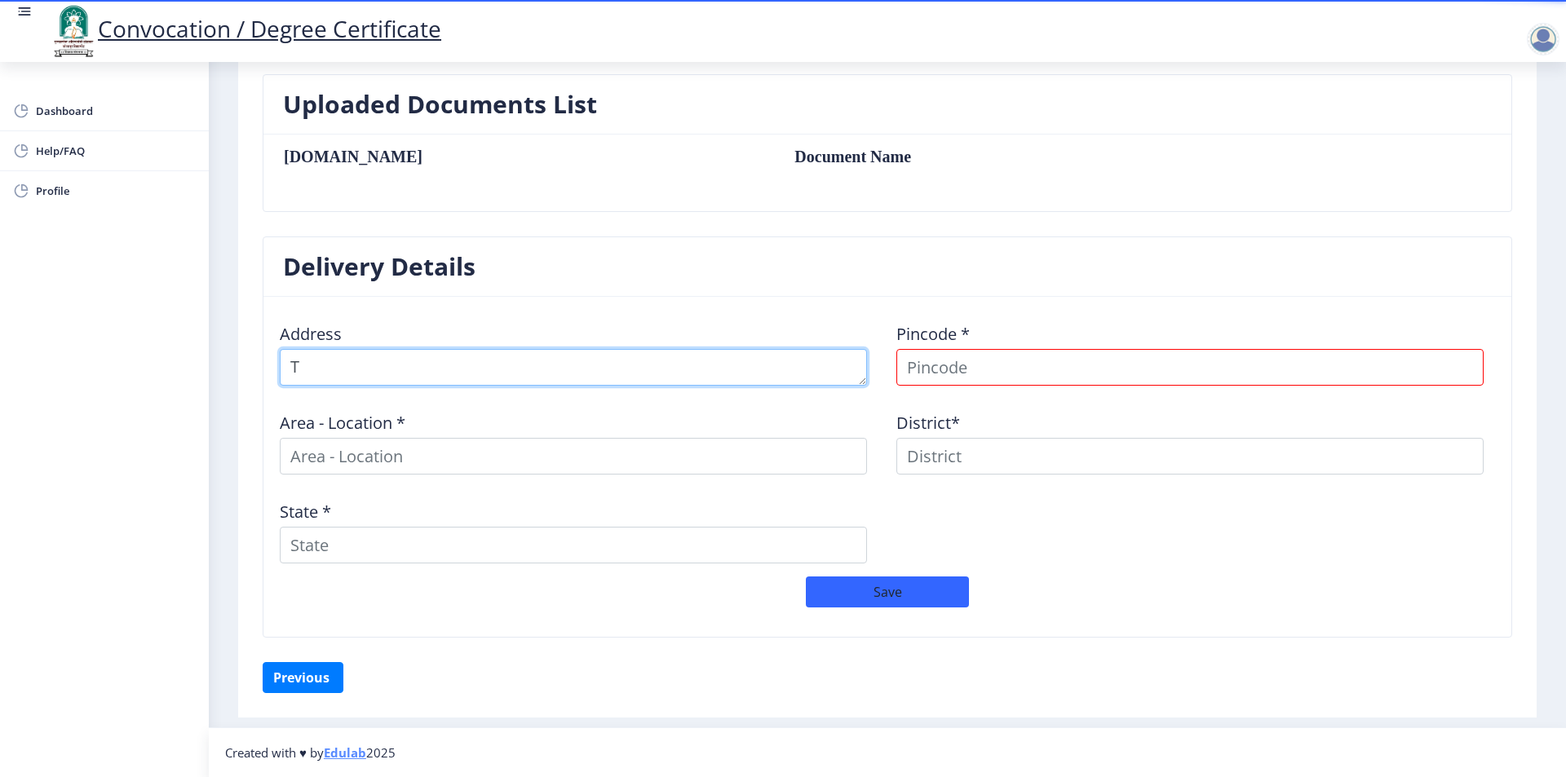
select select
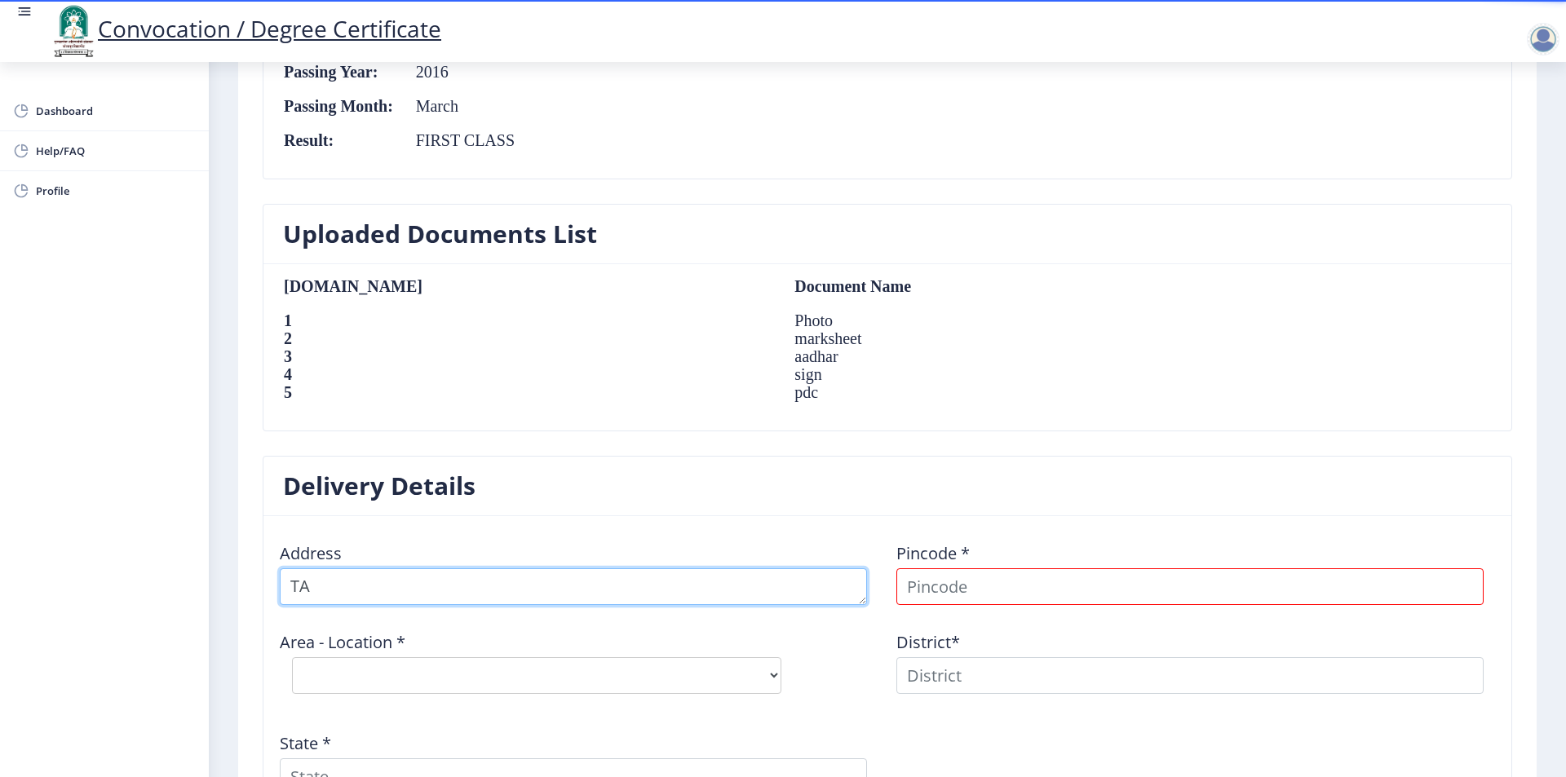
scroll to position [1154, 0]
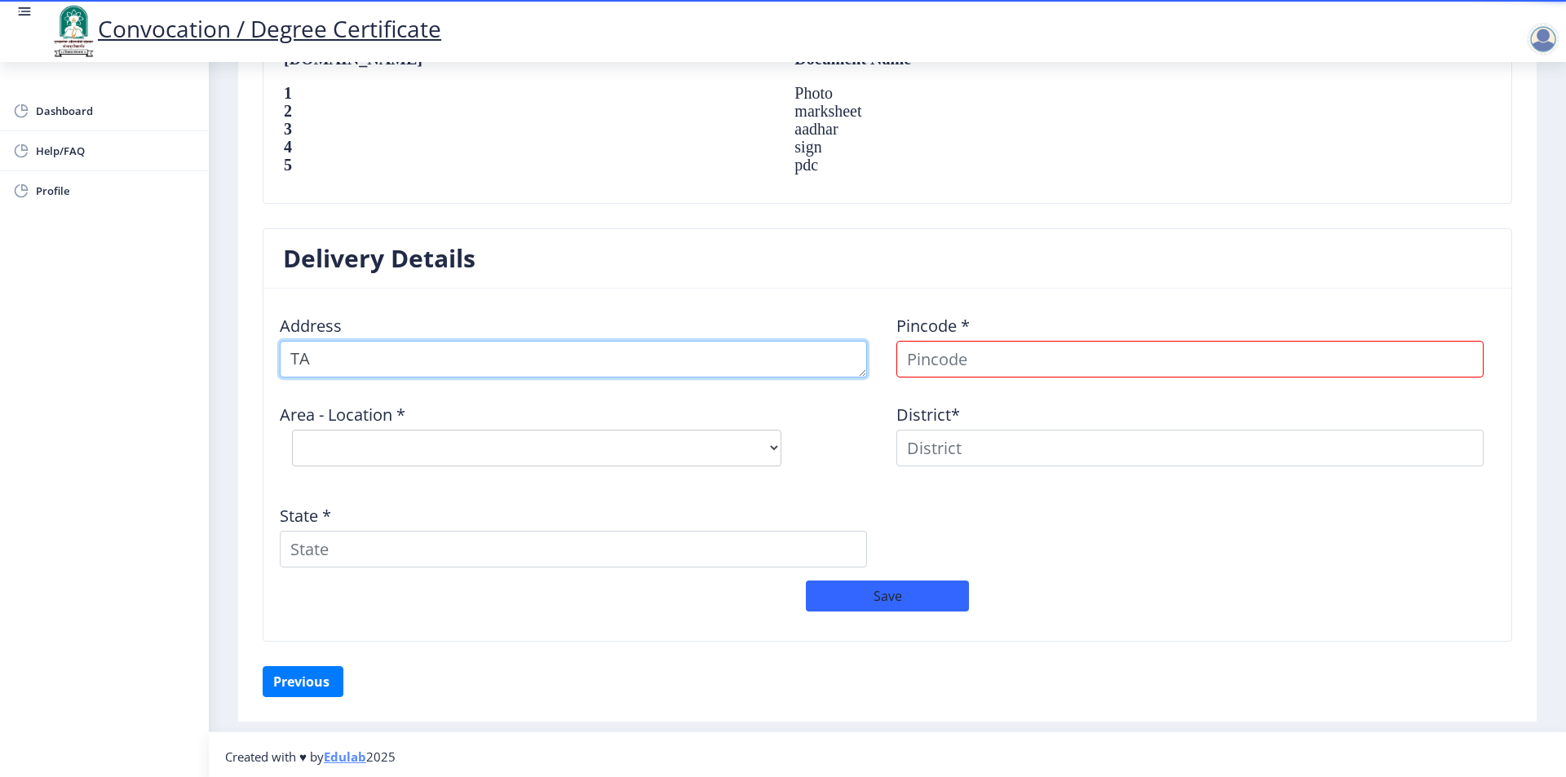
type textarea "T"
type textarea "AT POST-BORGAON TAL-[GEOGRAPHIC_DATA] DIST-[GEOGRAPHIC_DATA] PIN-413112"
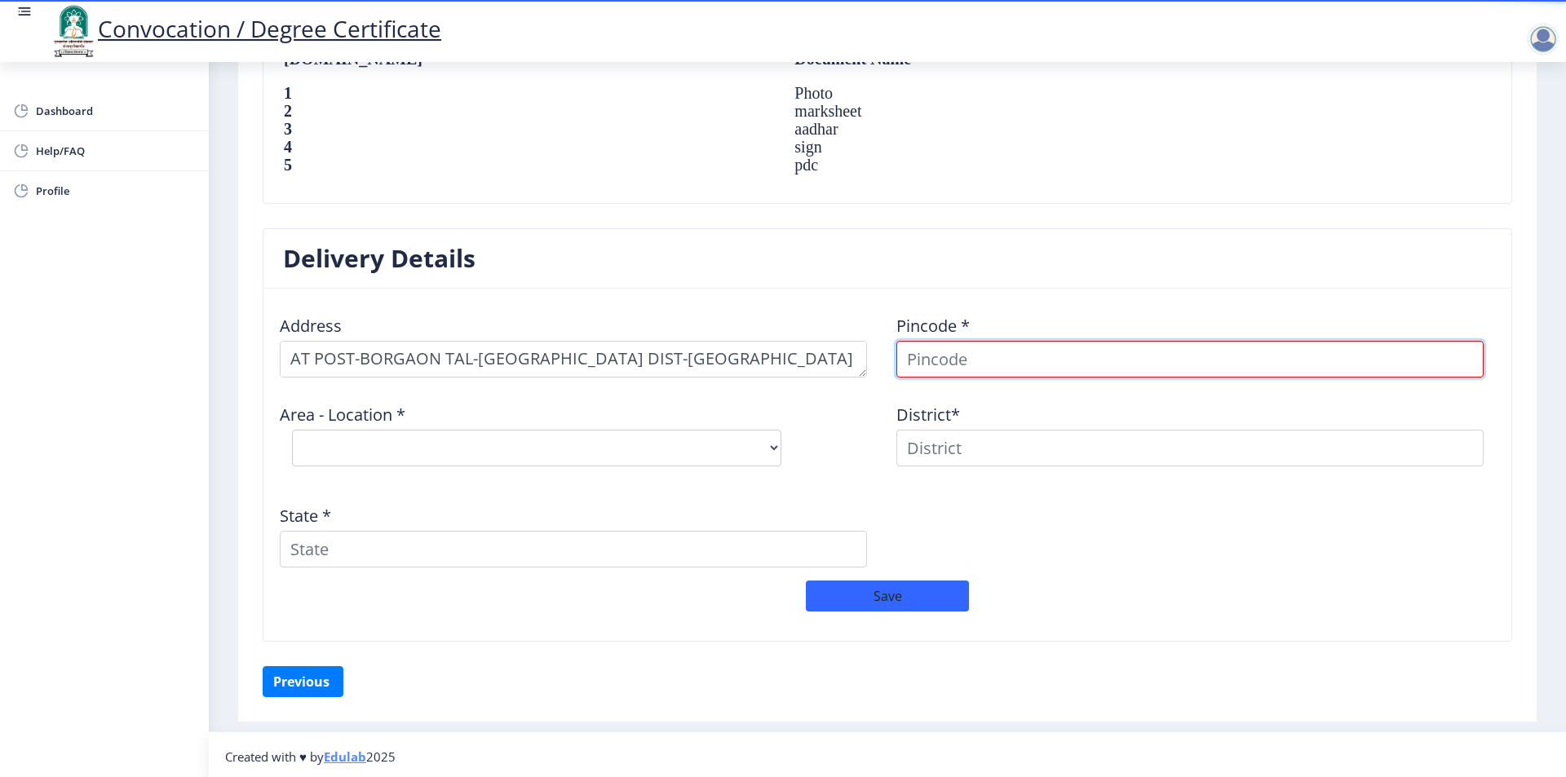
scroll to position [1146, 0]
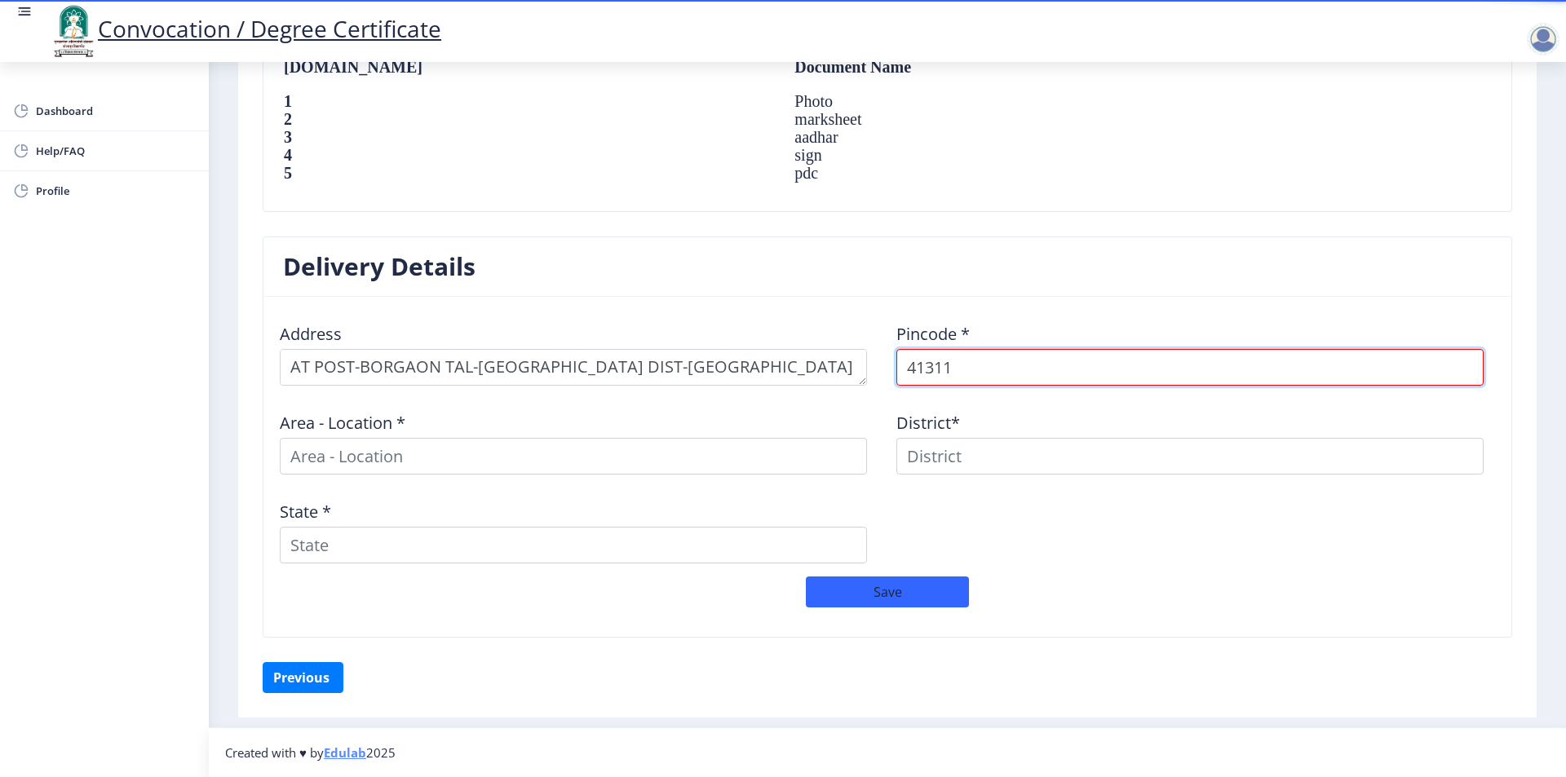
type input "413112"
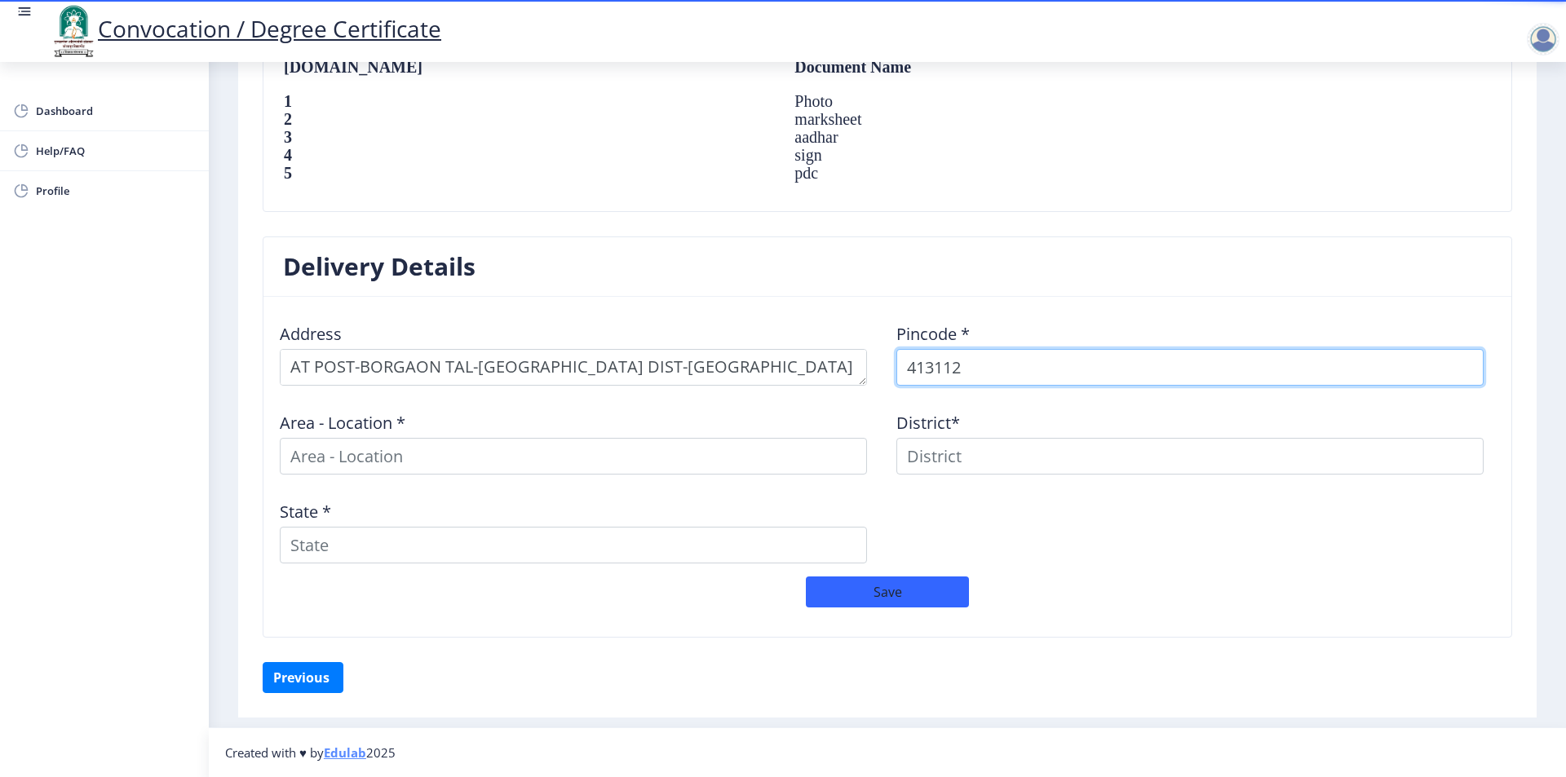
select select
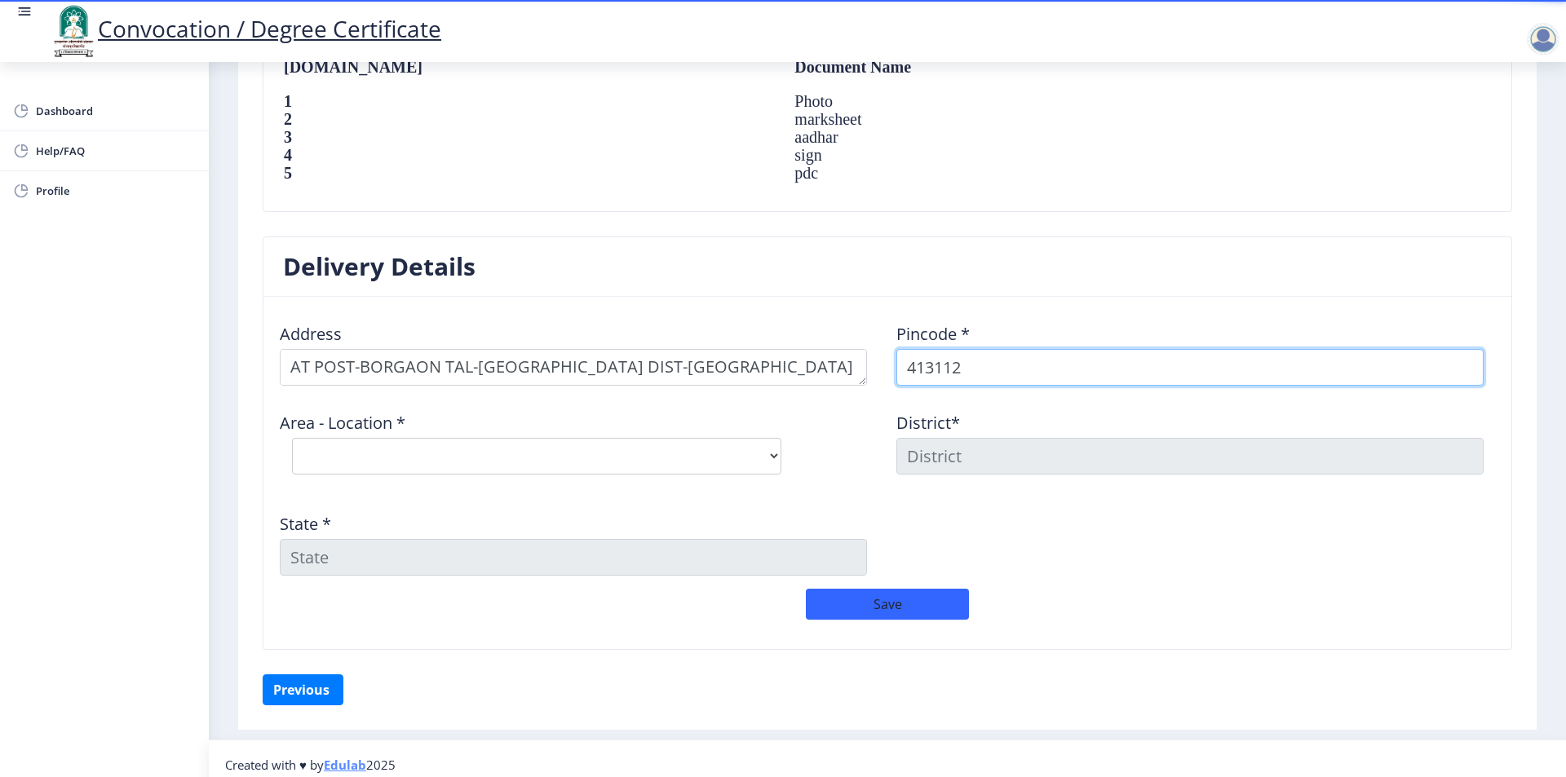
scroll to position [1154, 0]
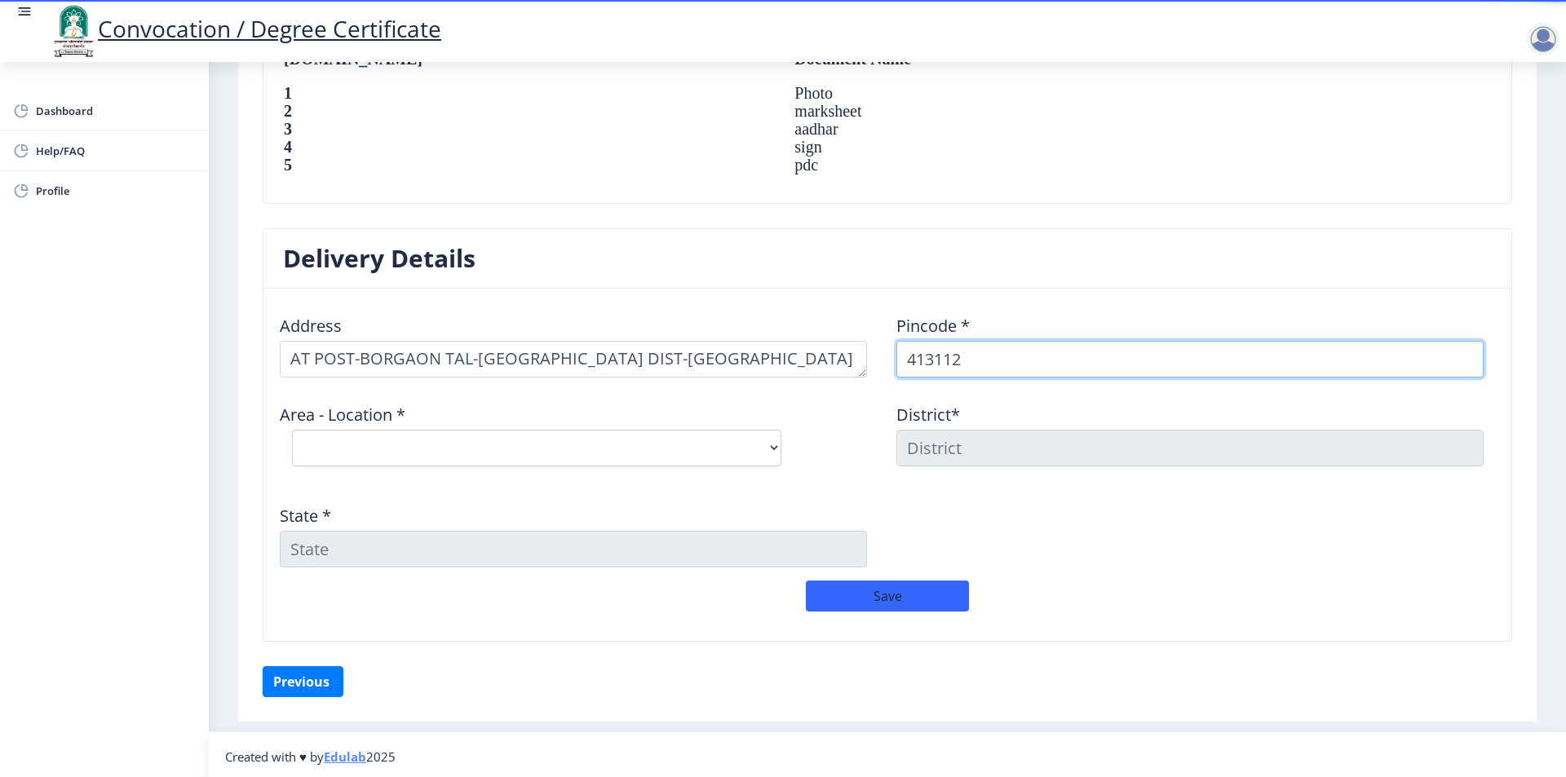
type input "413112"
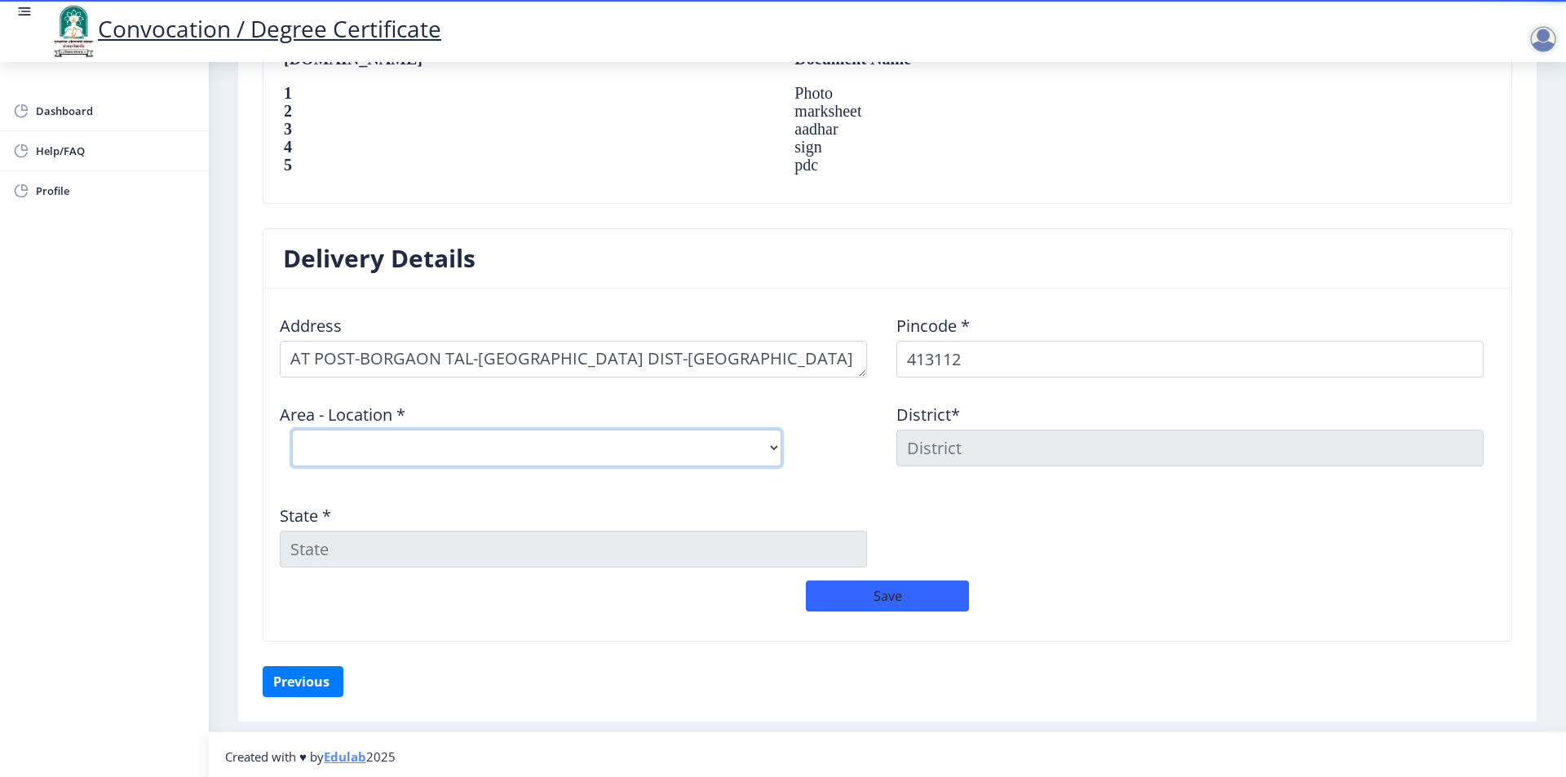
click at [590, 436] on select "Select Area Location [GEOGRAPHIC_DATA] B.O Jambhood B.O Lavang B.O Mahalung B.O…" at bounding box center [536, 448] width 489 height 37
select select "1: Object"
click at [292, 430] on select "Select Area Location [GEOGRAPHIC_DATA] B.O Jambhood B.O Lavang B.O Mahalung B.O…" at bounding box center [536, 448] width 489 height 37
type input "SOLAPUR"
type input "[GEOGRAPHIC_DATA]"
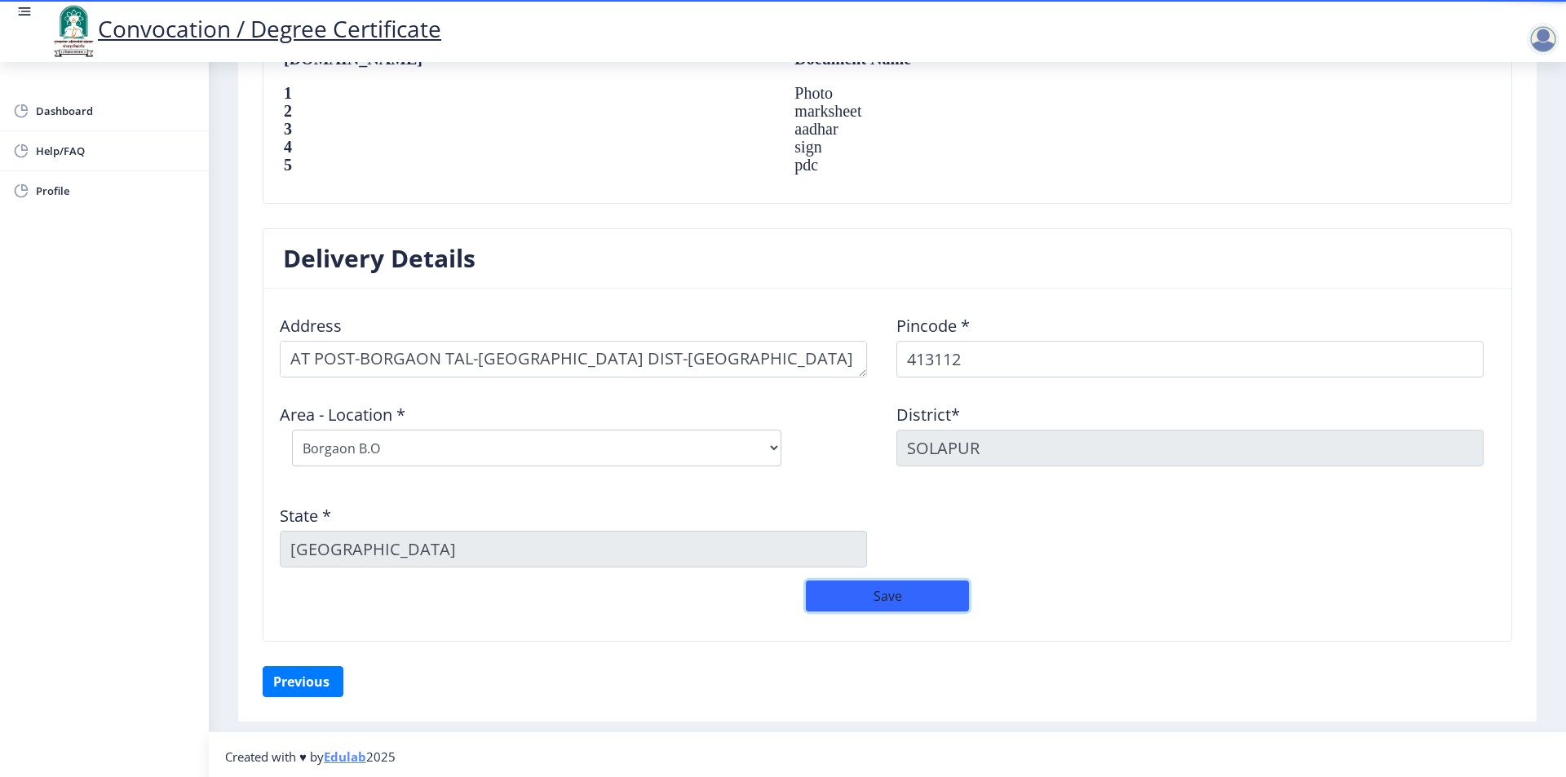
click at [915, 601] on button "Save" at bounding box center [887, 596] width 163 height 31
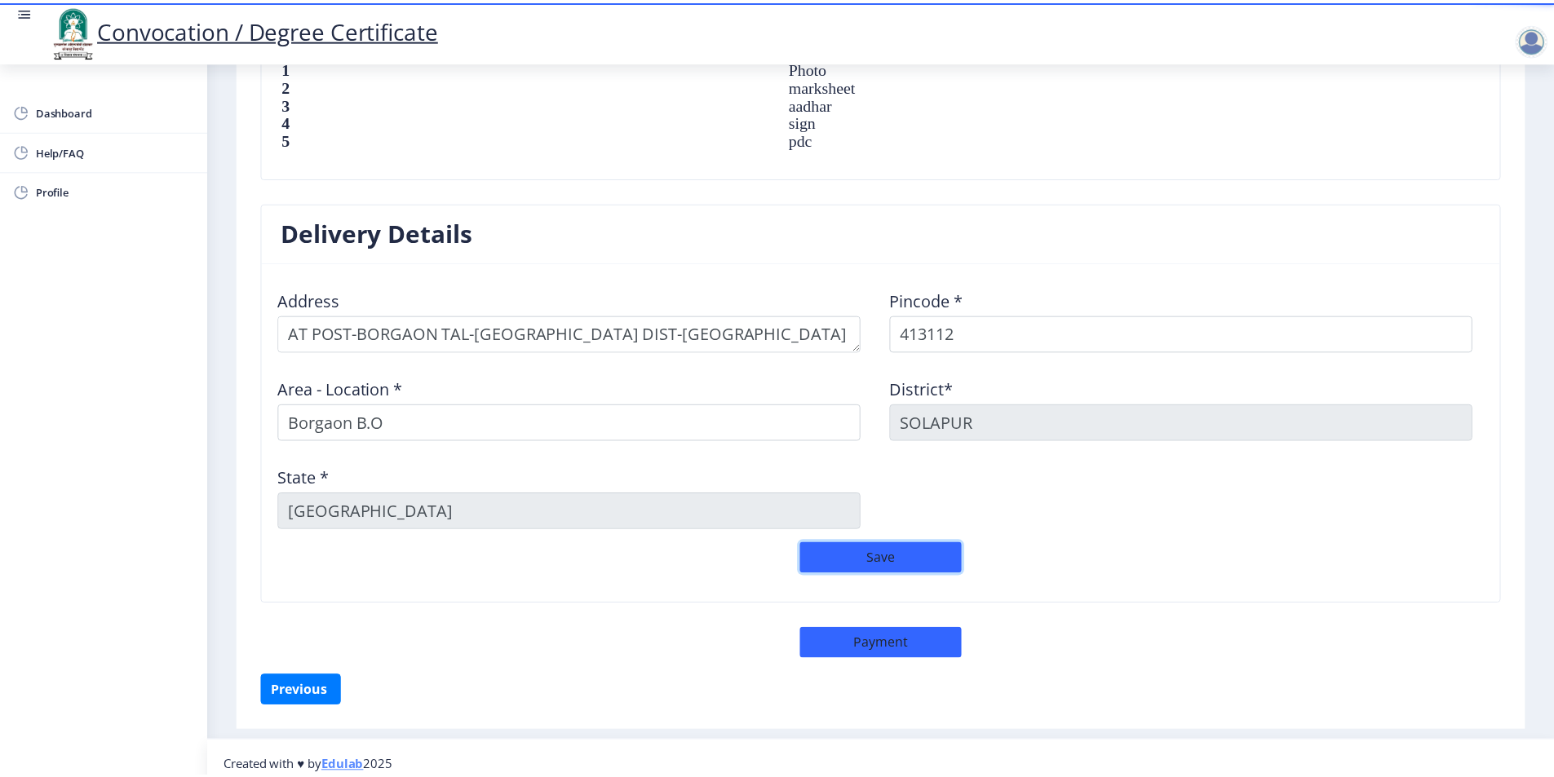
scroll to position [1193, 0]
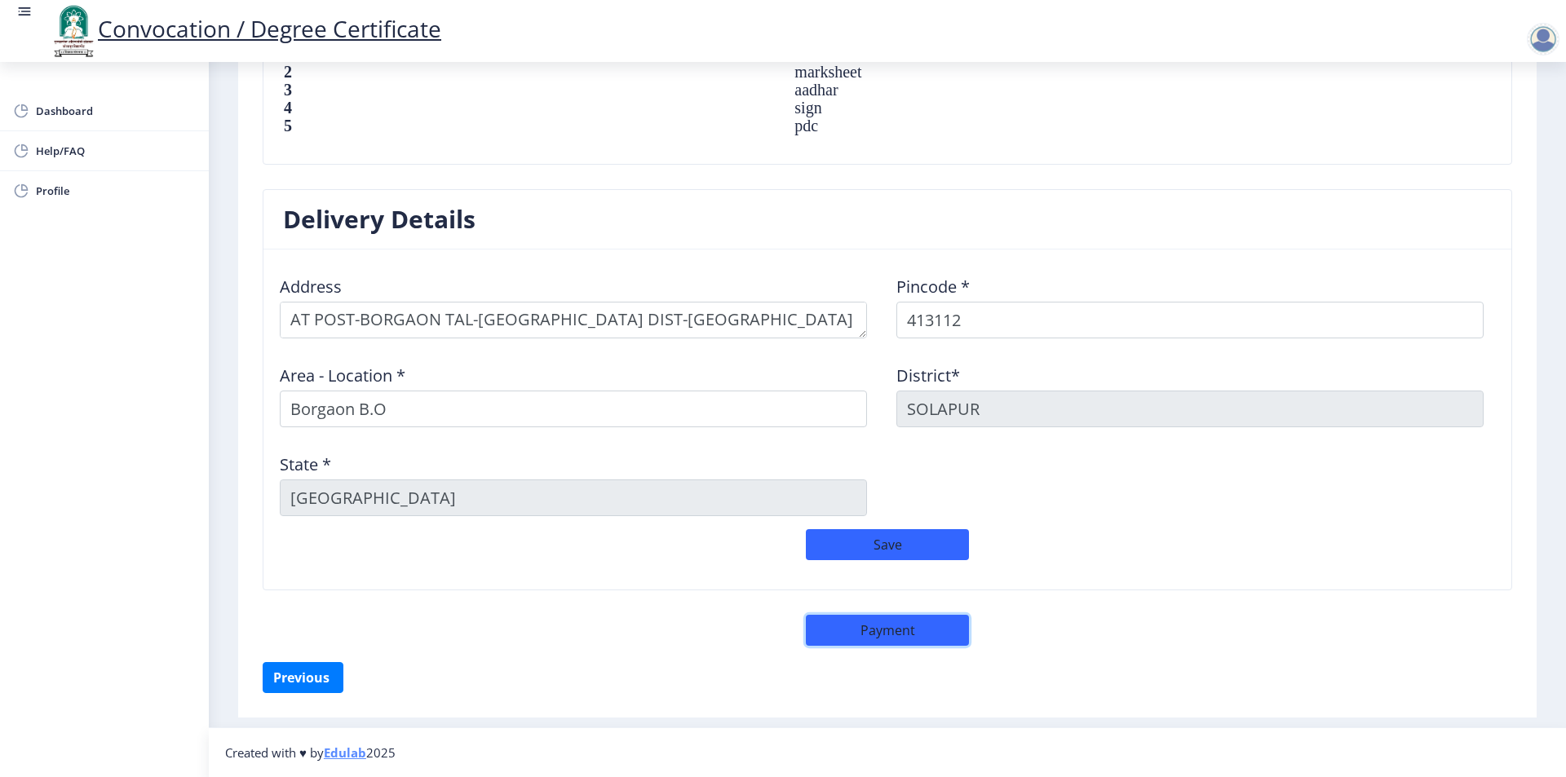
click at [909, 633] on button "Payment" at bounding box center [887, 630] width 163 height 31
select select "sealed"
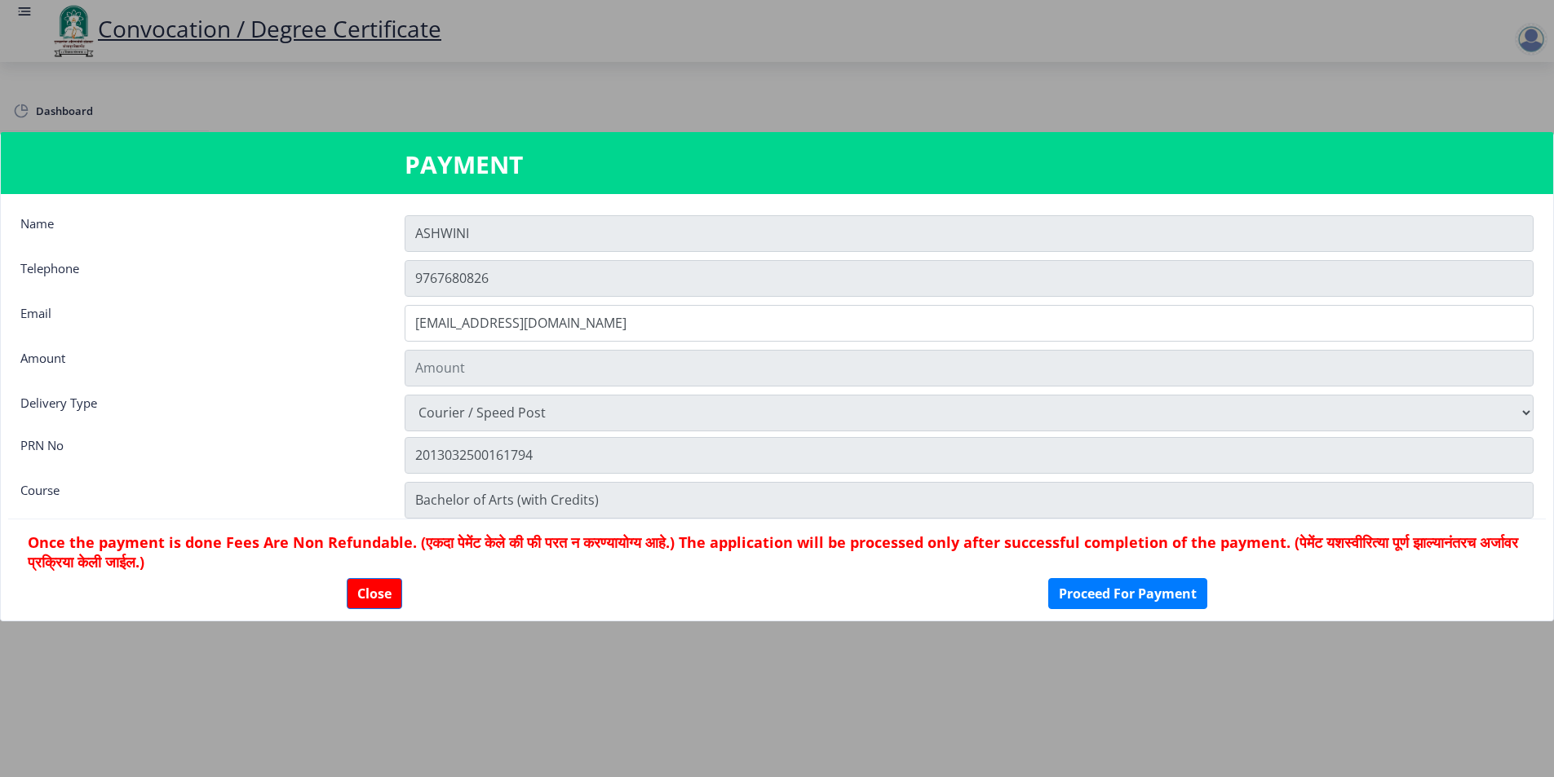
type input "1885"
click at [1140, 592] on button "Proceed For Payment" at bounding box center [1127, 593] width 159 height 31
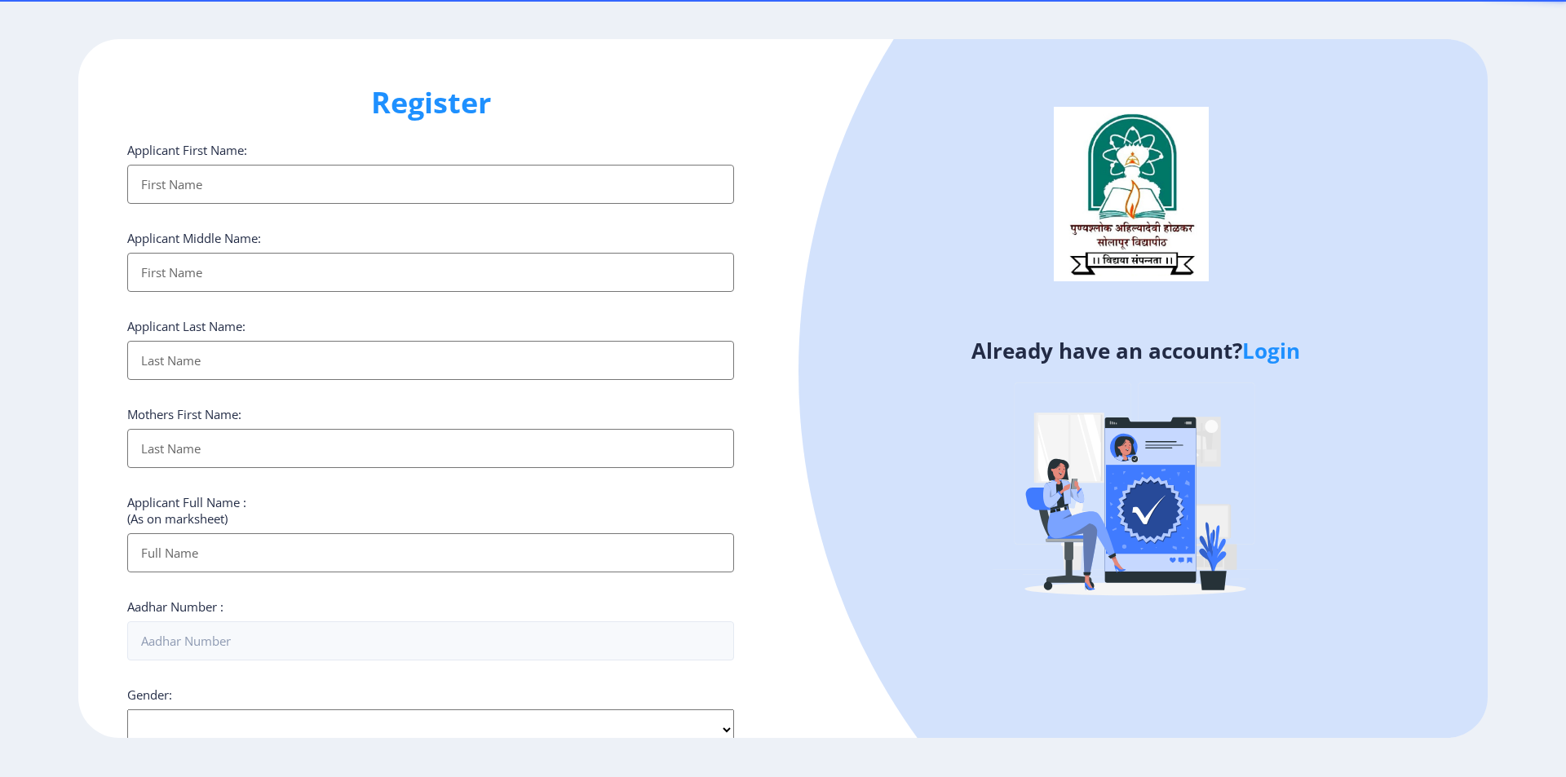
select select
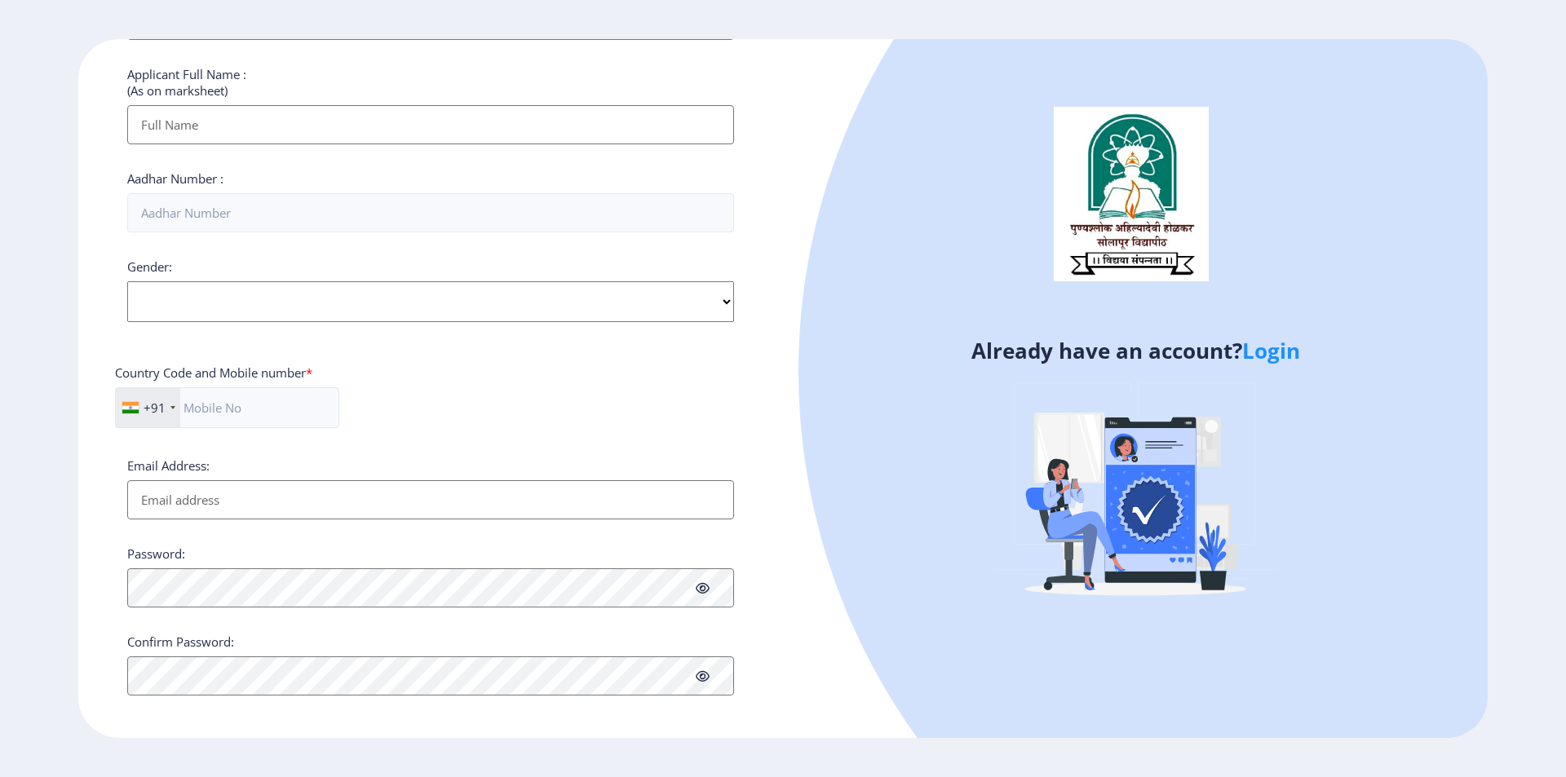
scroll to position [436, 0]
click at [1280, 358] on link "Login" at bounding box center [1271, 350] width 58 height 29
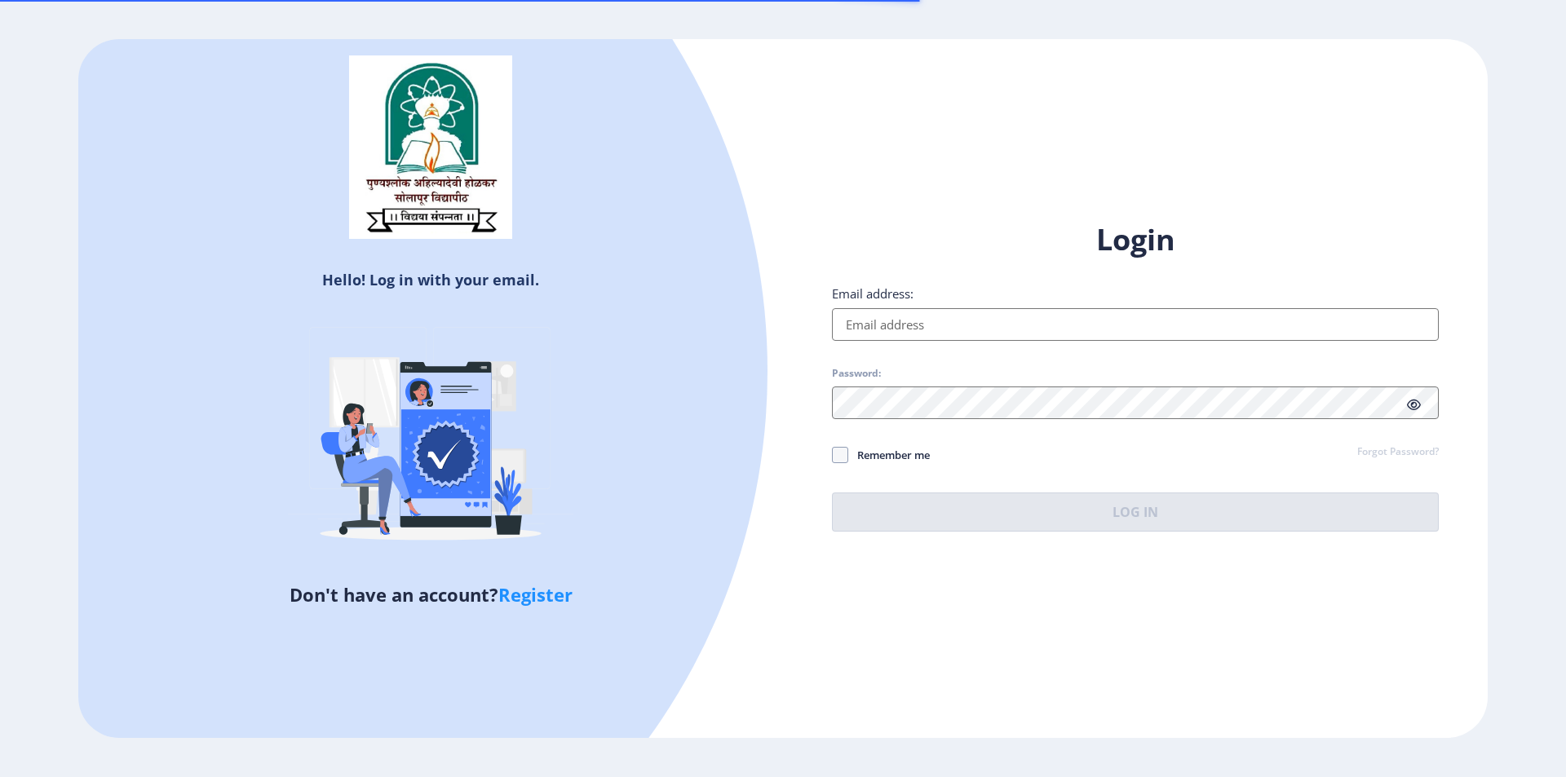
click at [923, 324] on input "Email address:" at bounding box center [1135, 324] width 607 height 33
paste input "ashwininarendrabhosale@gmail.com"
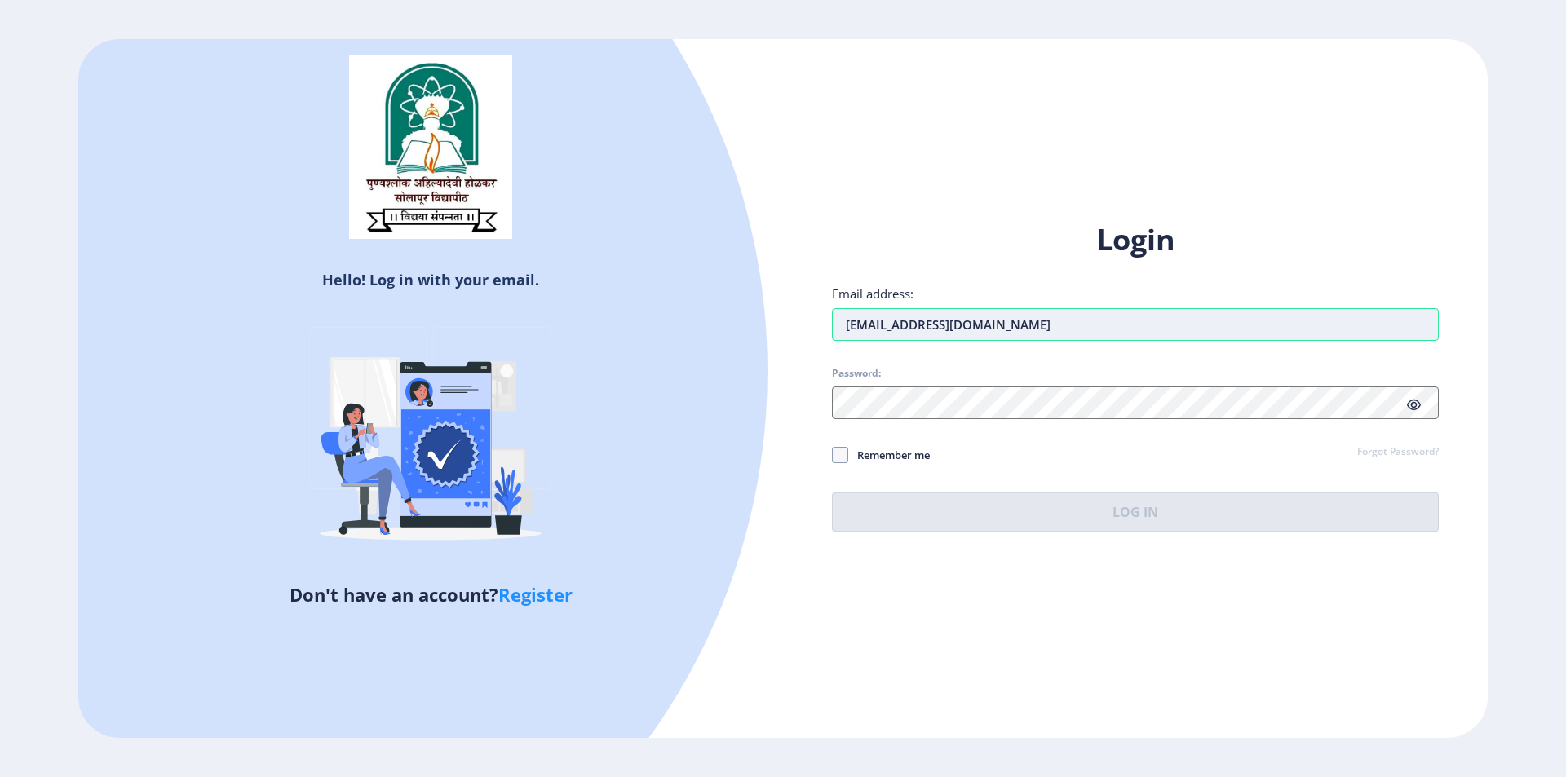
type input "ashwininarendrabhosale@gmail.com"
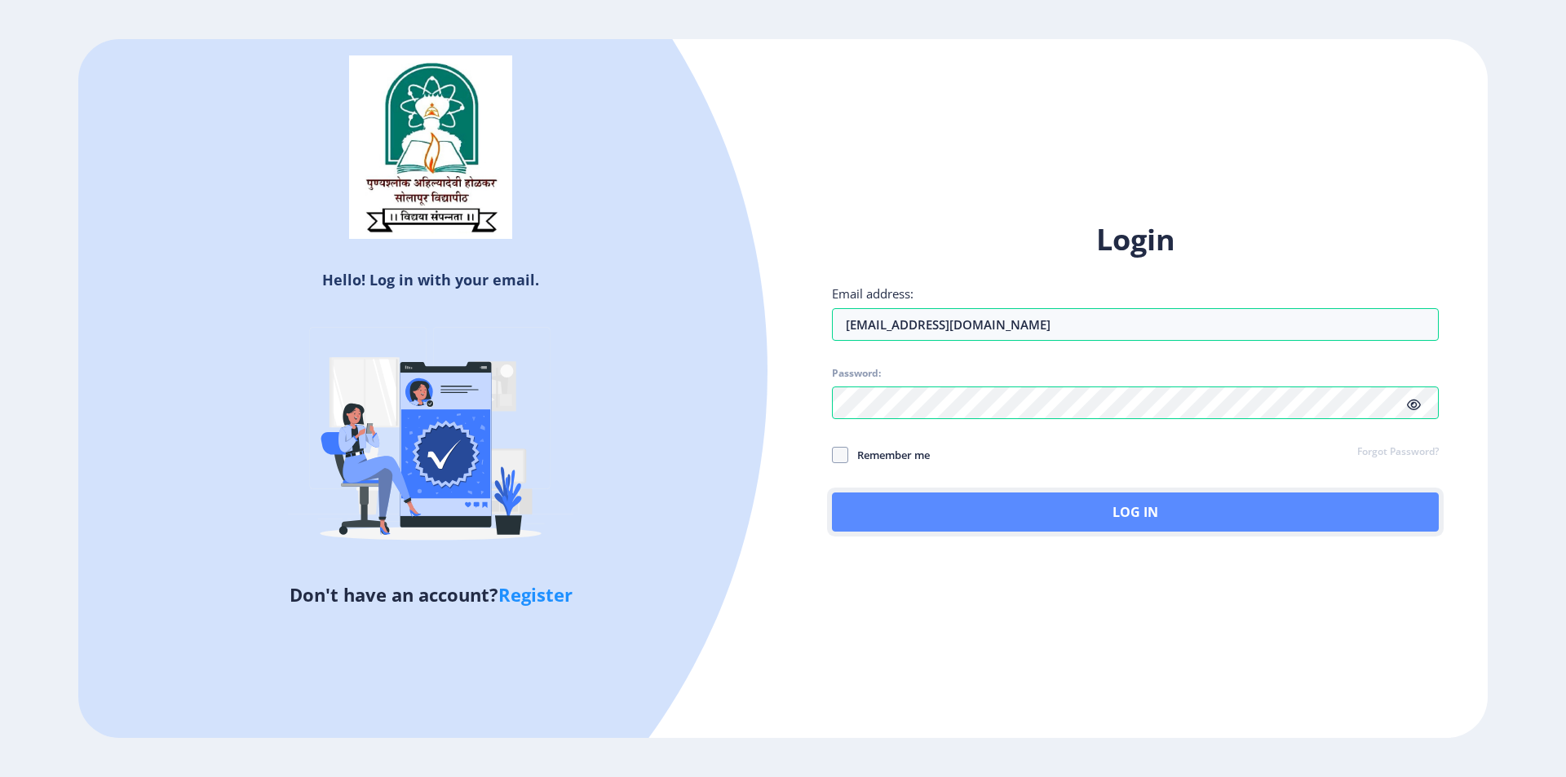
click at [1075, 507] on button "Log In" at bounding box center [1135, 512] width 607 height 39
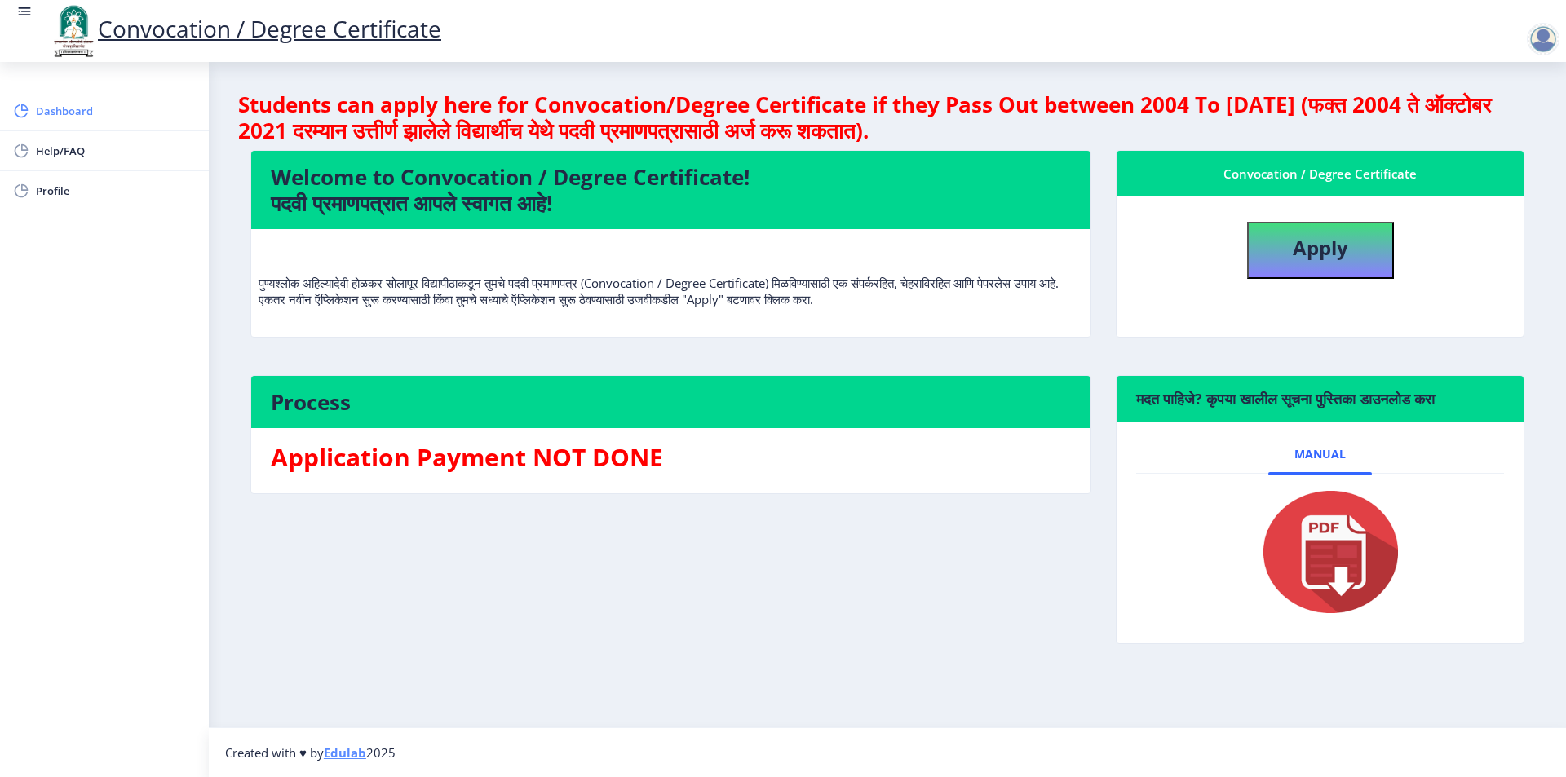
click at [105, 114] on span "Dashboard" at bounding box center [116, 111] width 160 height 20
click at [1327, 250] on b "Apply" at bounding box center [1320, 247] width 55 height 27
select select
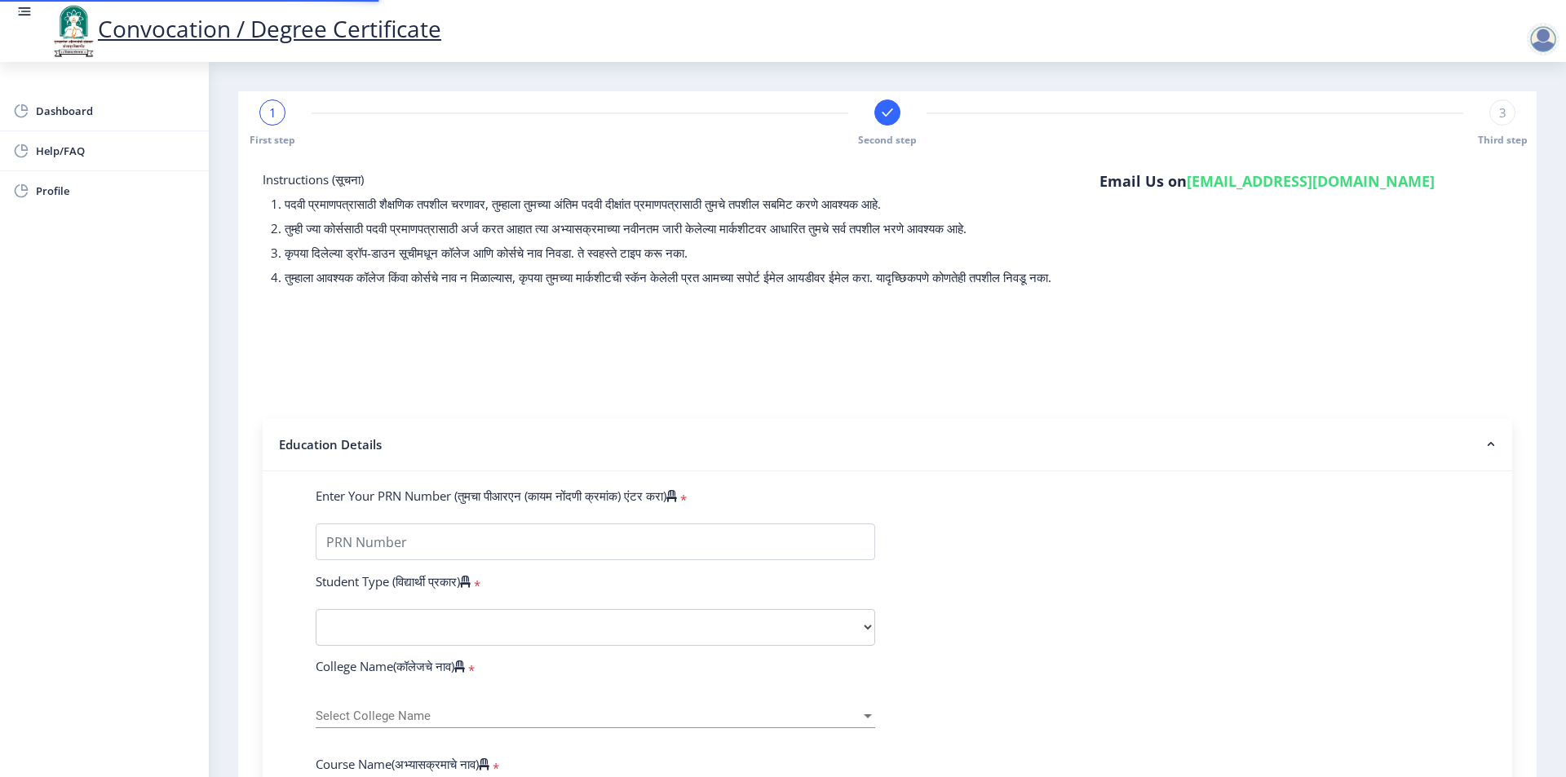
type input "2013032500161794"
select select "Regular"
select select "2016"
select select "March"
select select "FIRST CLASS"
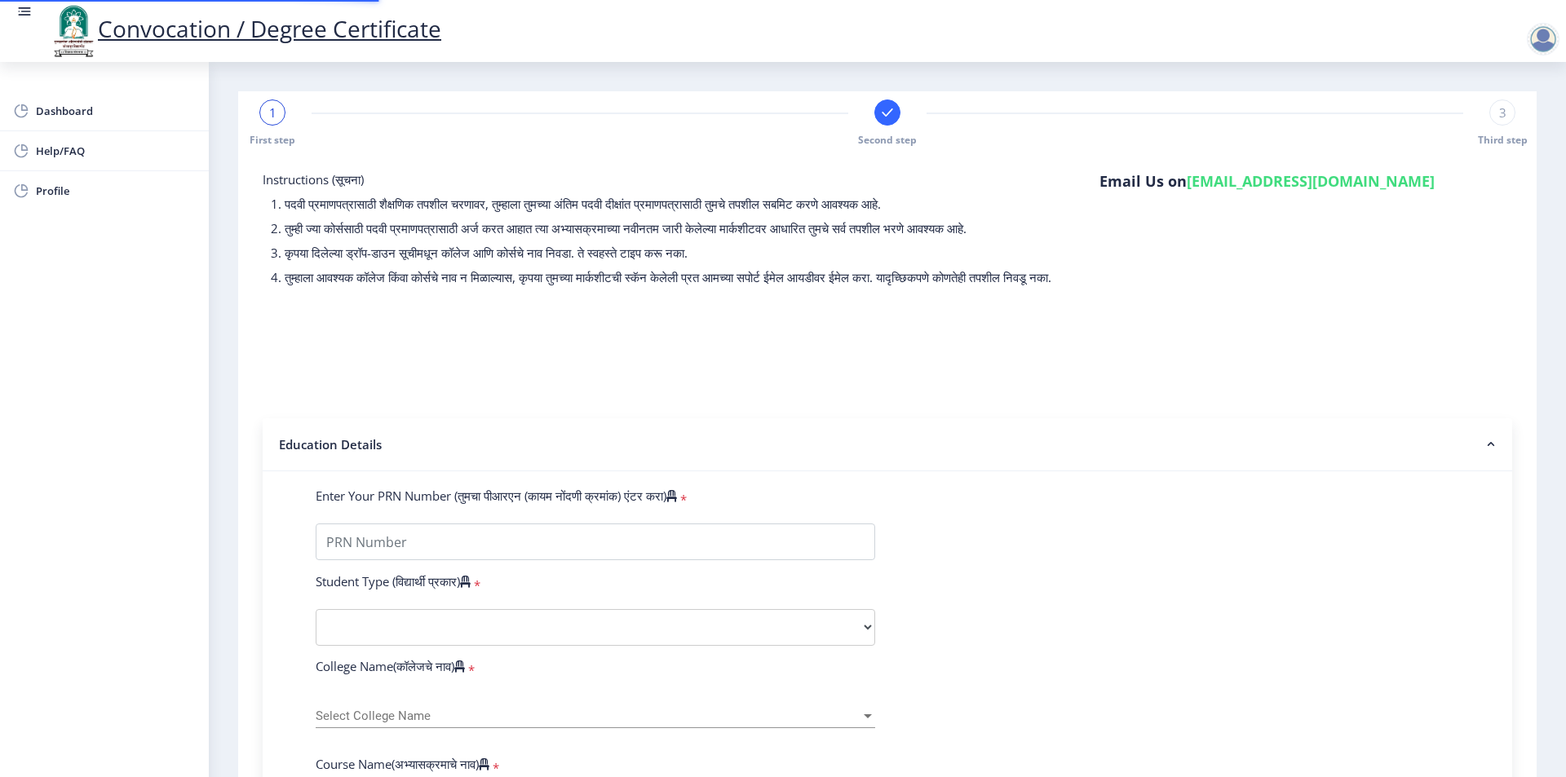
type input "189197"
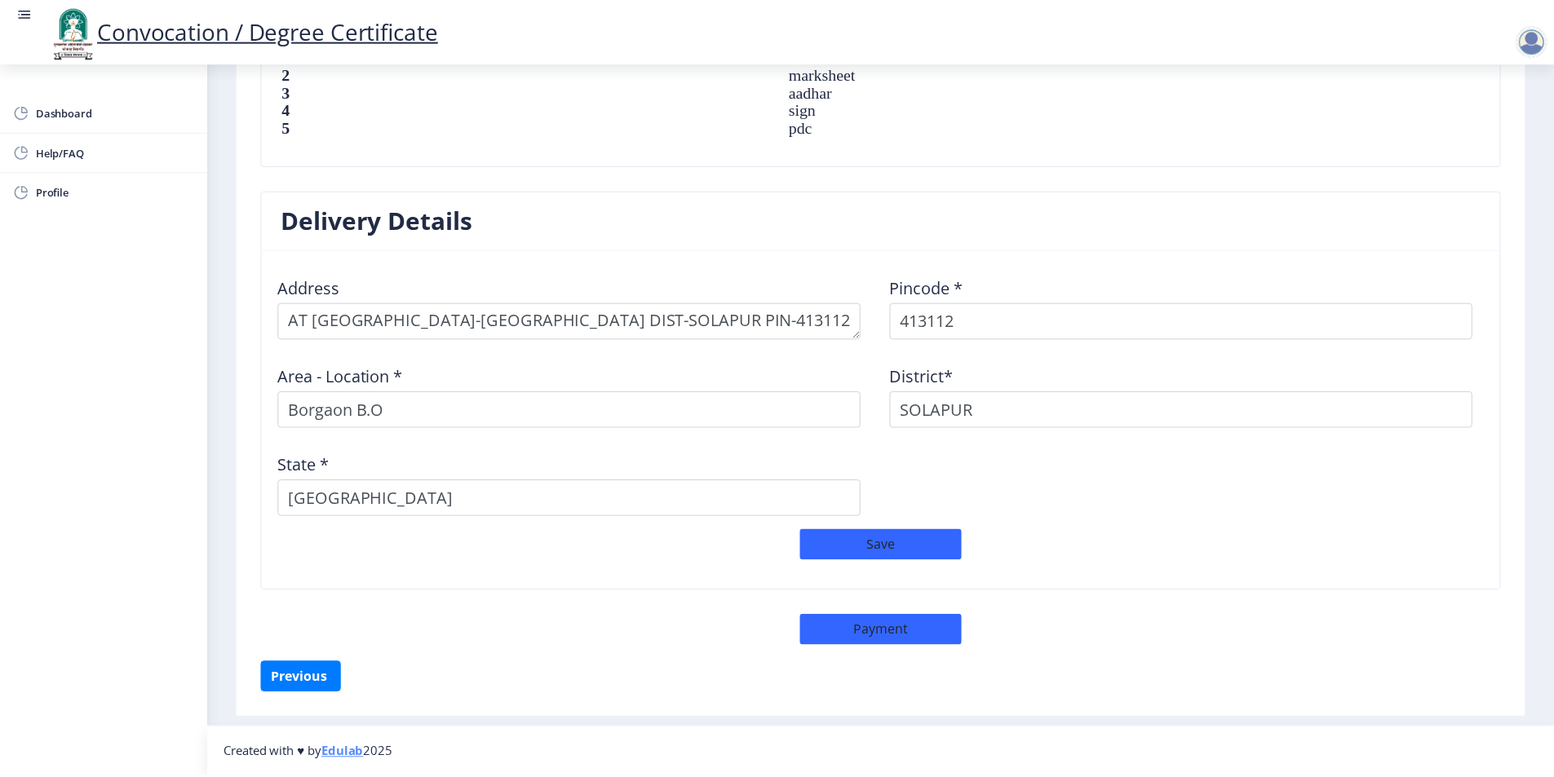
scroll to position [1193, 0]
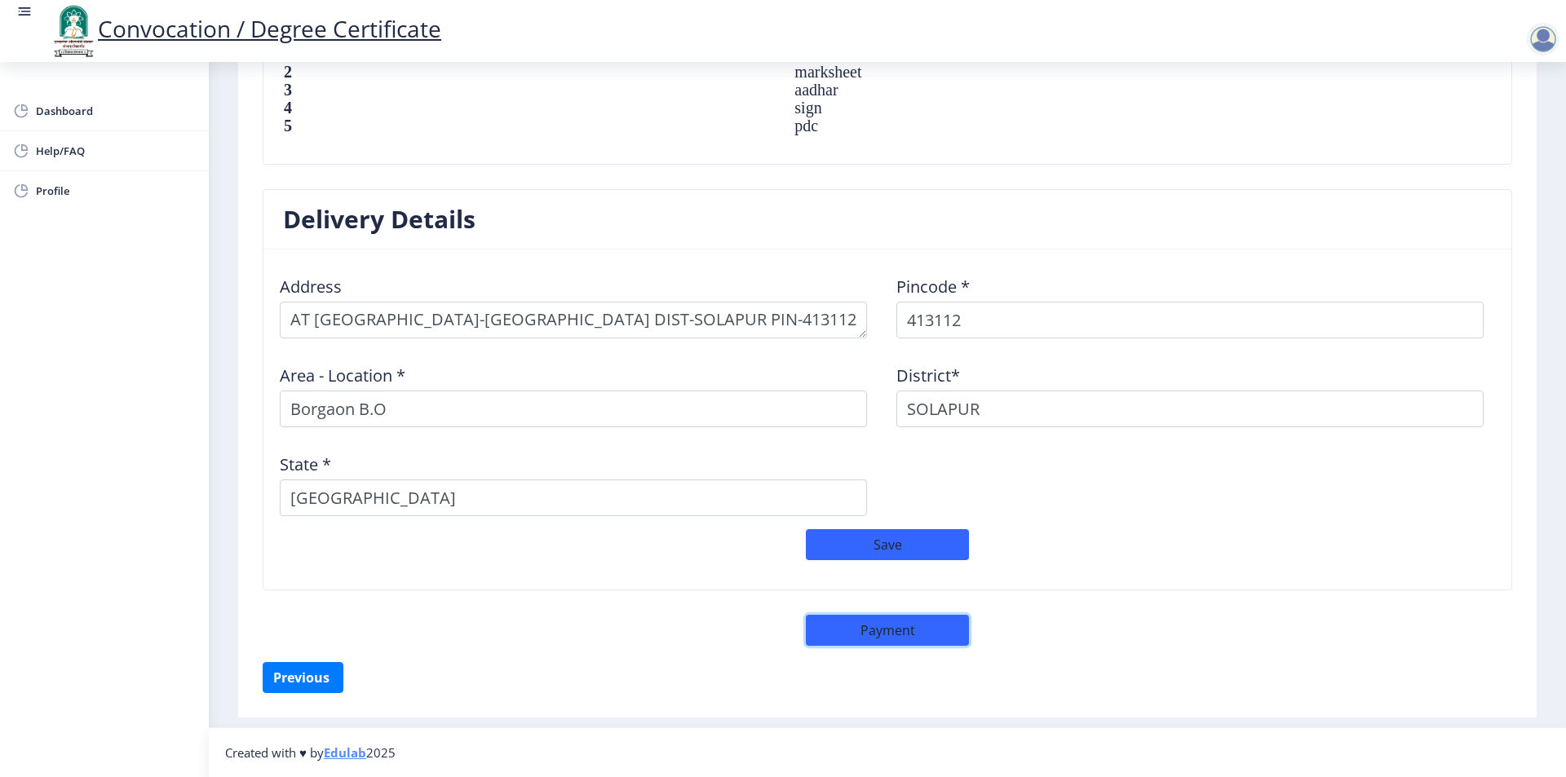
click at [888, 635] on button "Payment" at bounding box center [887, 630] width 163 height 31
select select "sealed"
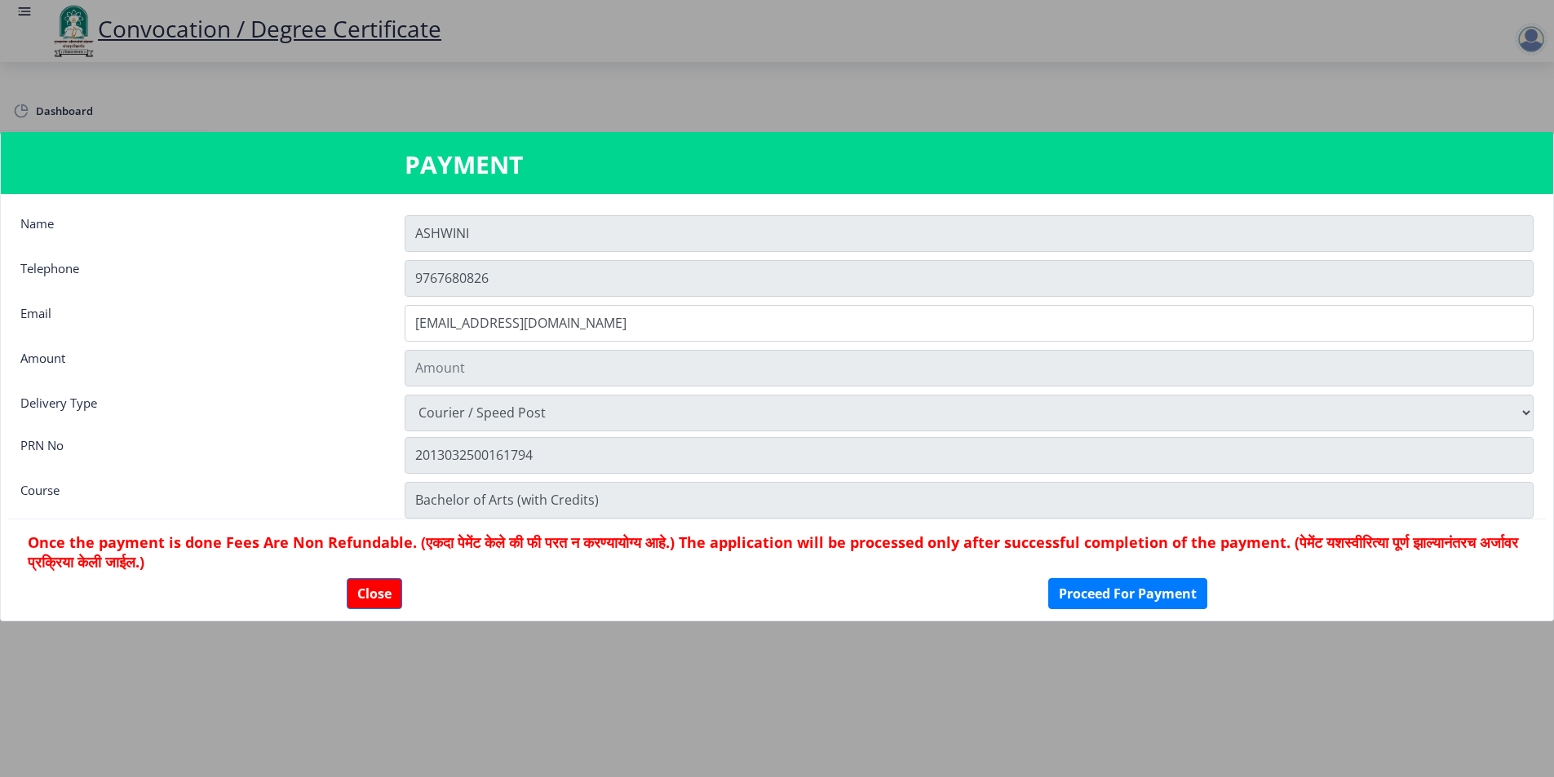
type input "1885"
click at [1170, 589] on button "Proceed For Payment" at bounding box center [1127, 593] width 159 height 31
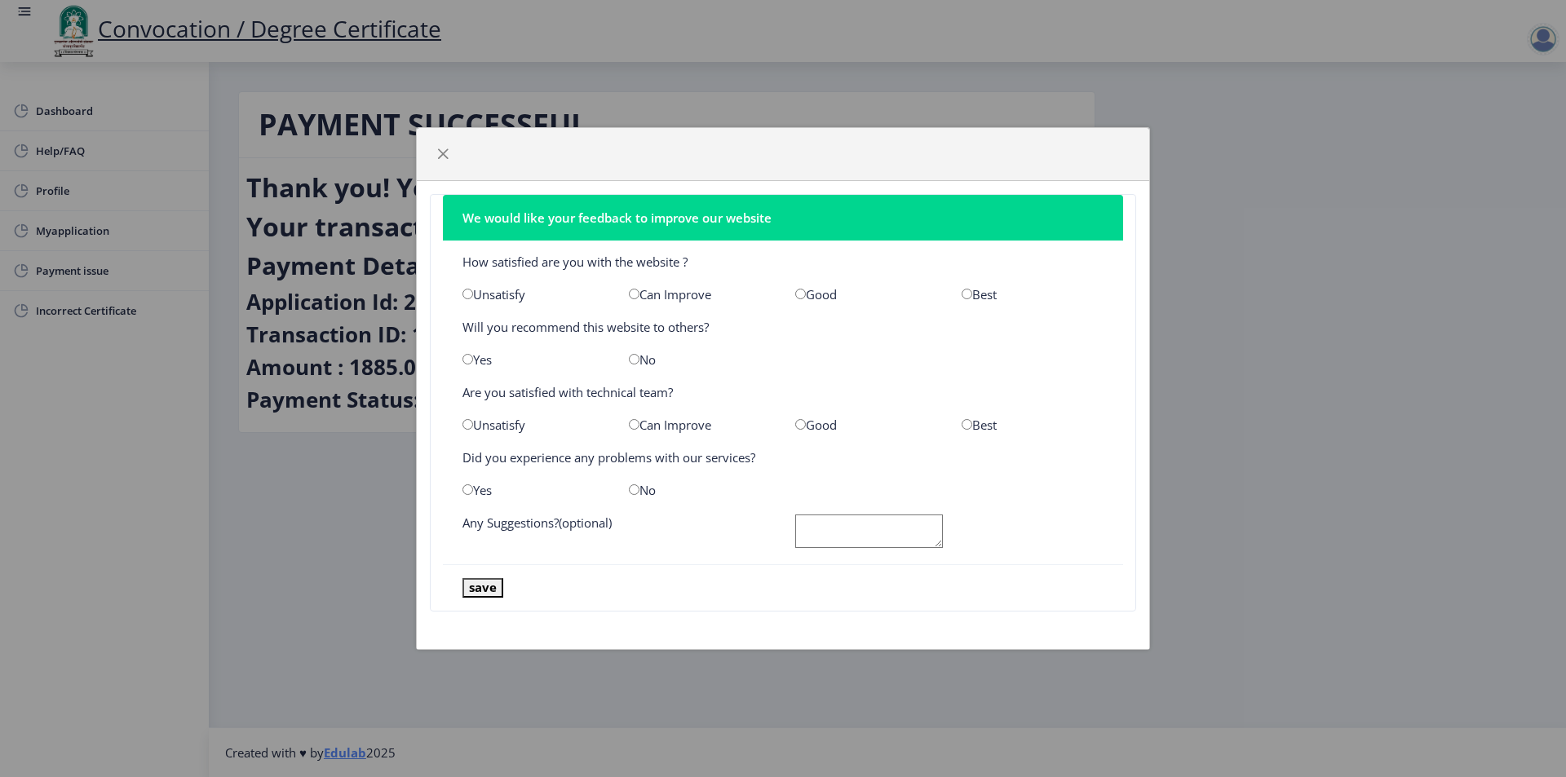
click at [969, 294] on input "radio" at bounding box center [967, 294] width 11 height 11
radio input "true"
click at [630, 360] on input "radio" at bounding box center [634, 359] width 11 height 11
radio input "true"
click at [964, 427] on input "radio" at bounding box center [967, 424] width 11 height 11
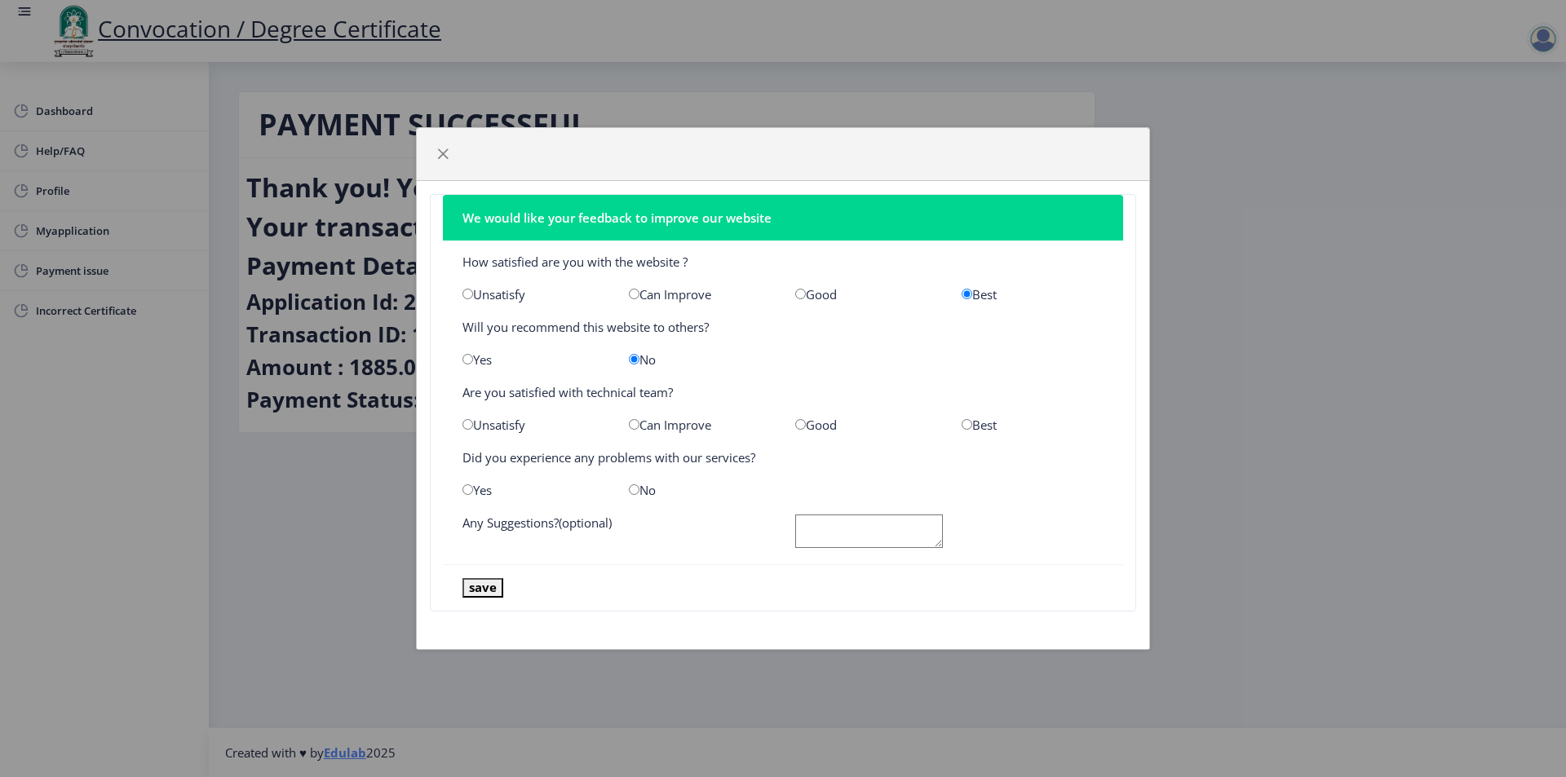
radio input "true"
click at [635, 493] on input "radio" at bounding box center [634, 490] width 11 height 11
radio input "true"
click at [916, 528] on textarea at bounding box center [869, 531] width 148 height 33
type textarea "ok"
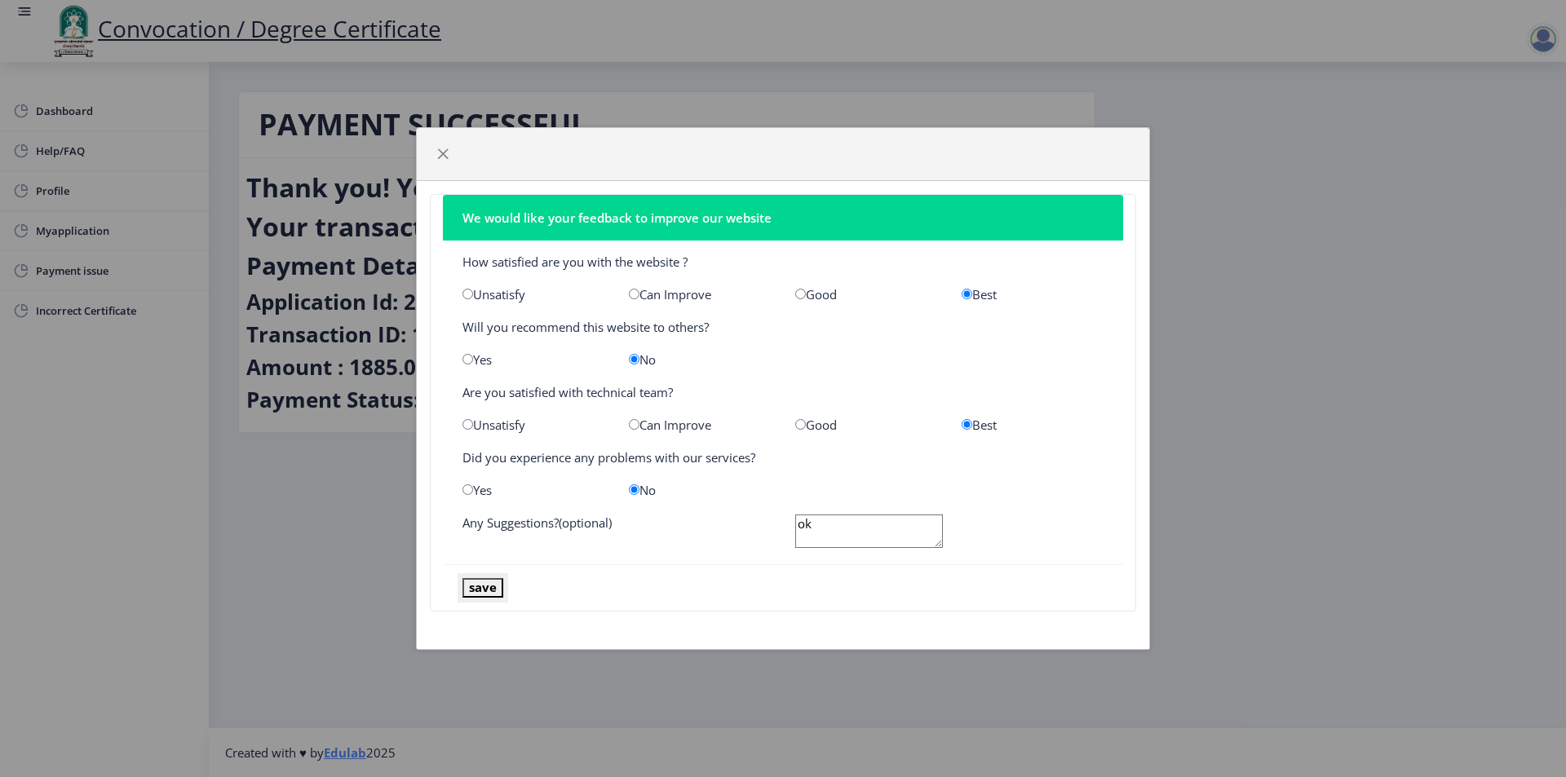
click at [496, 589] on button "save" at bounding box center [483, 587] width 41 height 19
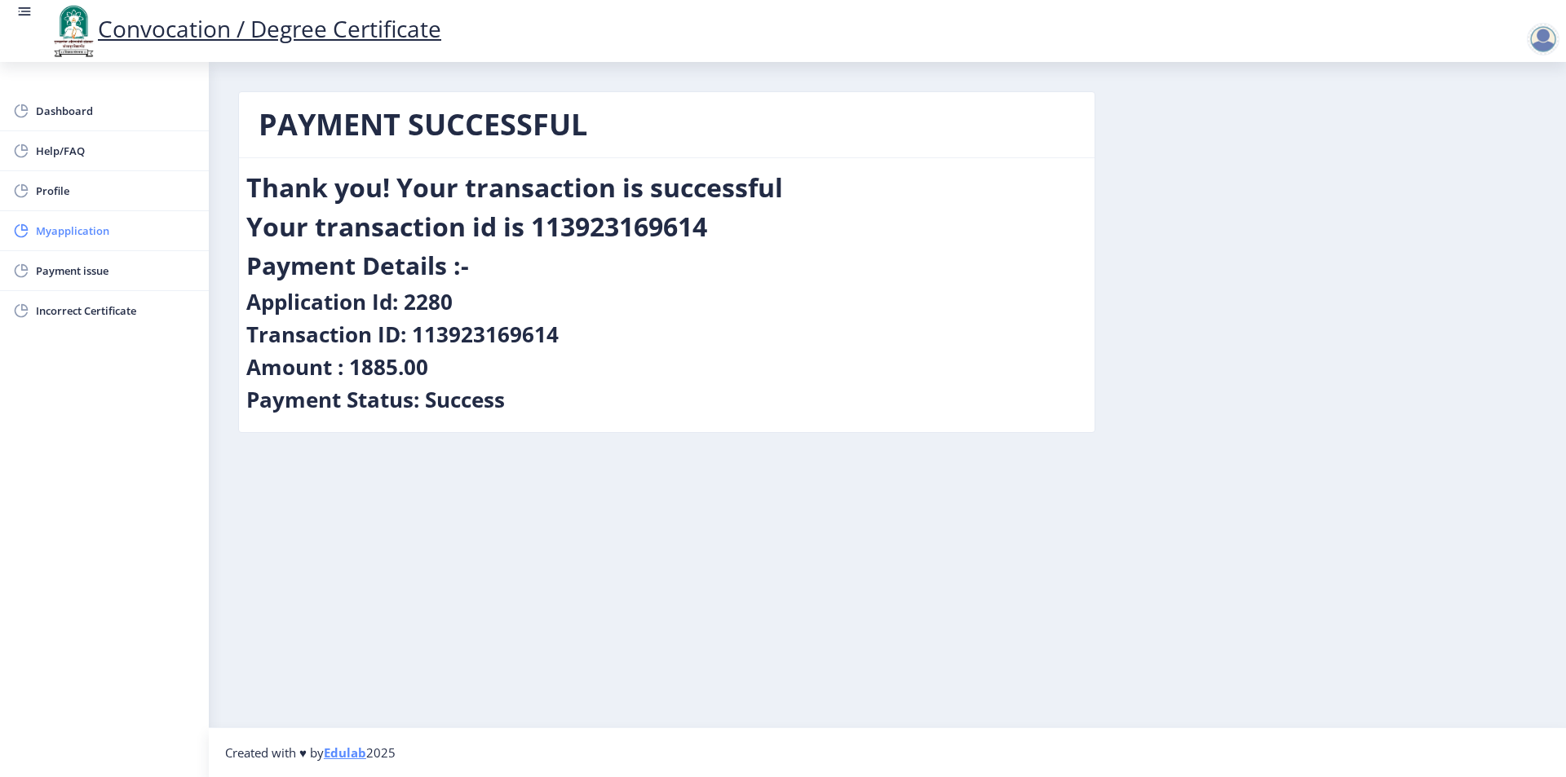
click at [77, 237] on span "Myapplication" at bounding box center [116, 231] width 160 height 20
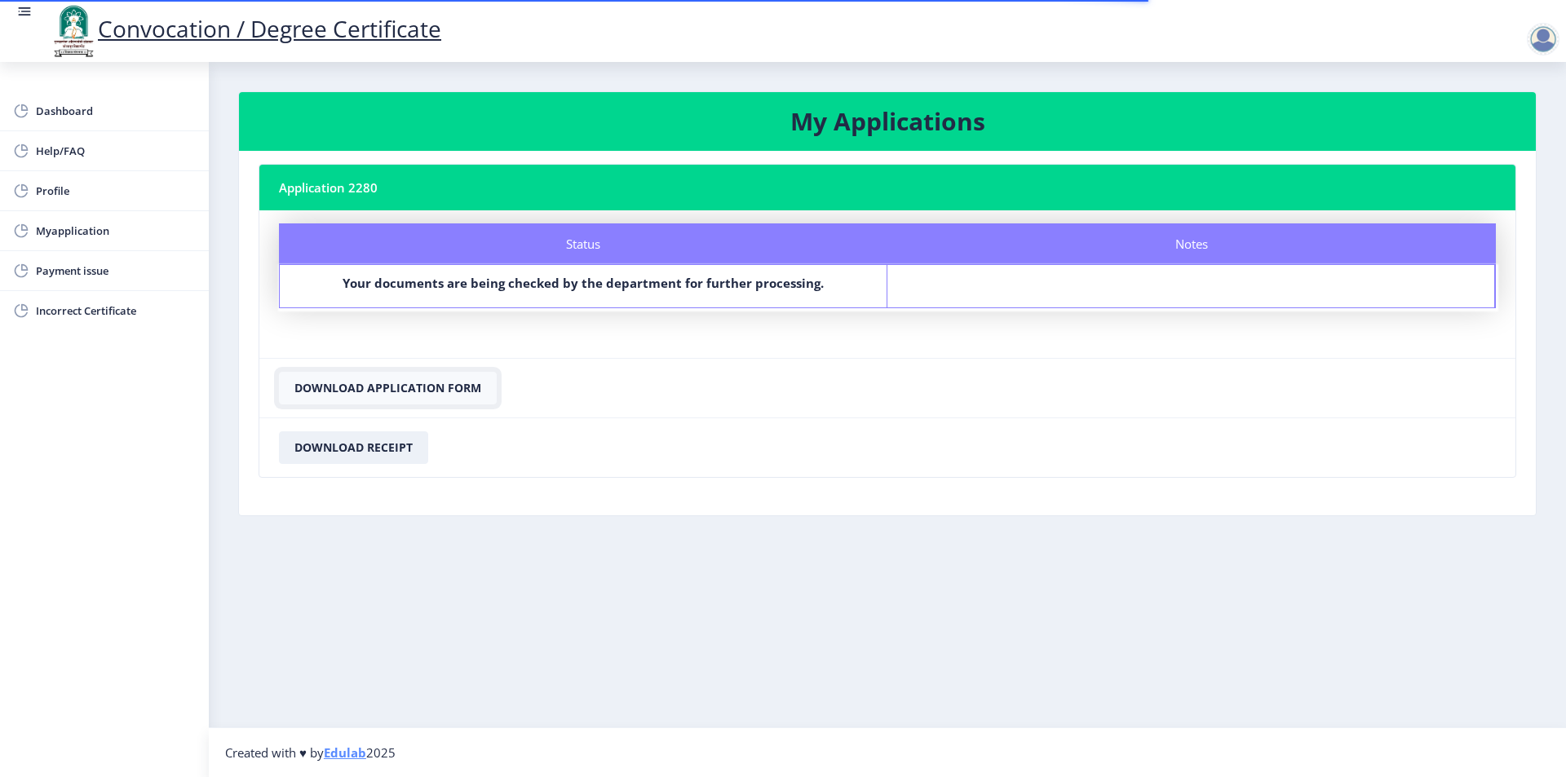
click at [404, 396] on button "Download Application Form" at bounding box center [388, 388] width 218 height 33
click at [344, 454] on button "Download Receipt" at bounding box center [353, 448] width 149 height 33
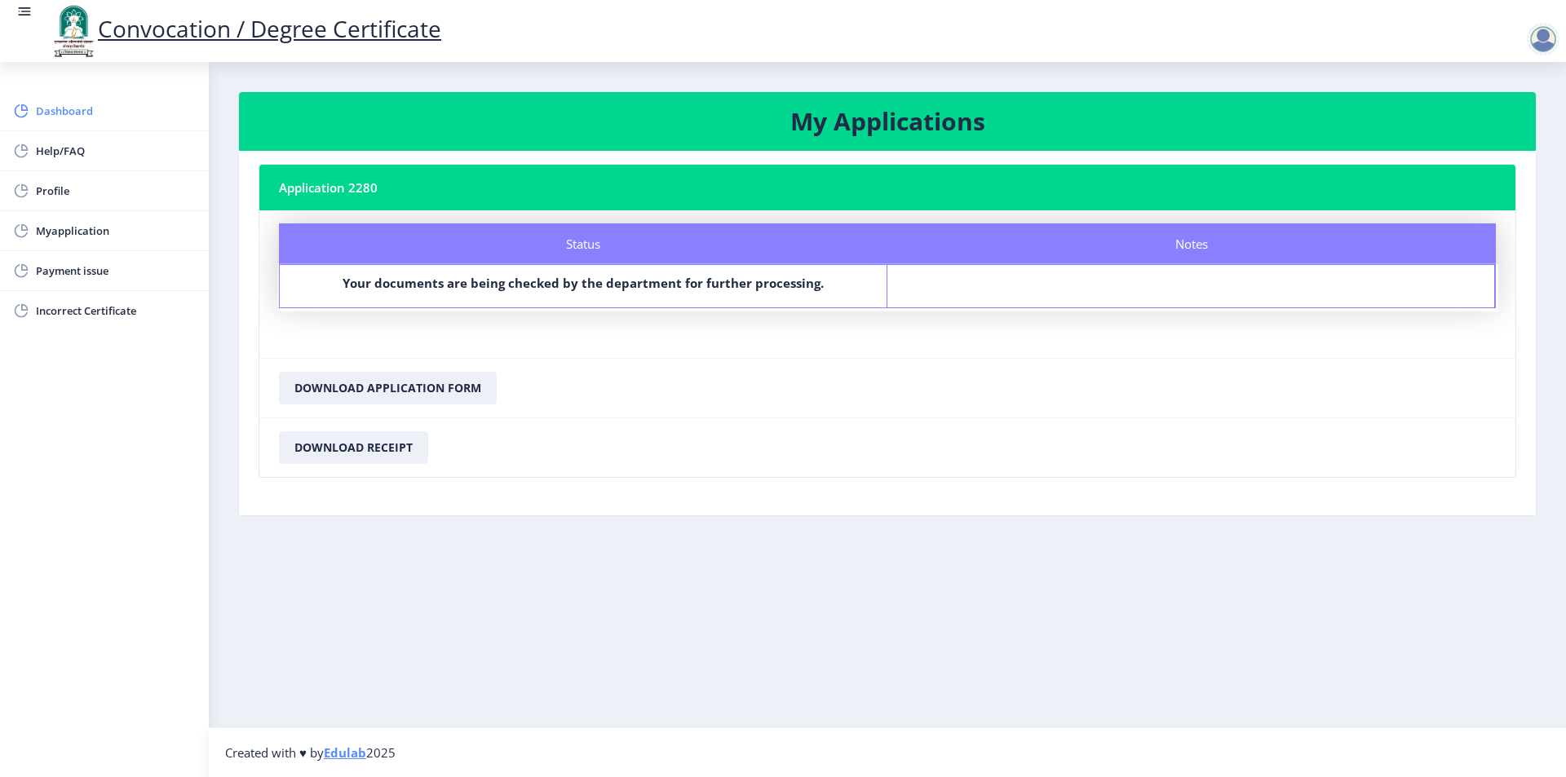
click at [51, 108] on span "Dashboard" at bounding box center [116, 111] width 160 height 20
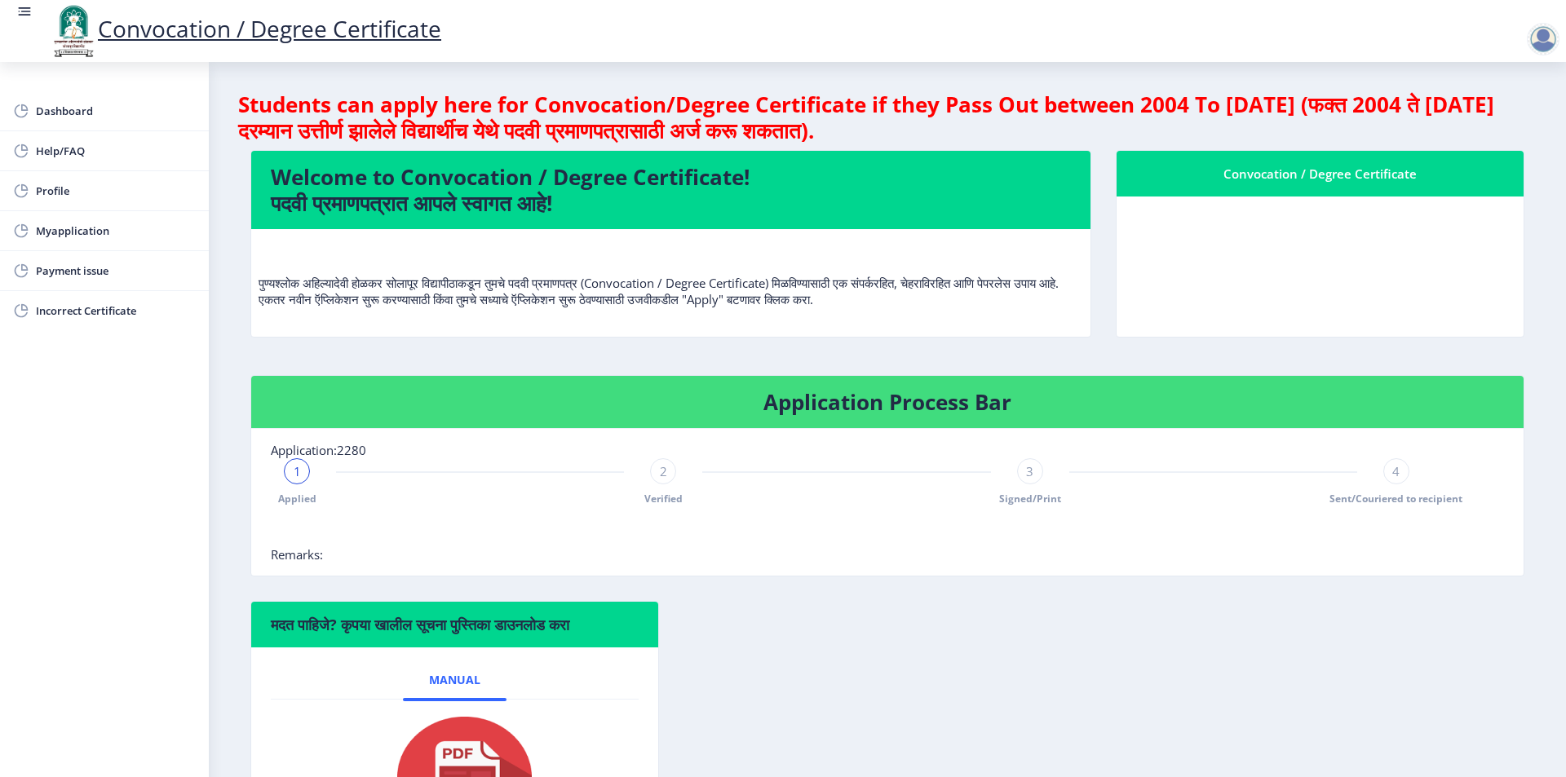
click at [1554, 43] on div at bounding box center [1543, 39] width 33 height 33
click at [1504, 131] on span "Log out" at bounding box center [1501, 127] width 104 height 20
